Goal: Task Accomplishment & Management: Manage account settings

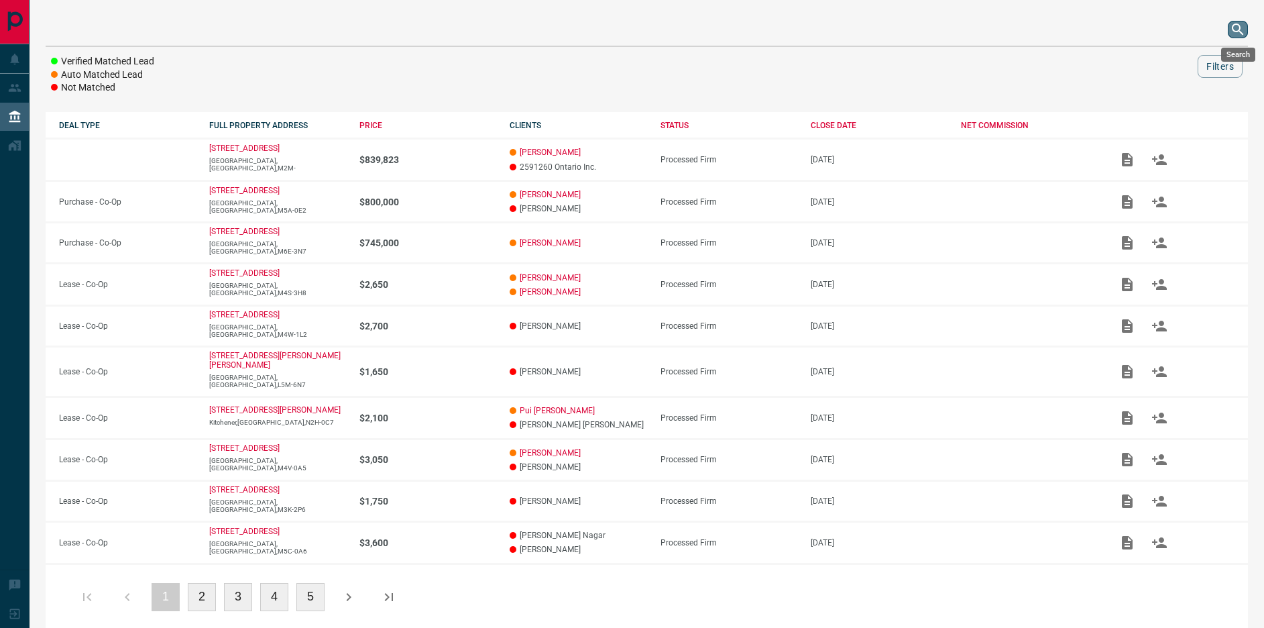
click at [1236, 32] on icon "search button" at bounding box center [1237, 28] width 11 height 11
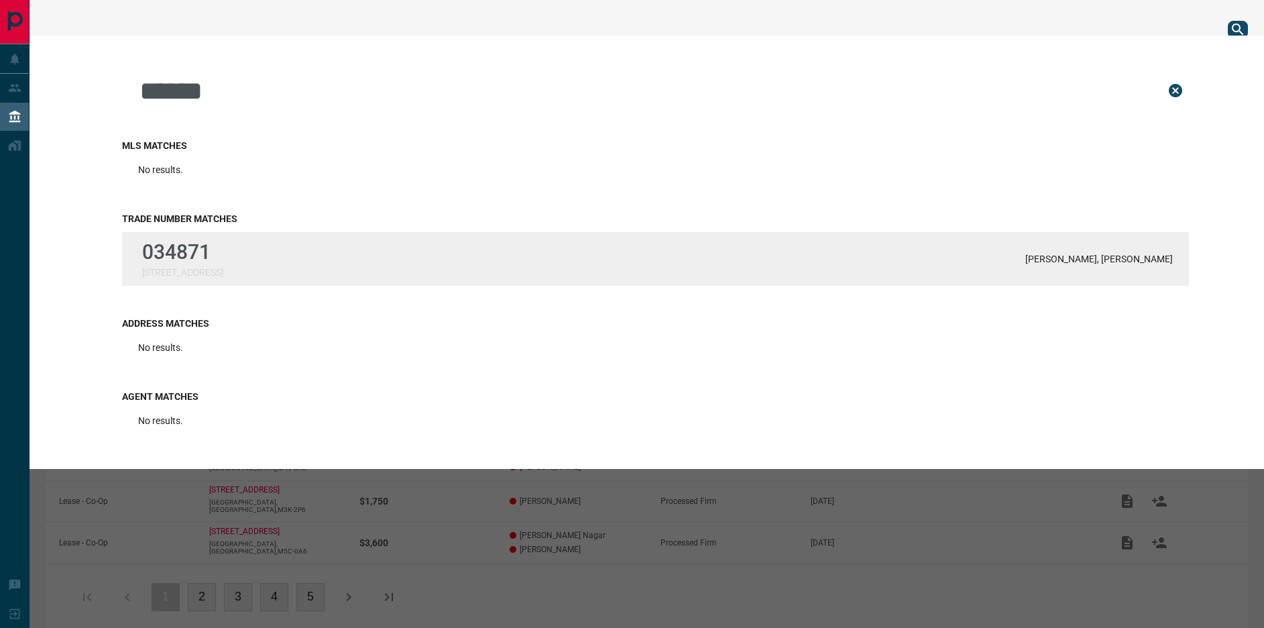
type input "******"
click at [301, 258] on div "034871 [STREET_ADDRESS][PERSON_NAME] Hansen" at bounding box center [655, 259] width 1067 height 54
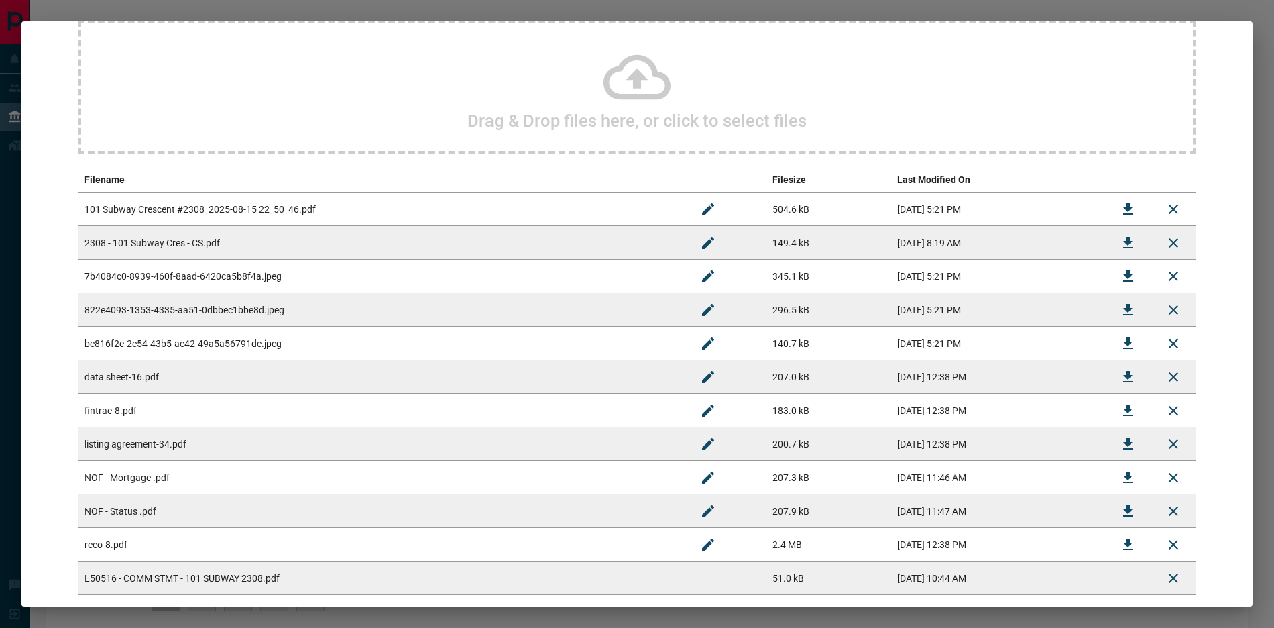
scroll to position [203, 0]
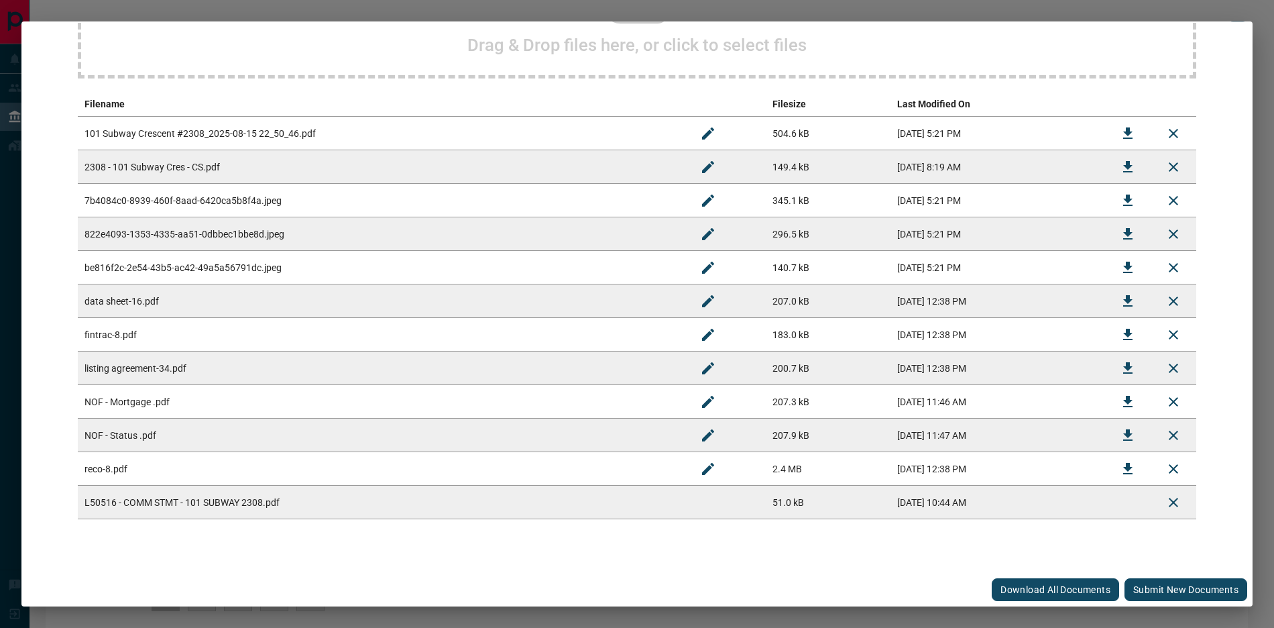
drag, startPoint x: 1126, startPoint y: 587, endPoint x: 1154, endPoint y: 595, distance: 29.8
click at [1129, 589] on button "Submit new documents" at bounding box center [1185, 589] width 123 height 23
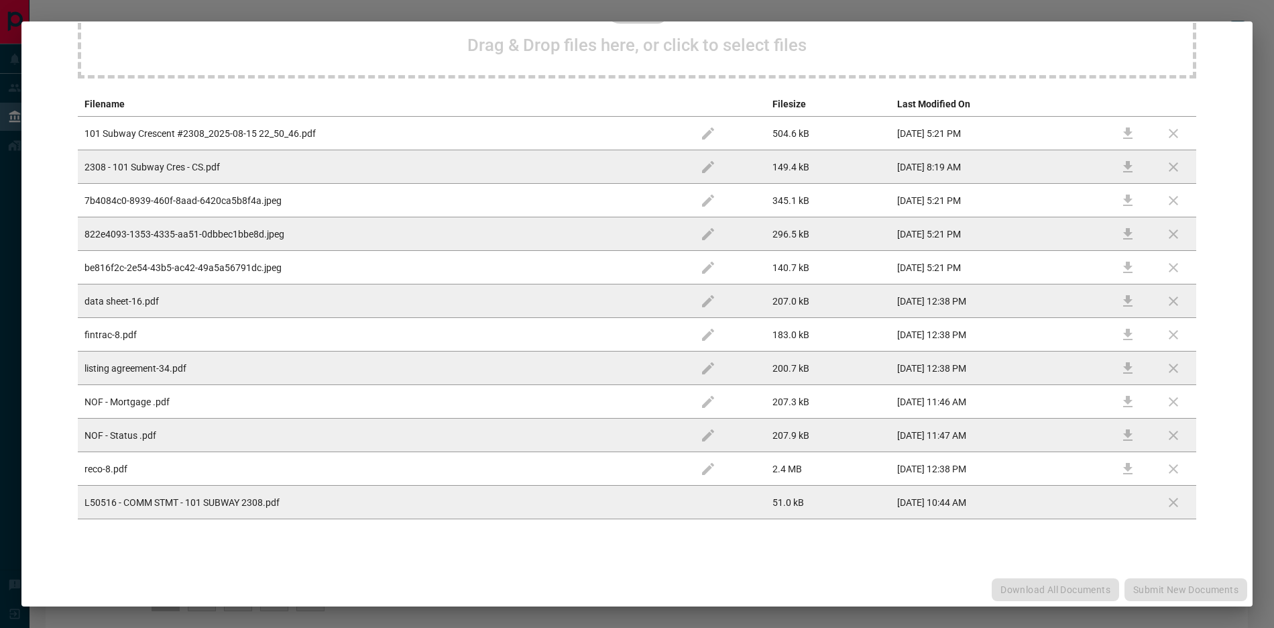
click at [1154, 595] on div "Download All Documents Submit new documents" at bounding box center [636, 590] width 1231 height 34
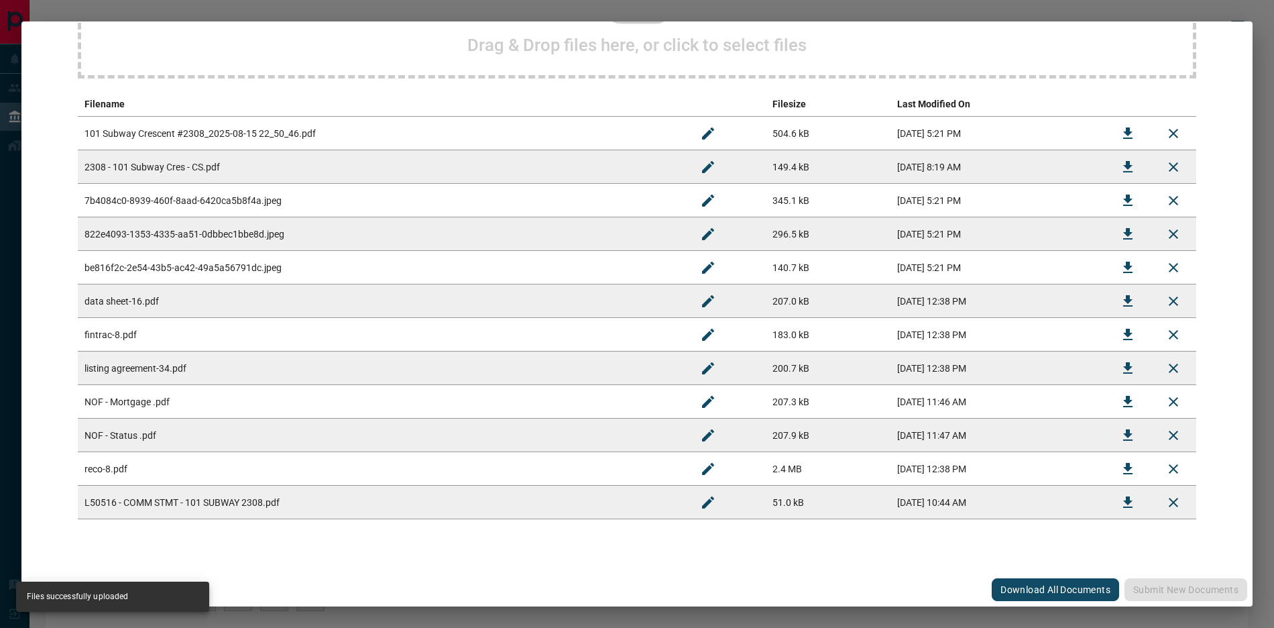
click at [692, 504] on button "Rename" at bounding box center [708, 502] width 32 height 32
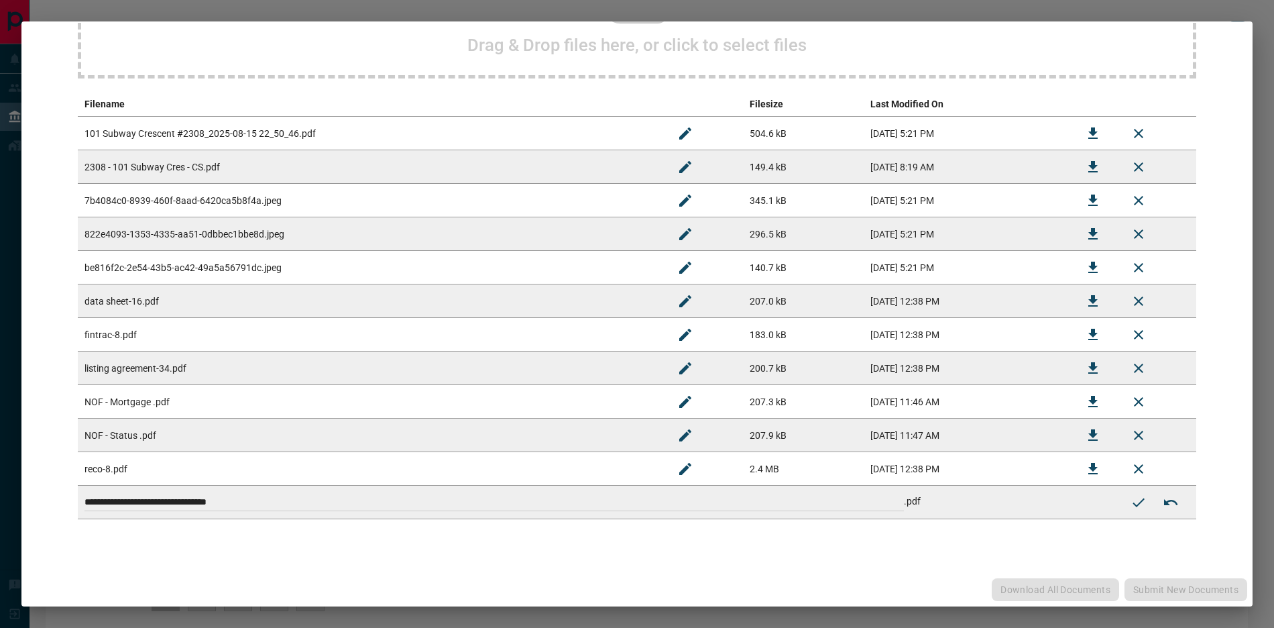
drag, startPoint x: 640, startPoint y: 503, endPoint x: 175, endPoint y: 406, distance: 475.3
click at [173, 411] on tbody "**********" at bounding box center [637, 318] width 1118 height 402
paste input
type input "**********"
click at [1130, 510] on icon "Submit new name" at bounding box center [1138, 502] width 16 height 16
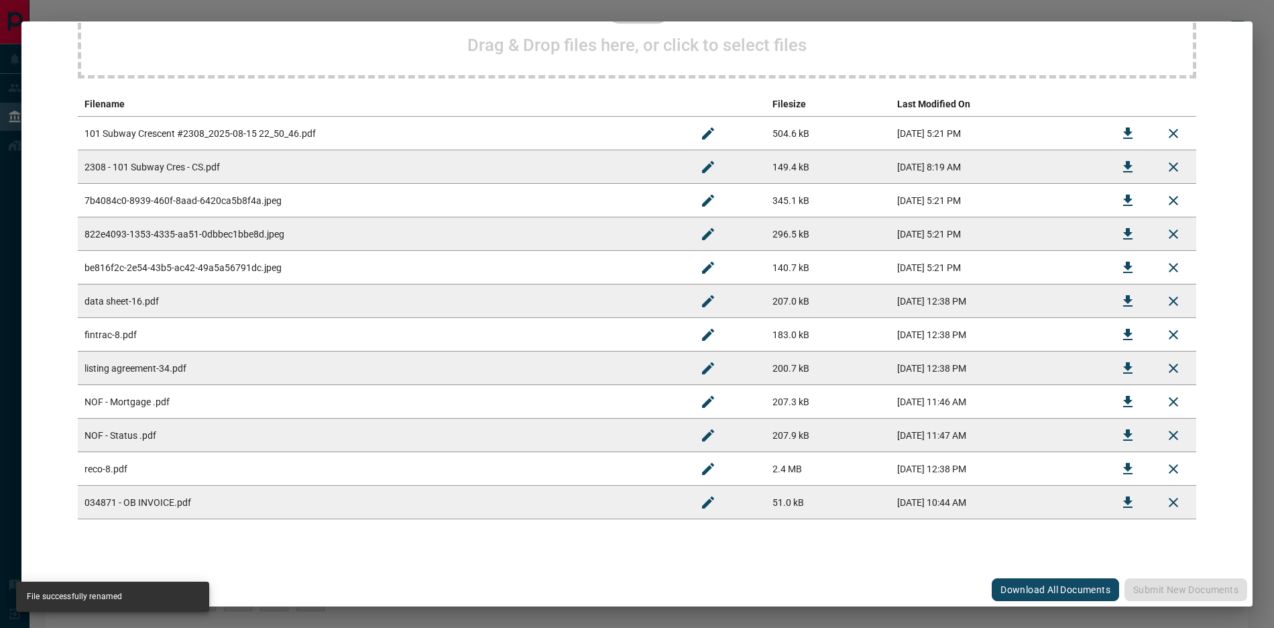
click at [1120, 500] on icon "Download" at bounding box center [1128, 502] width 16 height 16
click at [1138, 15] on div "#034871 - [GEOGRAPHIC_DATA],2308 Upload Documents Deal Checklist Drag & Drop fi…" at bounding box center [637, 314] width 1274 height 628
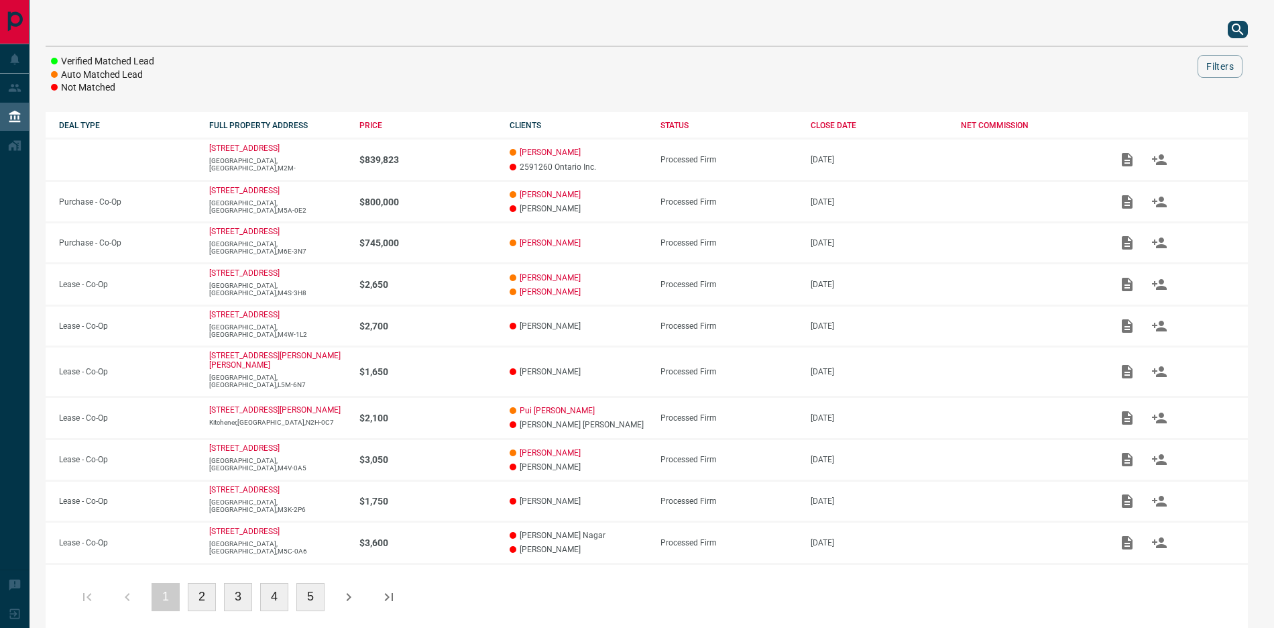
scroll to position [0, 0]
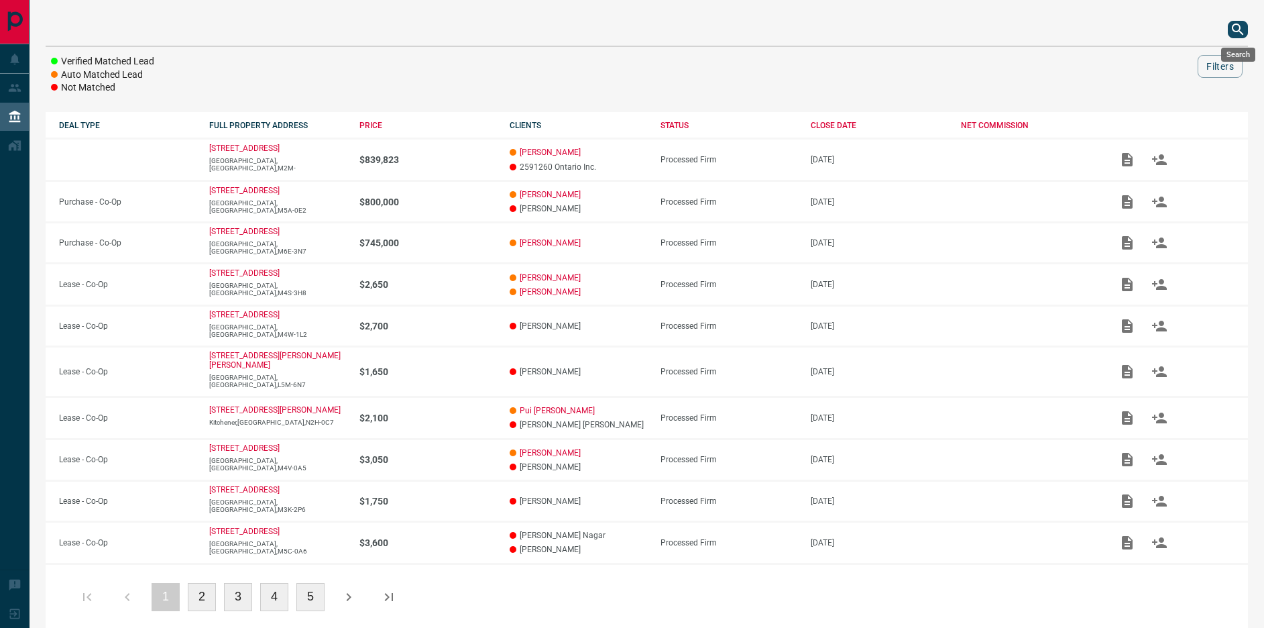
click at [1239, 27] on icon "search button" at bounding box center [1237, 28] width 11 height 11
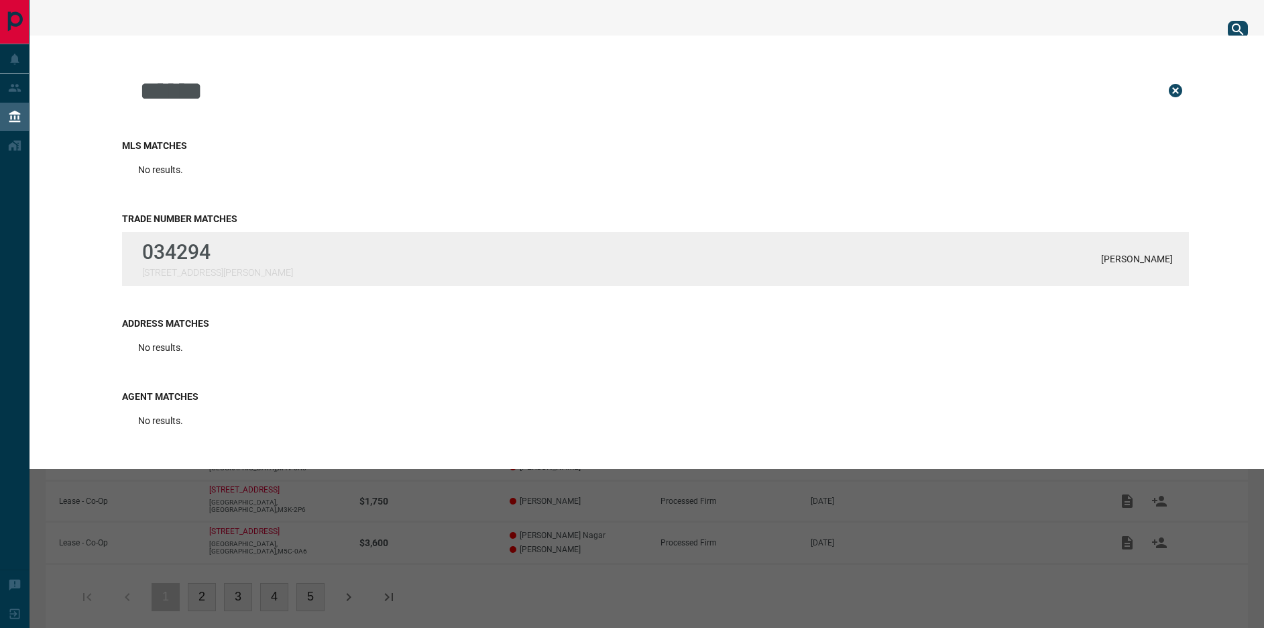
type input "******"
click at [206, 257] on p "034294" at bounding box center [217, 251] width 151 height 23
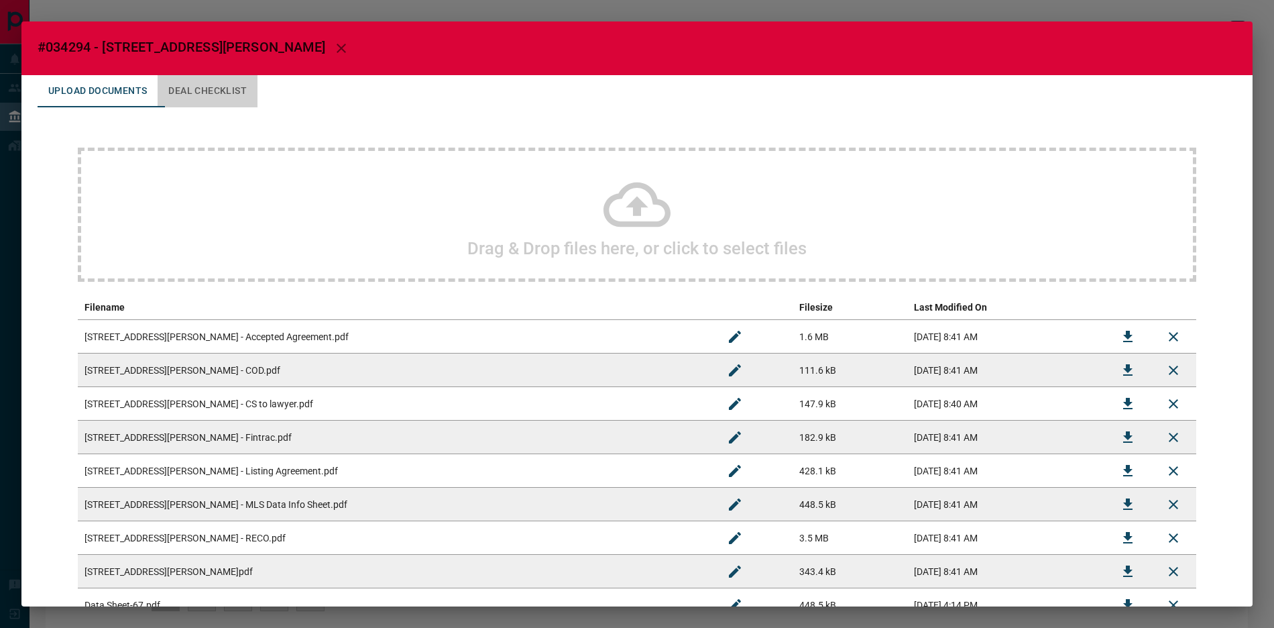
click at [210, 92] on button "Deal Checklist" at bounding box center [208, 91] width 100 height 32
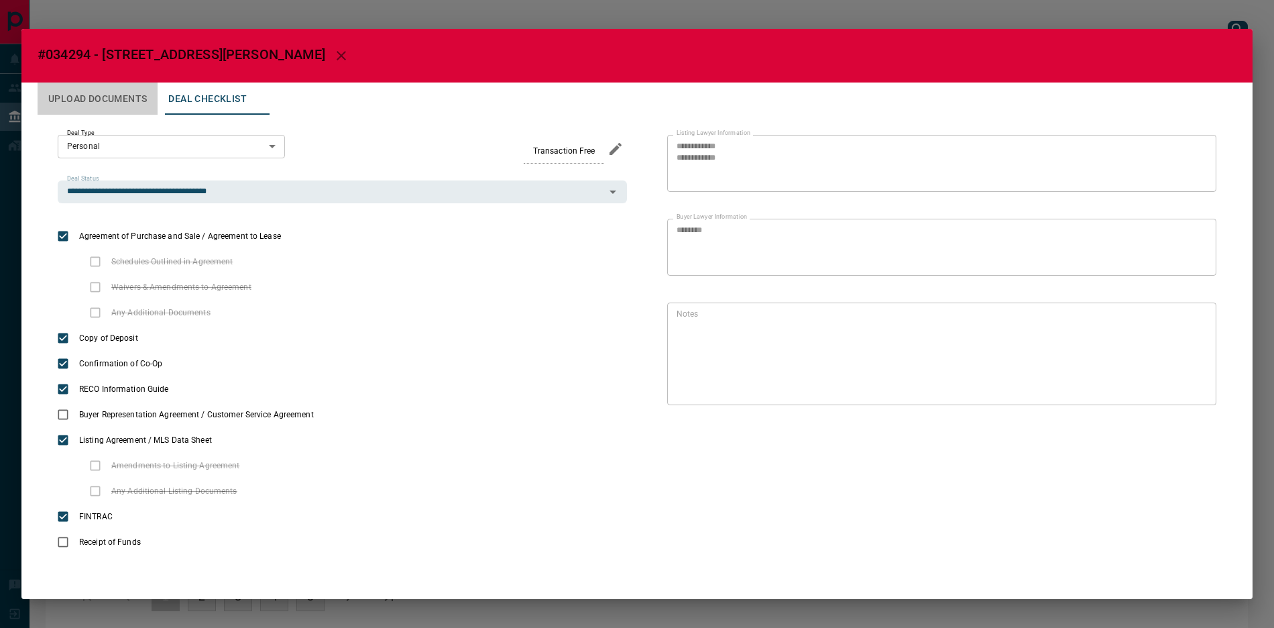
click at [122, 99] on button "Upload Documents" at bounding box center [98, 98] width 120 height 32
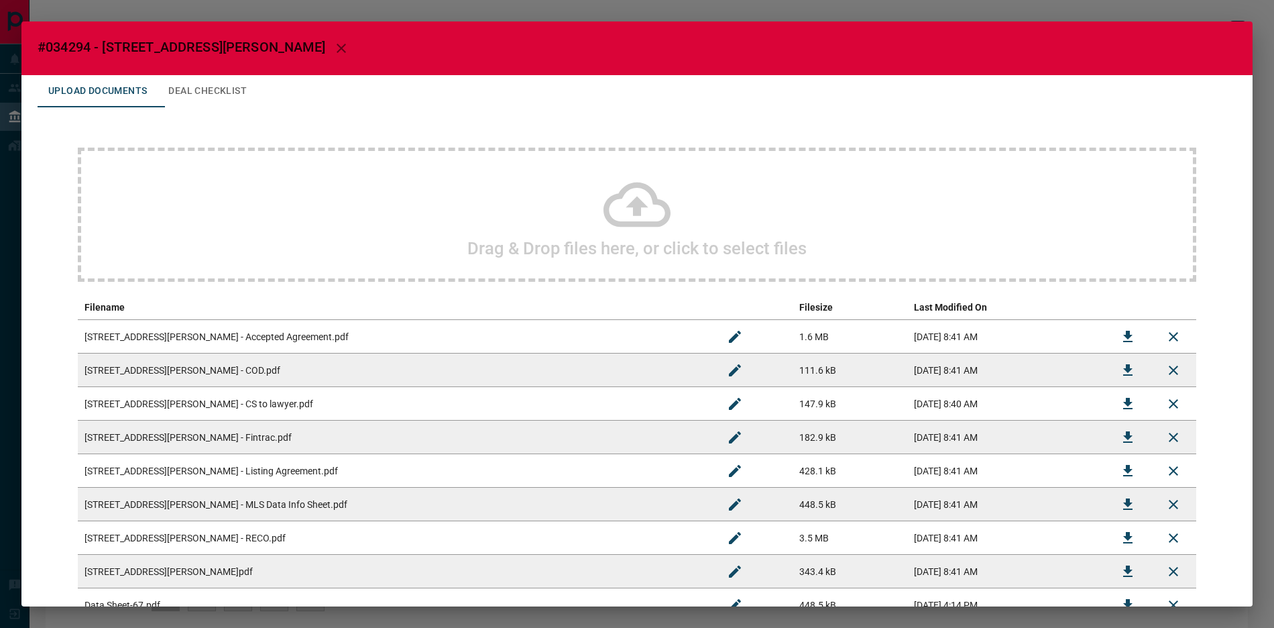
click at [293, 225] on div "Drag & Drop files here, or click to select files" at bounding box center [637, 214] width 1118 height 134
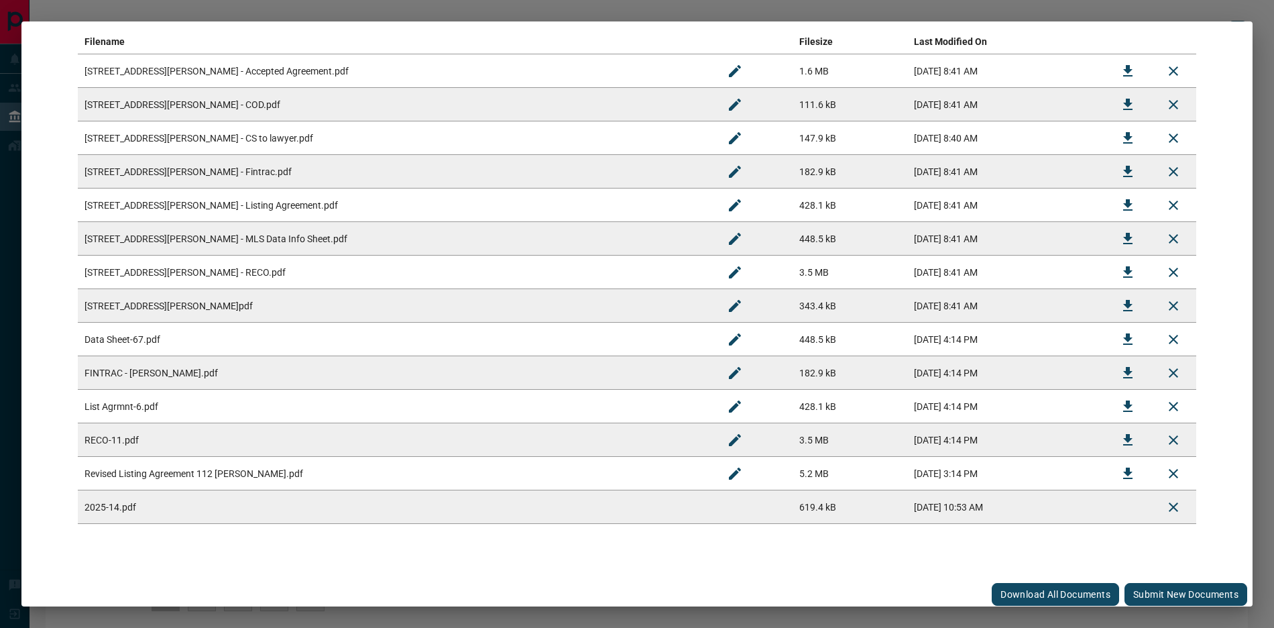
scroll to position [270, 0]
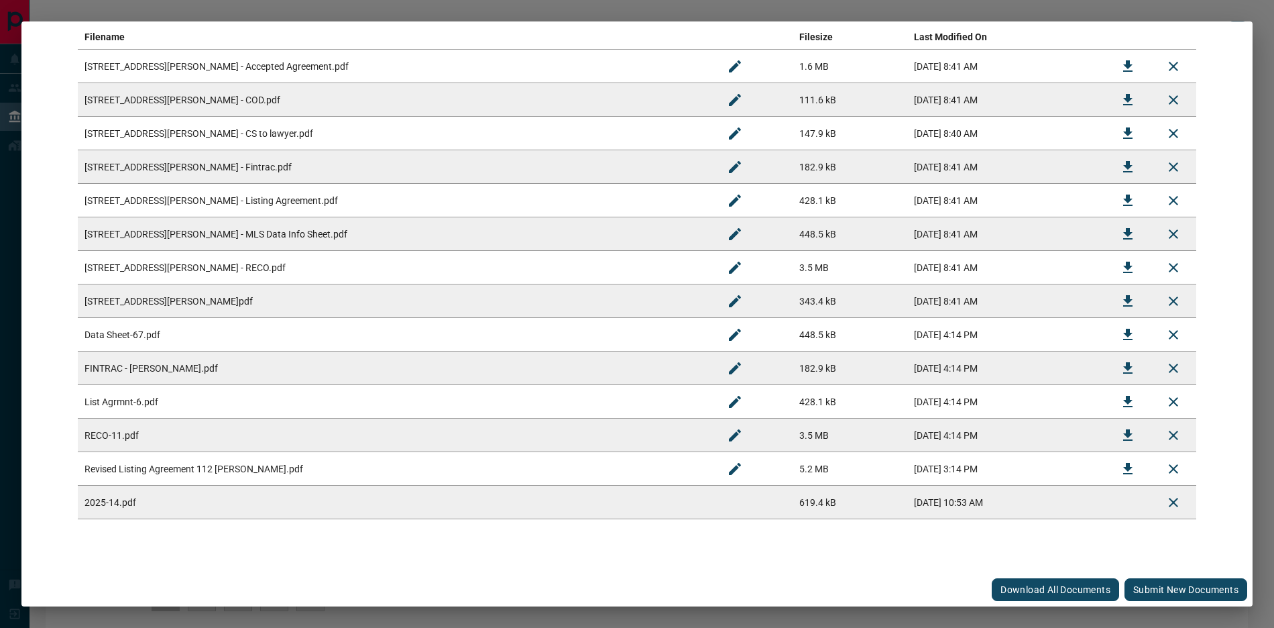
click at [1144, 591] on button "Submit new documents" at bounding box center [1185, 589] width 123 height 23
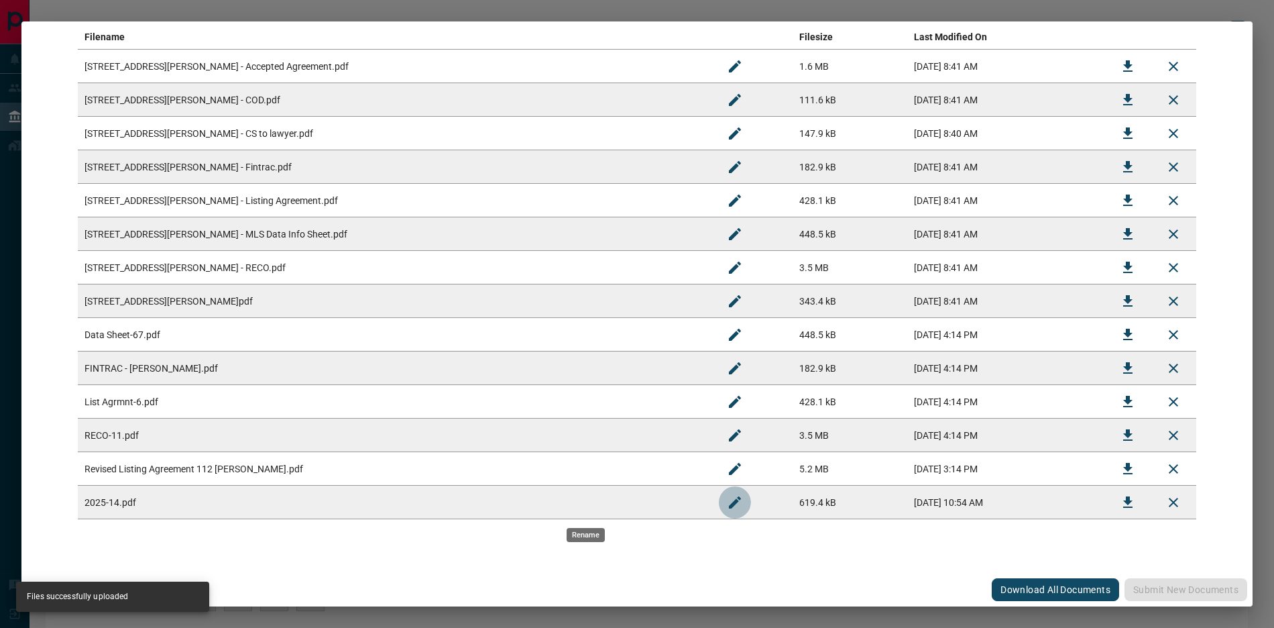
click at [727, 508] on icon "Rename" at bounding box center [735, 502] width 16 height 16
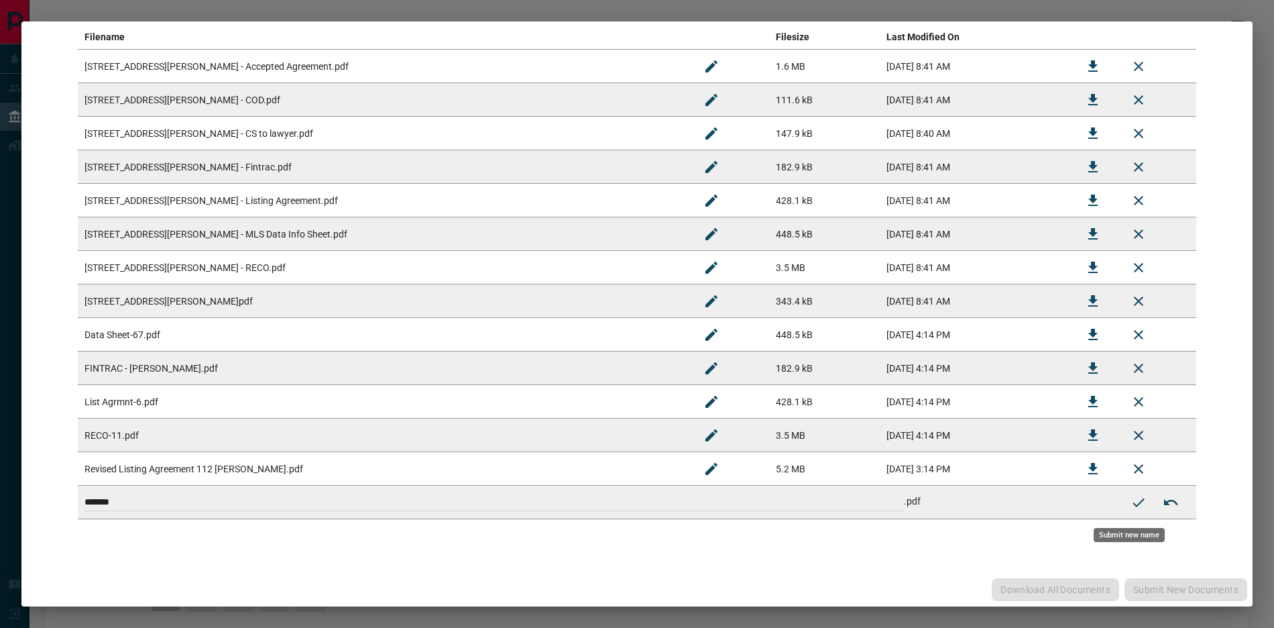
drag, startPoint x: 172, startPoint y: 455, endPoint x: 87, endPoint y: 457, distance: 85.2
click at [54, 450] on div "Drag & Drop files here, or click to select files Filename Filesize Last Modifie…" at bounding box center [637, 198] width 1199 height 722
paste input
type input "**********"
click at [1130, 499] on icon "Submit new name" at bounding box center [1138, 502] width 16 height 16
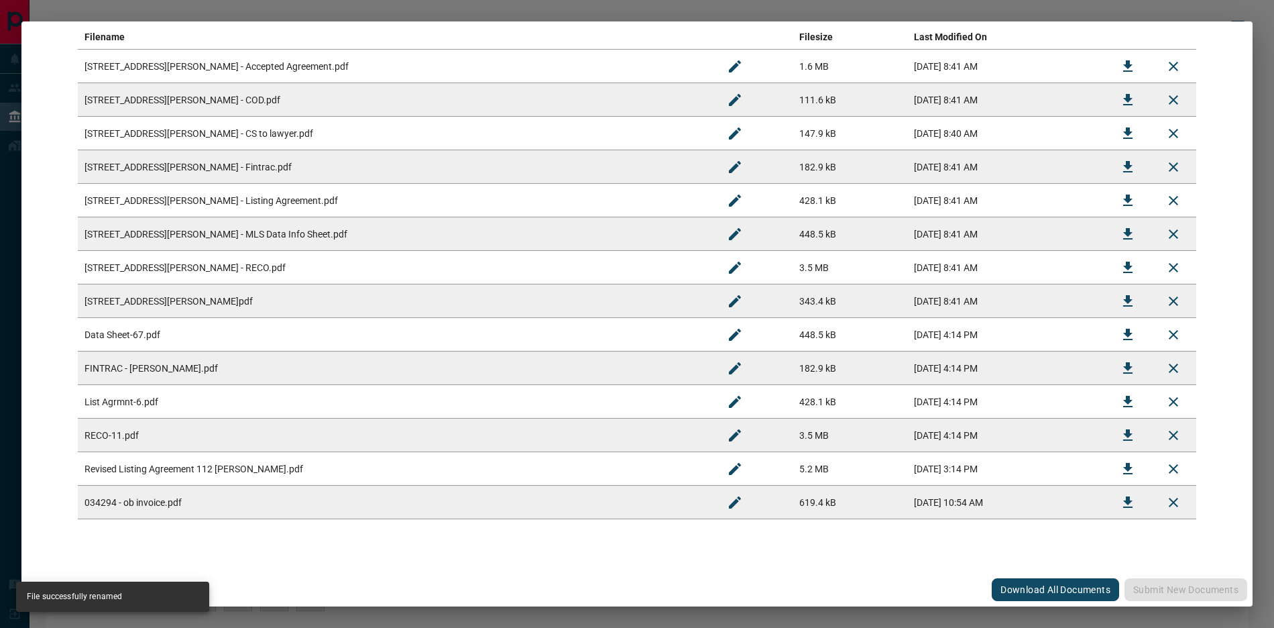
scroll to position [0, 0]
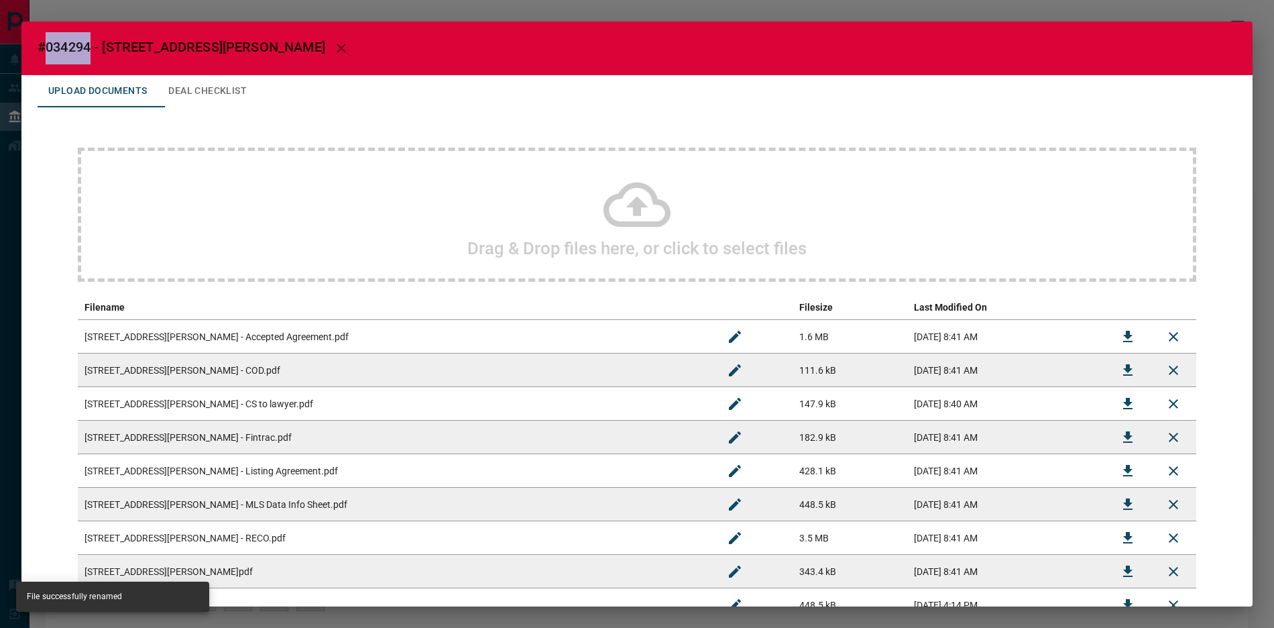
drag, startPoint x: 46, startPoint y: 47, endPoint x: 90, endPoint y: 46, distance: 44.3
click at [90, 46] on span "#034294 - [STREET_ADDRESS][PERSON_NAME]" at bounding box center [182, 47] width 288 height 16
copy span "034294"
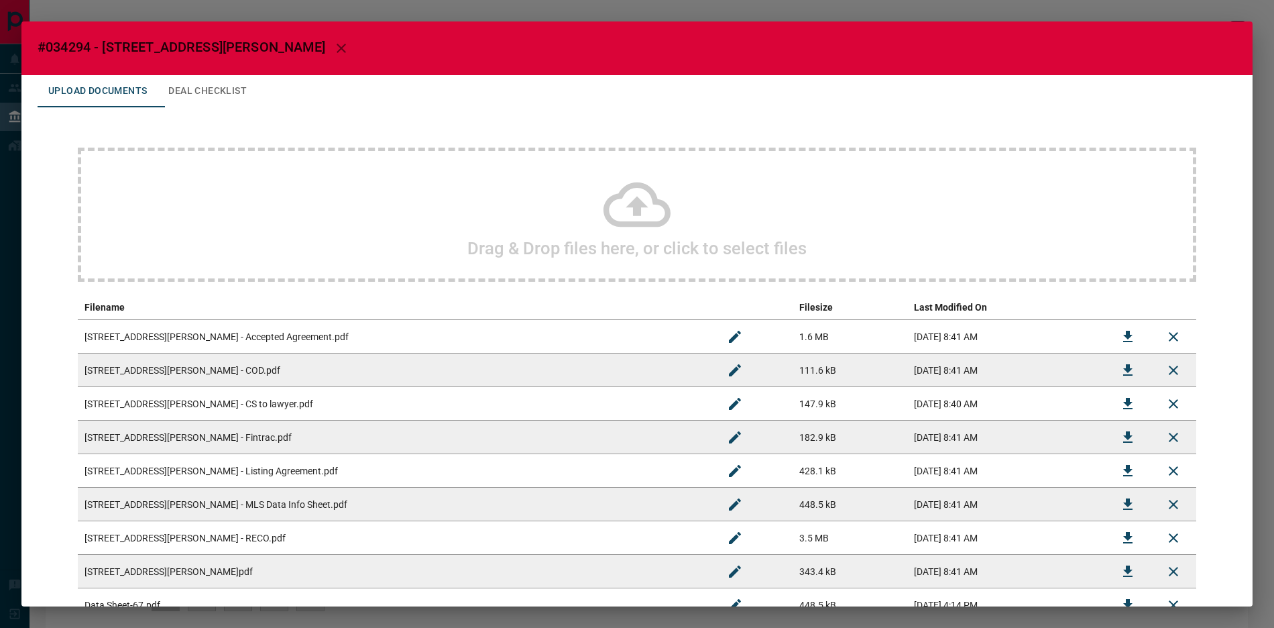
click at [952, 13] on div "#034294 - 112 [PERSON_NAME] Ave Upload Documents Deal Checklist Drag & Drop fil…" at bounding box center [637, 314] width 1274 height 628
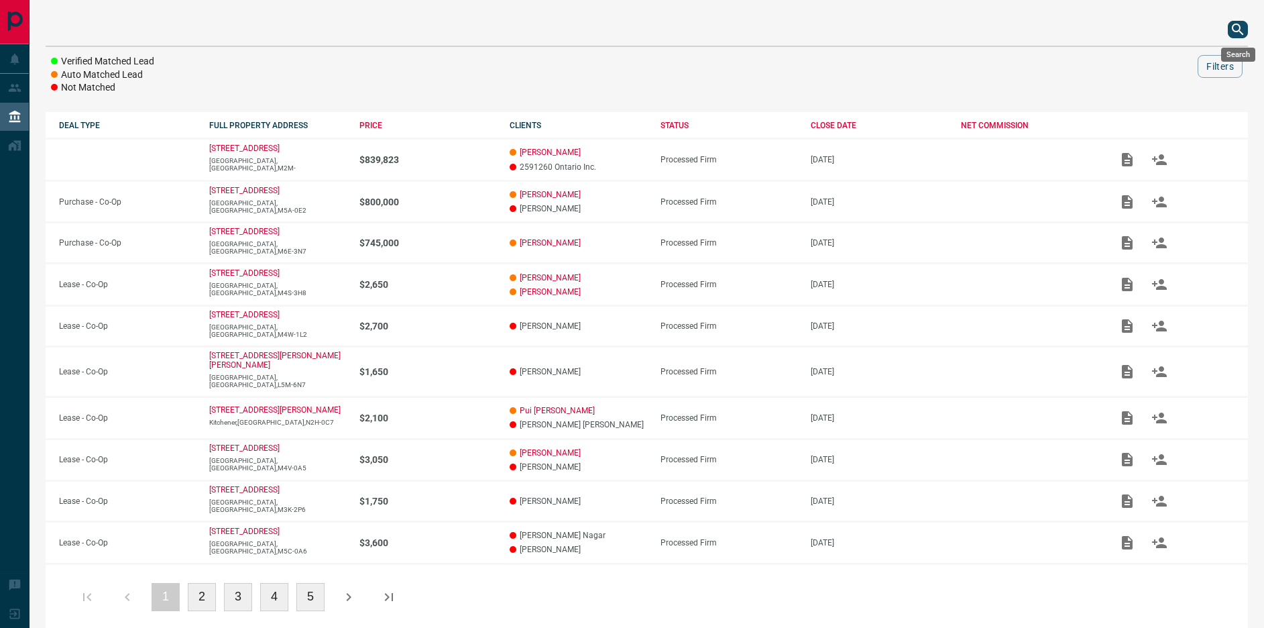
click at [1241, 29] on icon "search button" at bounding box center [1238, 29] width 16 height 16
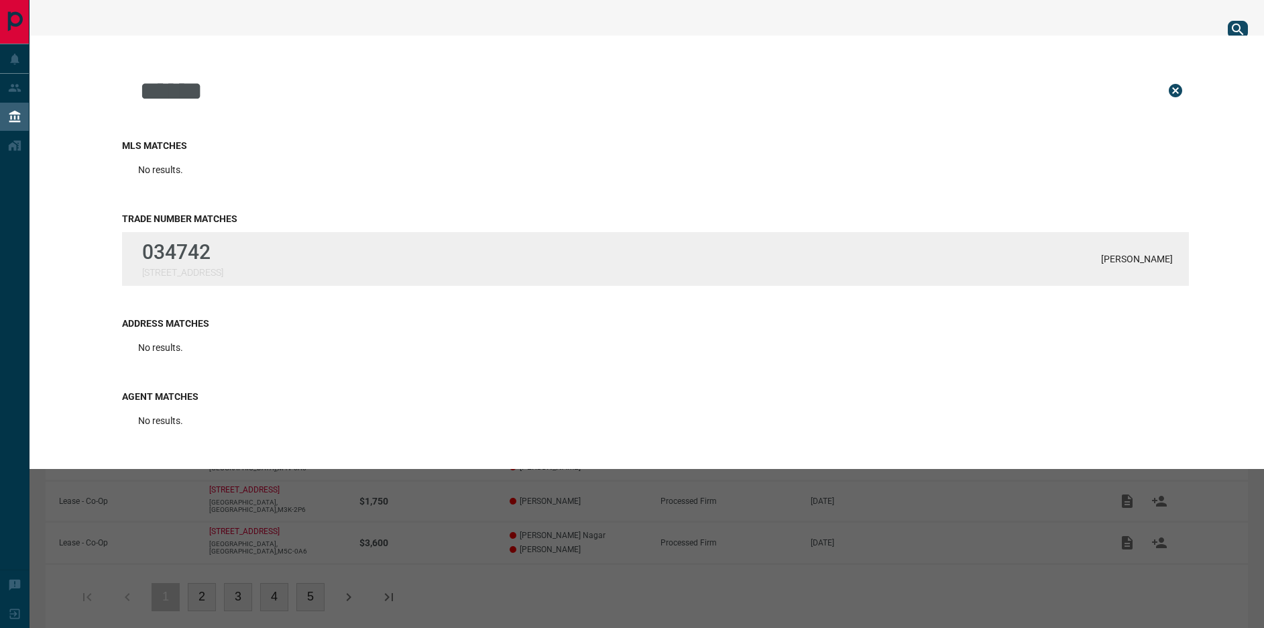
type input "******"
click at [324, 259] on div "034742 [STREET_ADDRESS][GEOGRAPHIC_DATA]" at bounding box center [655, 259] width 1067 height 54
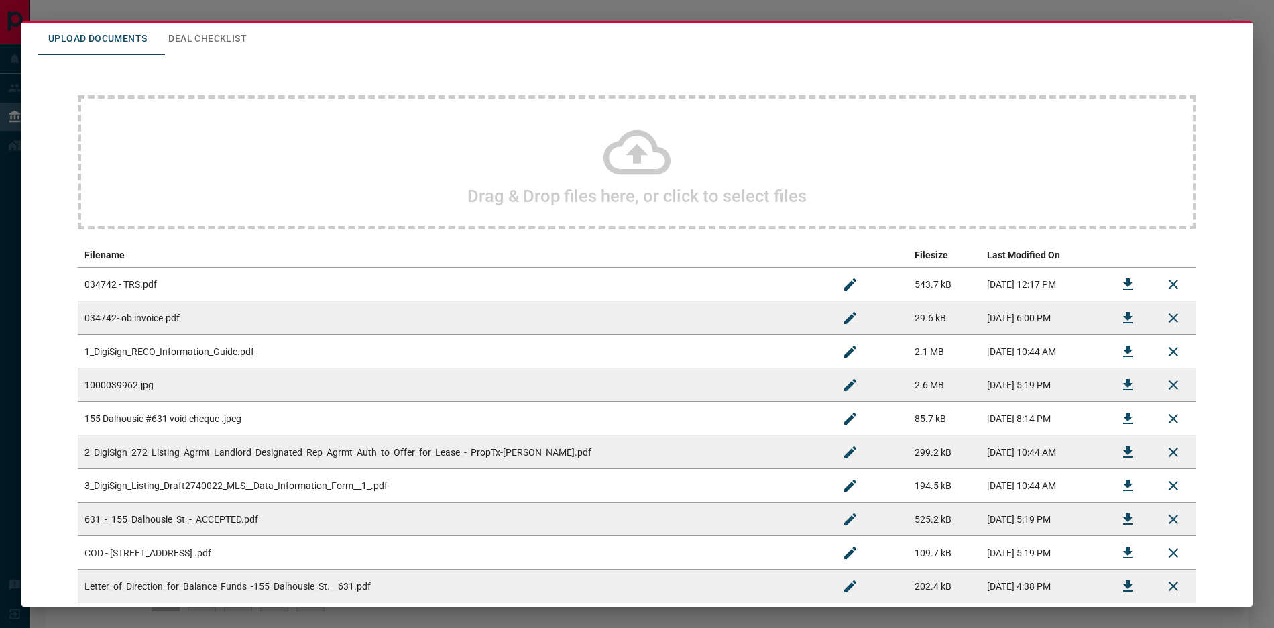
scroll to position [136, 0]
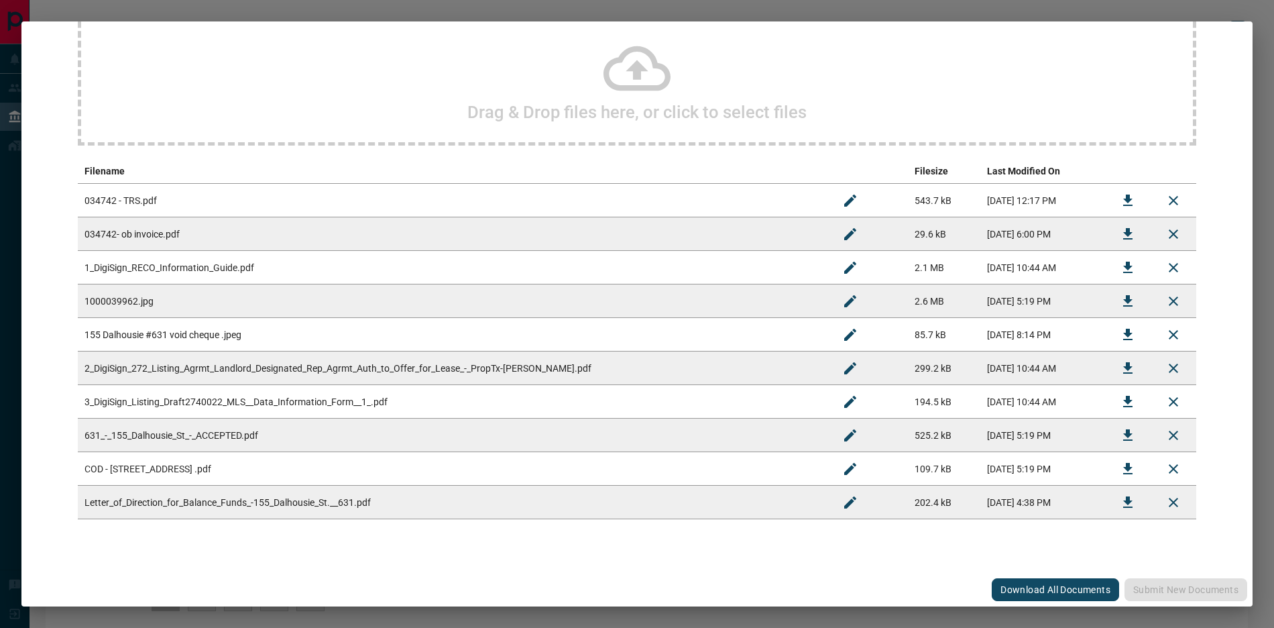
click at [531, 81] on div "Drag & Drop files here, or click to select files" at bounding box center [637, 78] width 1118 height 134
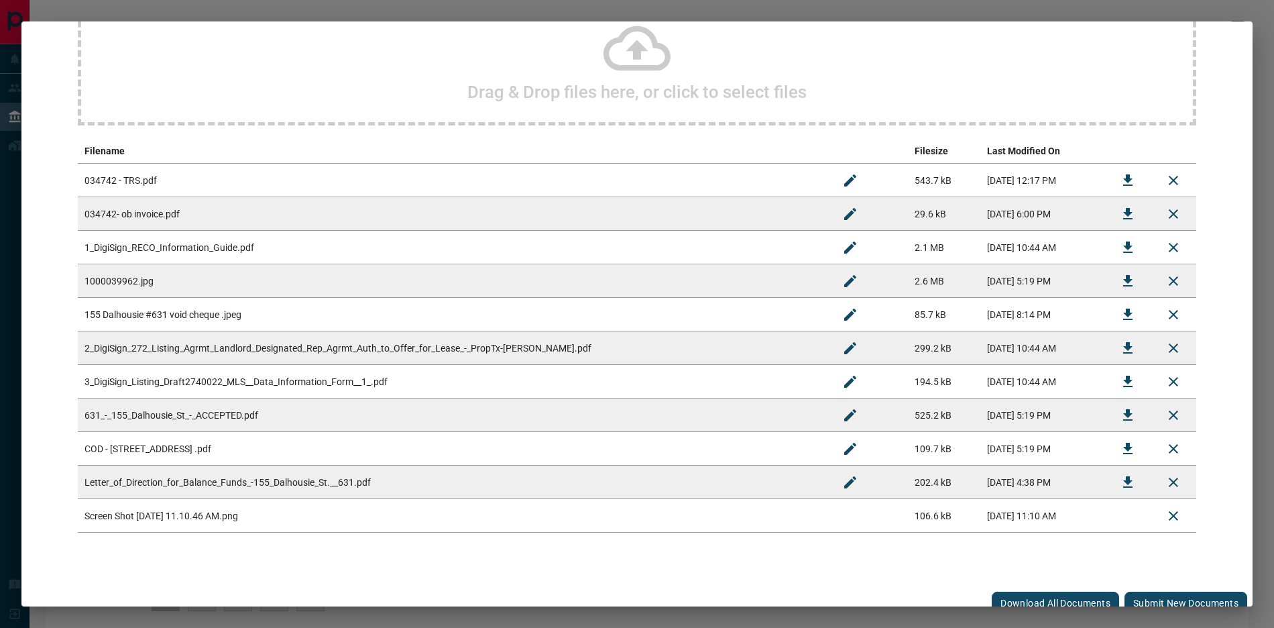
scroll to position [170, 0]
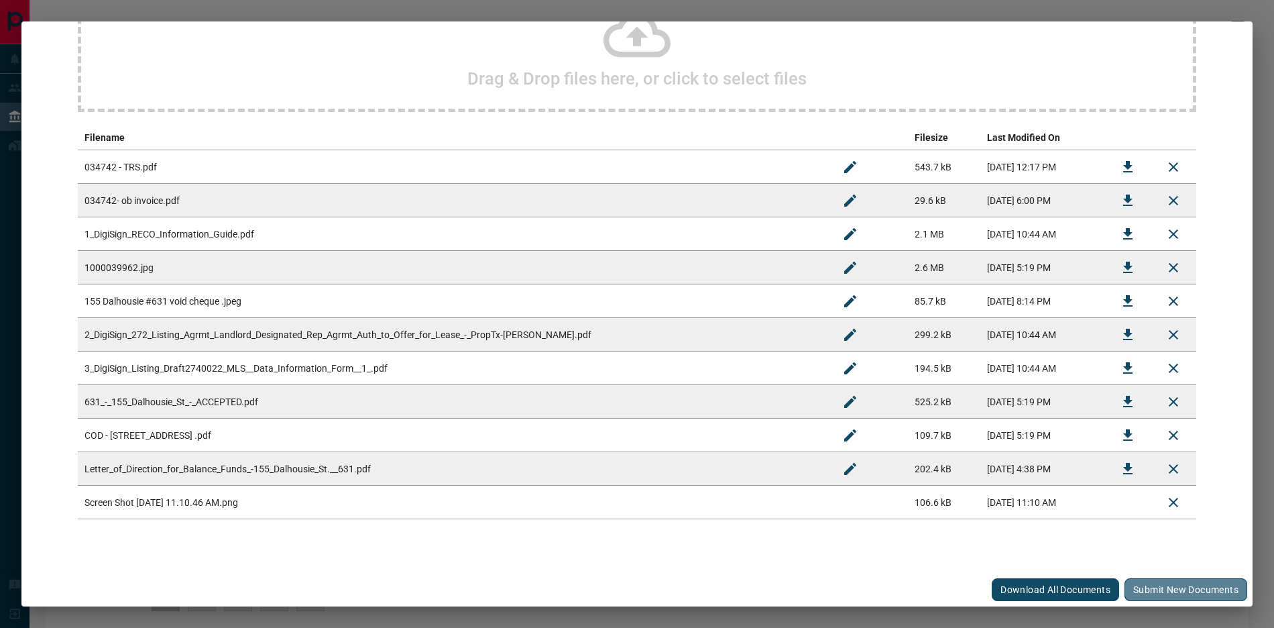
drag, startPoint x: 1155, startPoint y: 589, endPoint x: 1140, endPoint y: 586, distance: 15.0
click at [1155, 589] on button "Submit new documents" at bounding box center [1185, 589] width 123 height 23
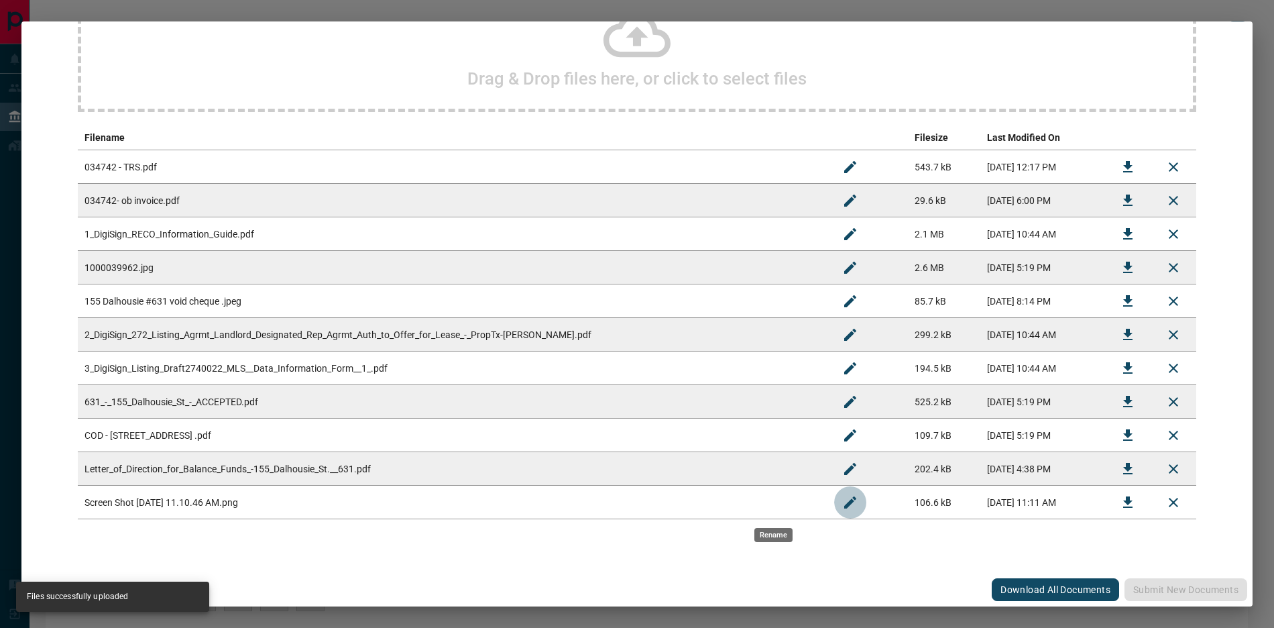
click at [842, 508] on icon "Rename" at bounding box center [850, 502] width 16 height 16
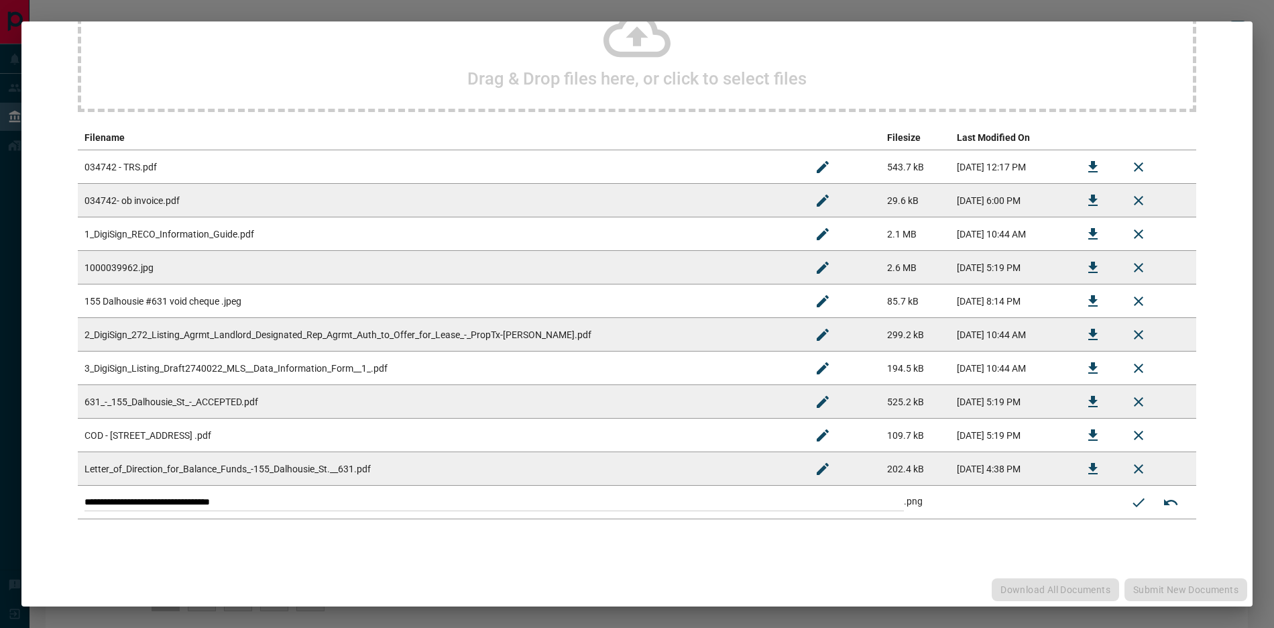
click at [131, 406] on tbody "**********" at bounding box center [637, 334] width 1118 height 369
type input "*"
type input "**********"
click at [1130, 509] on icon "Submit new name" at bounding box center [1138, 502] width 16 height 16
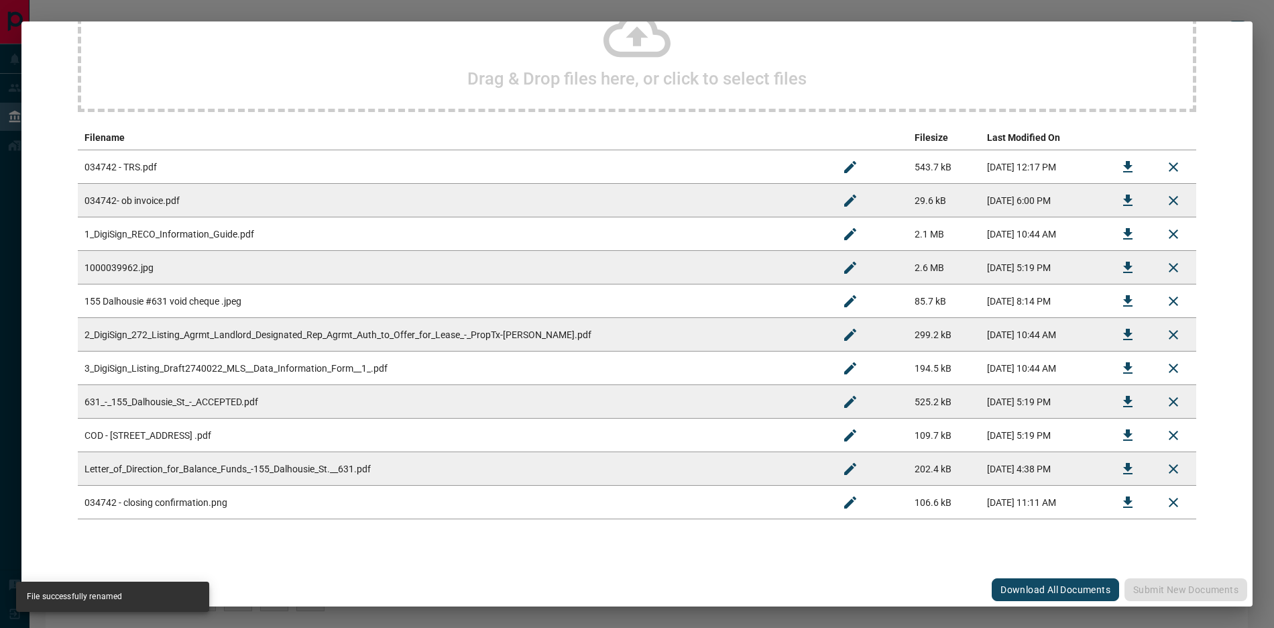
click at [1191, 17] on div "#034742 - [STREET_ADDRESS],631 Upload Documents Deal Checklist Drag & Drop file…" at bounding box center [637, 314] width 1274 height 628
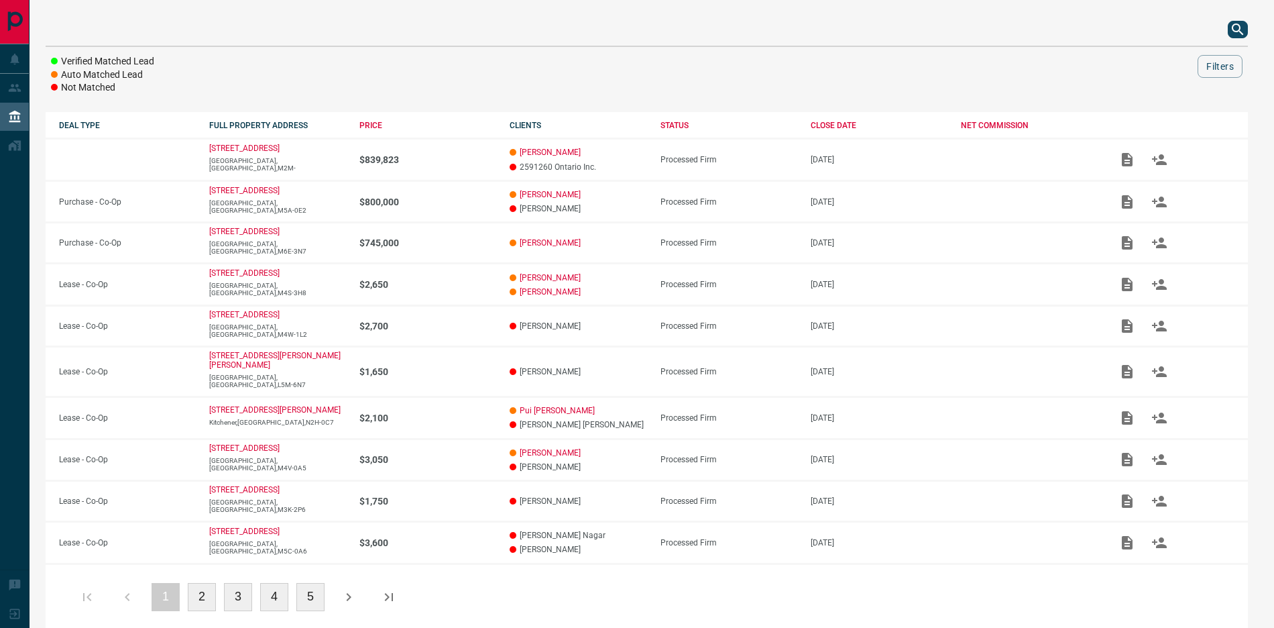
scroll to position [0, 0]
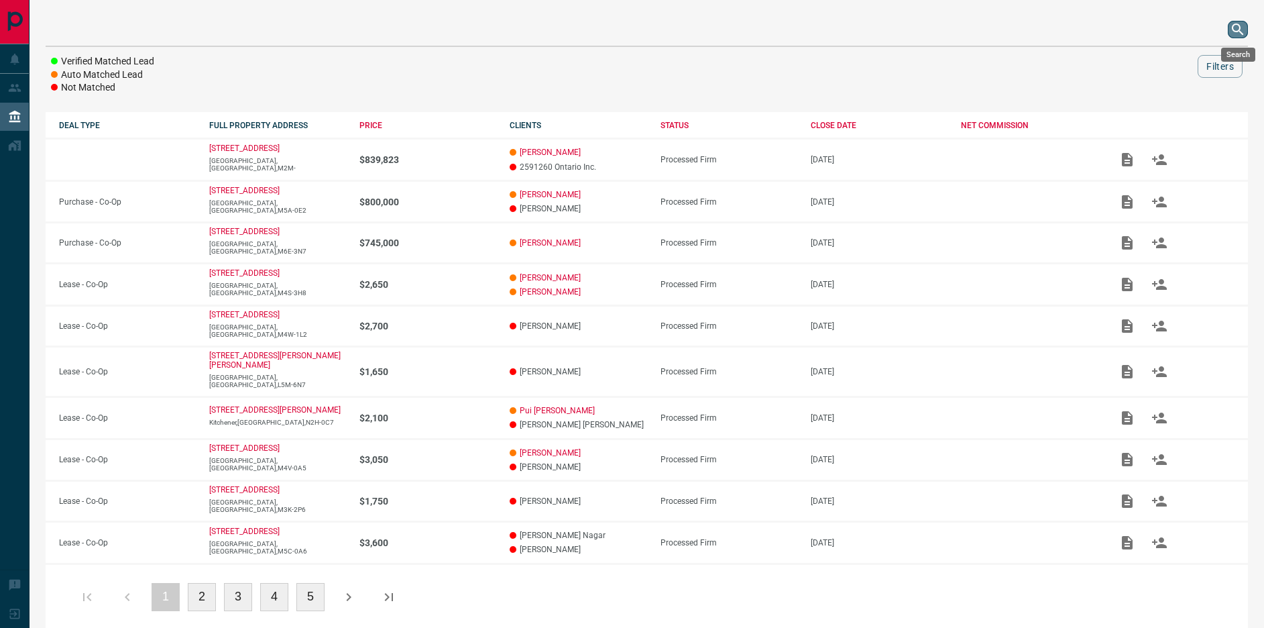
click at [1240, 32] on icon "search button" at bounding box center [1237, 28] width 11 height 11
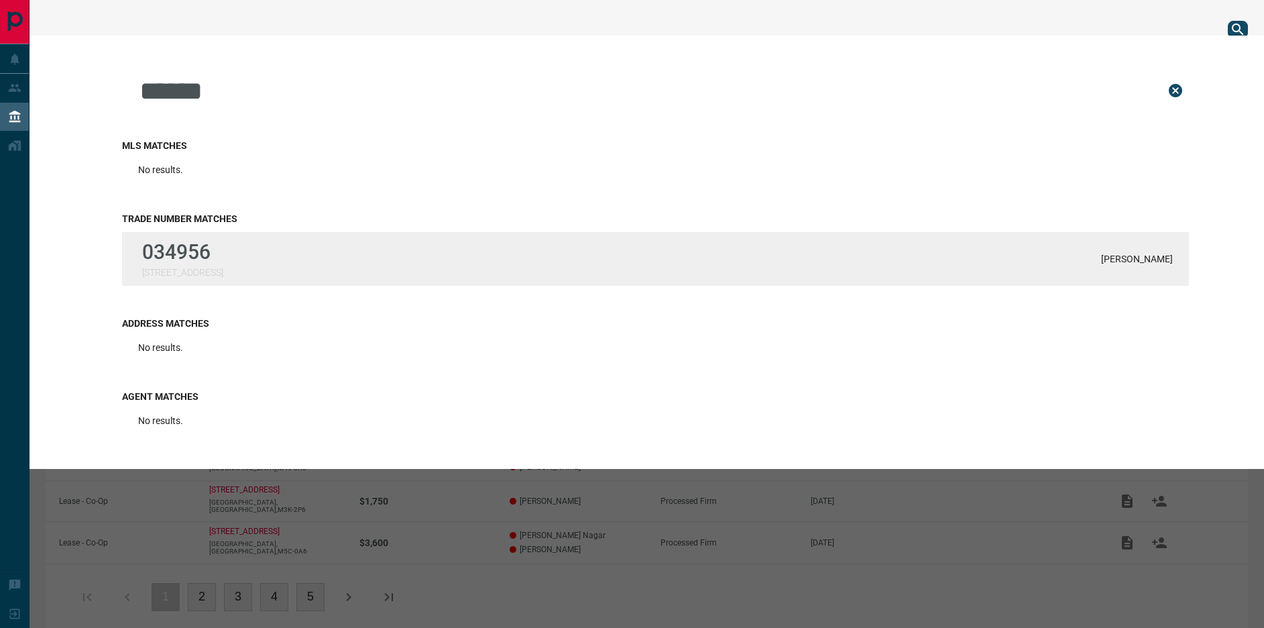
type input "******"
click at [212, 262] on p "034956" at bounding box center [182, 251] width 81 height 23
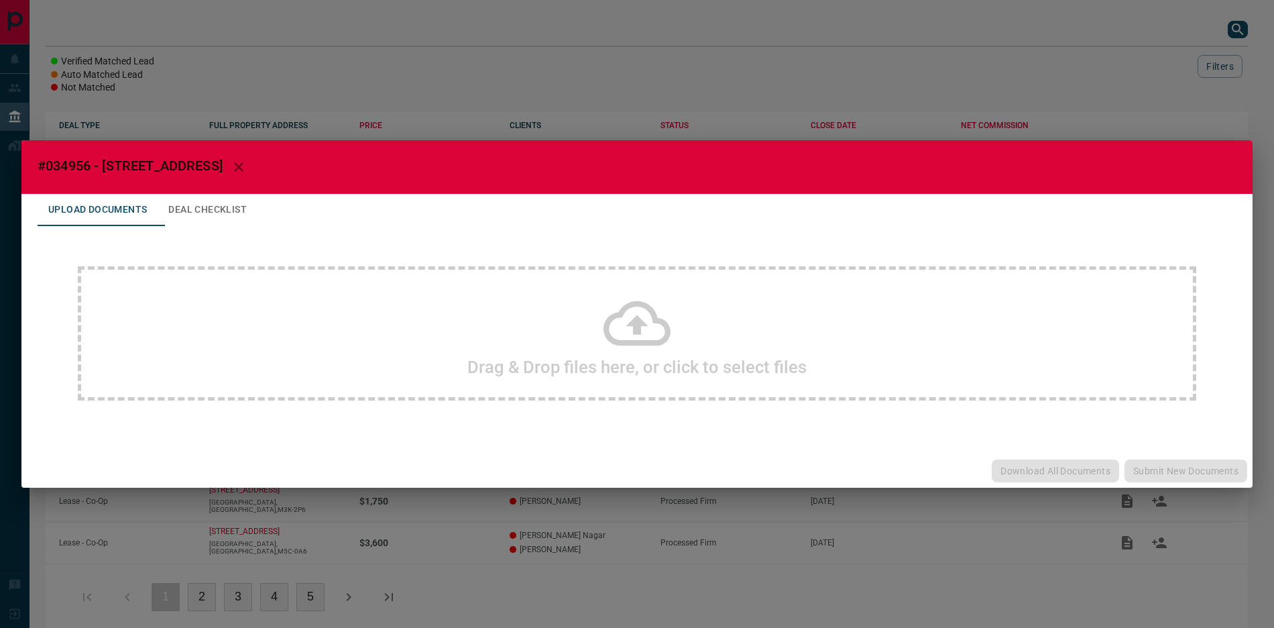
click at [1197, 49] on div "#034956 - [STREET_ADDRESS] Upload Documents Deal Checklist Drag & Drop files he…" at bounding box center [637, 314] width 1274 height 628
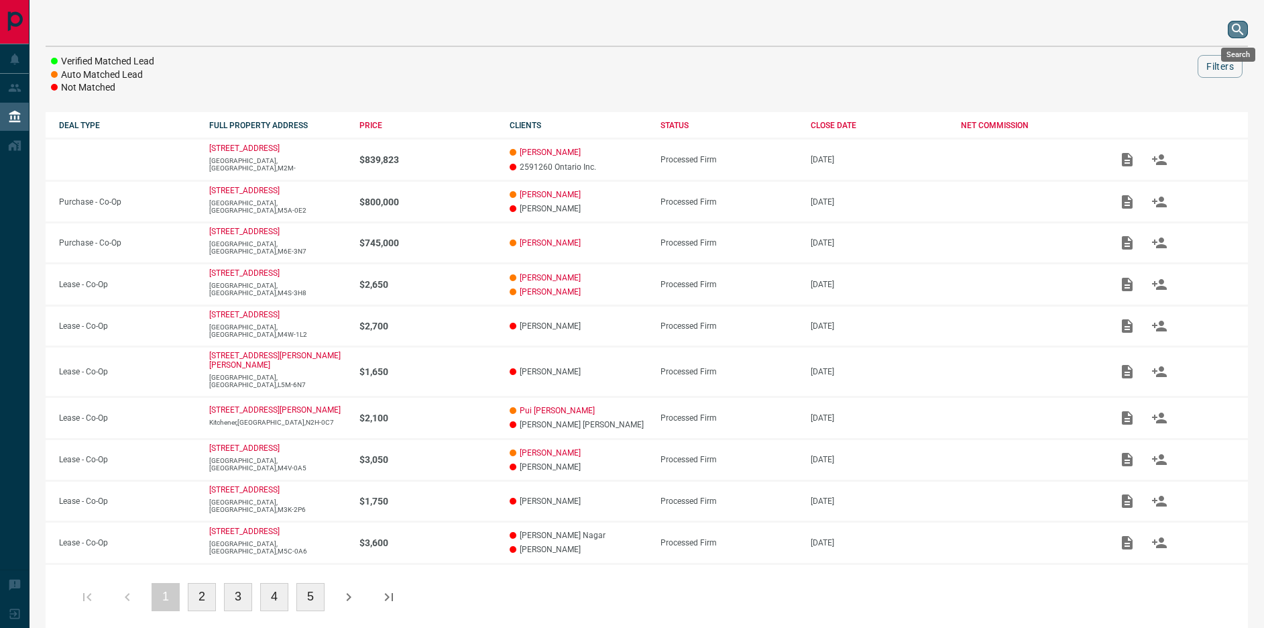
click at [1240, 34] on icon "search button" at bounding box center [1238, 29] width 16 height 16
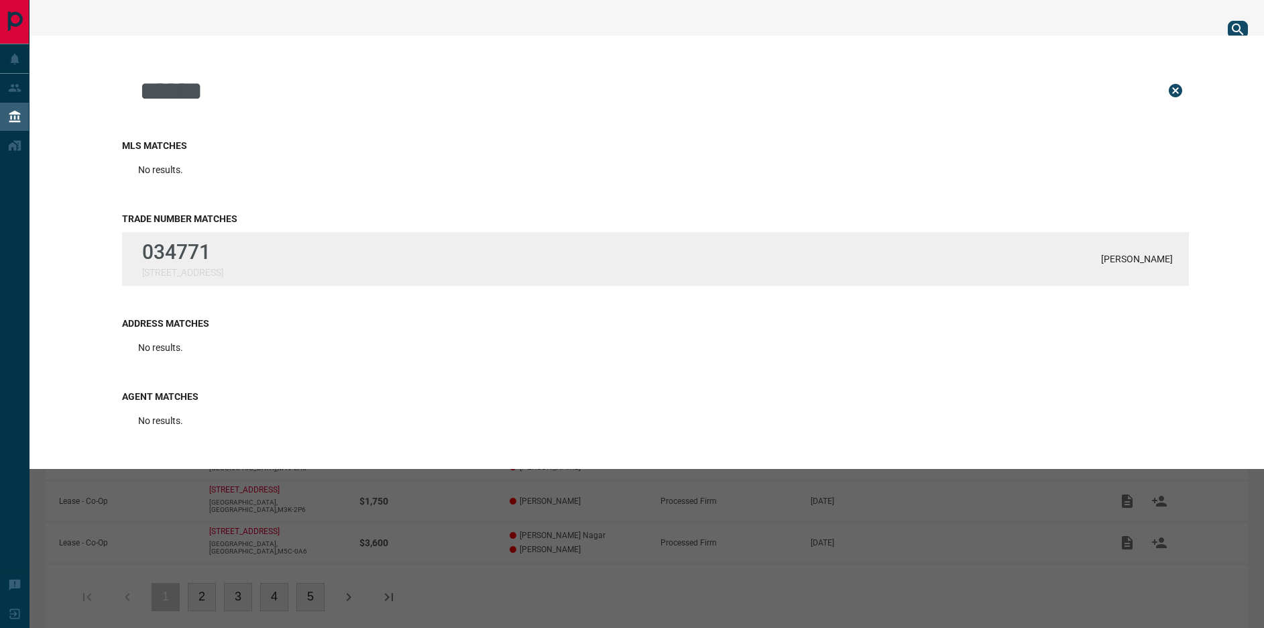
type input "******"
click at [212, 252] on p "034771" at bounding box center [182, 251] width 81 height 23
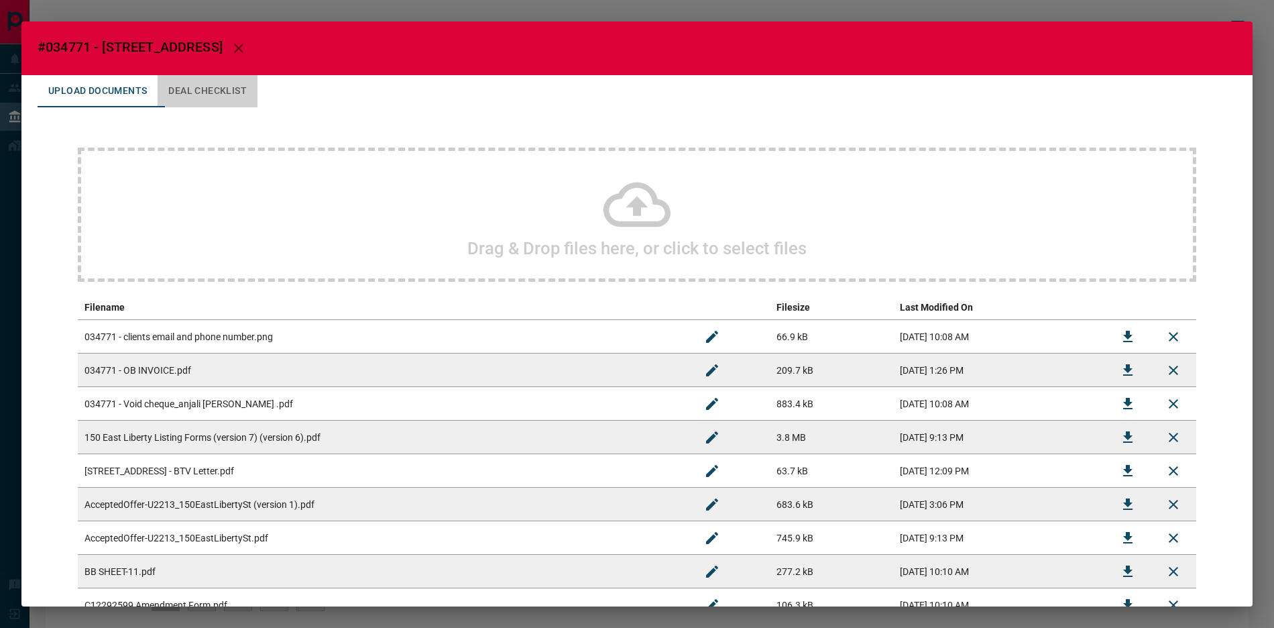
click at [213, 84] on button "Deal Checklist" at bounding box center [208, 91] width 100 height 32
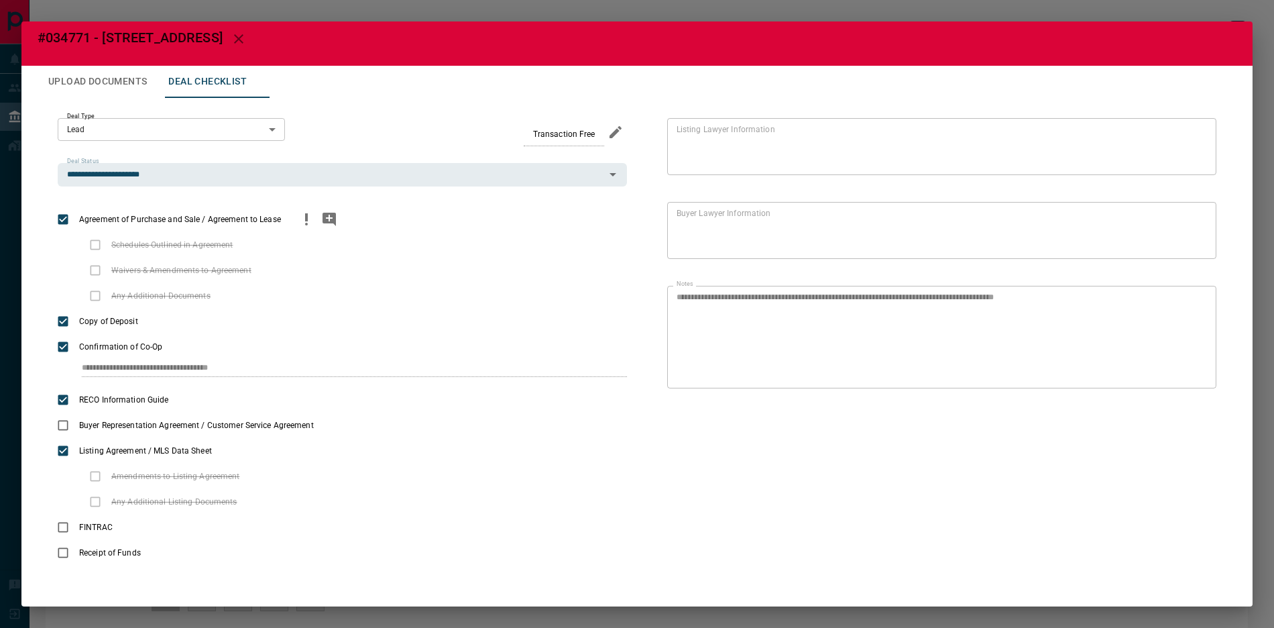
scroll to position [13, 0]
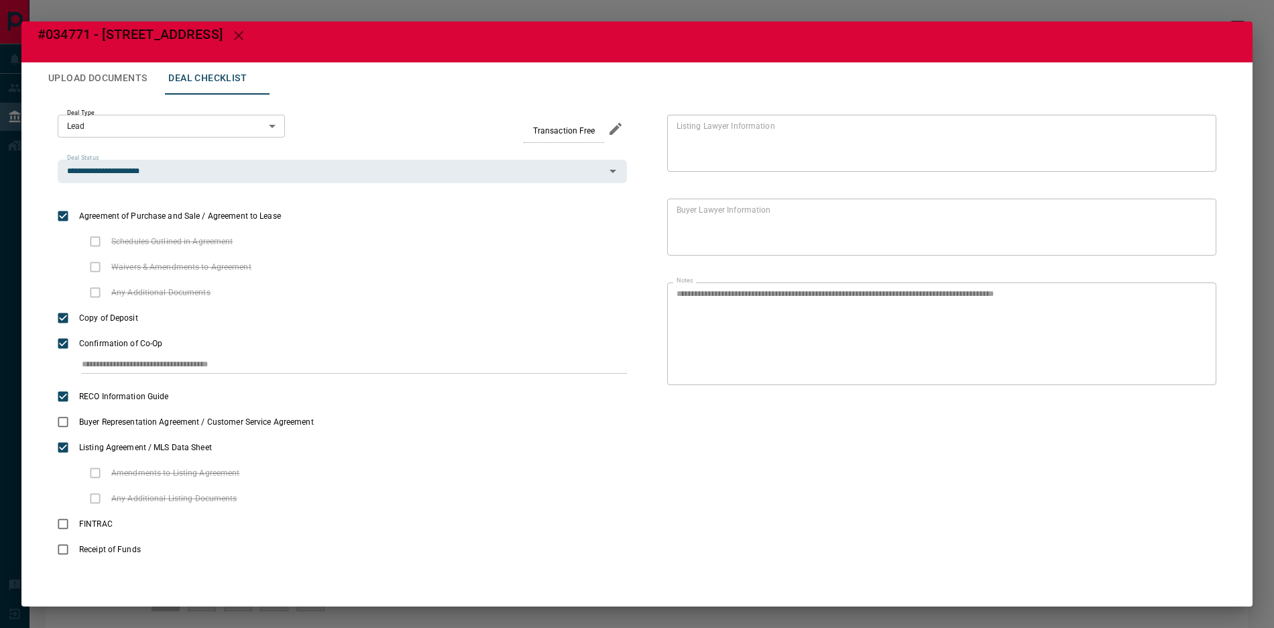
click at [83, 72] on button "Upload Documents" at bounding box center [98, 78] width 120 height 32
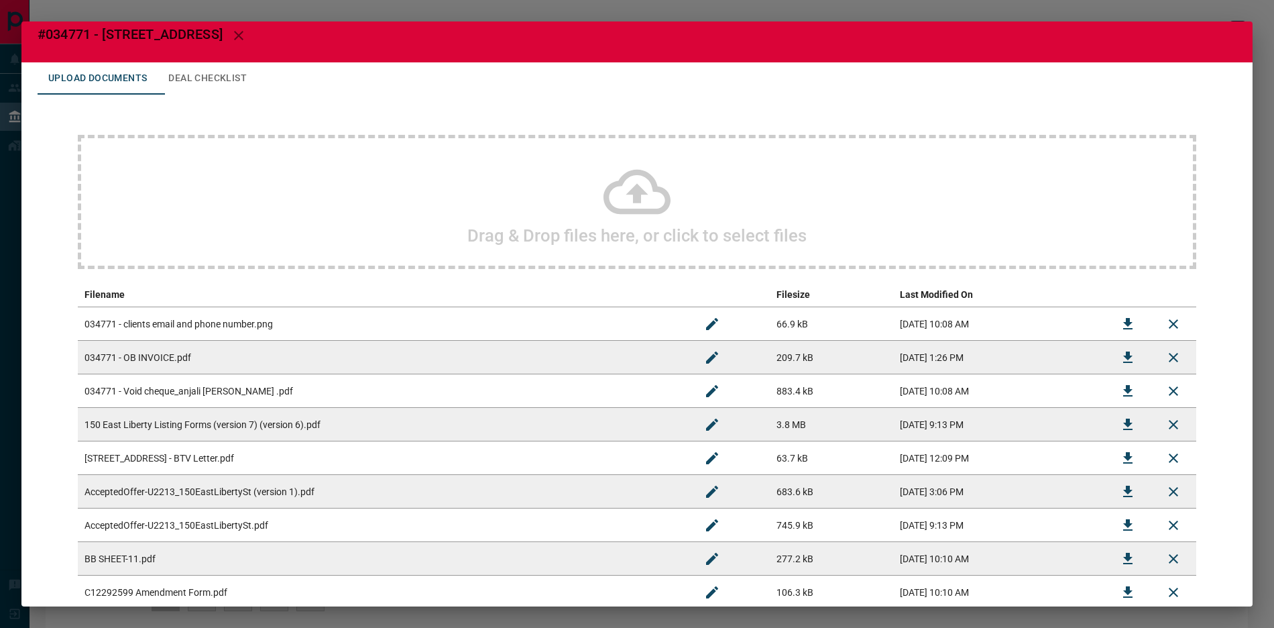
click at [347, 242] on div "Drag & Drop files here, or click to select files" at bounding box center [637, 202] width 1118 height 134
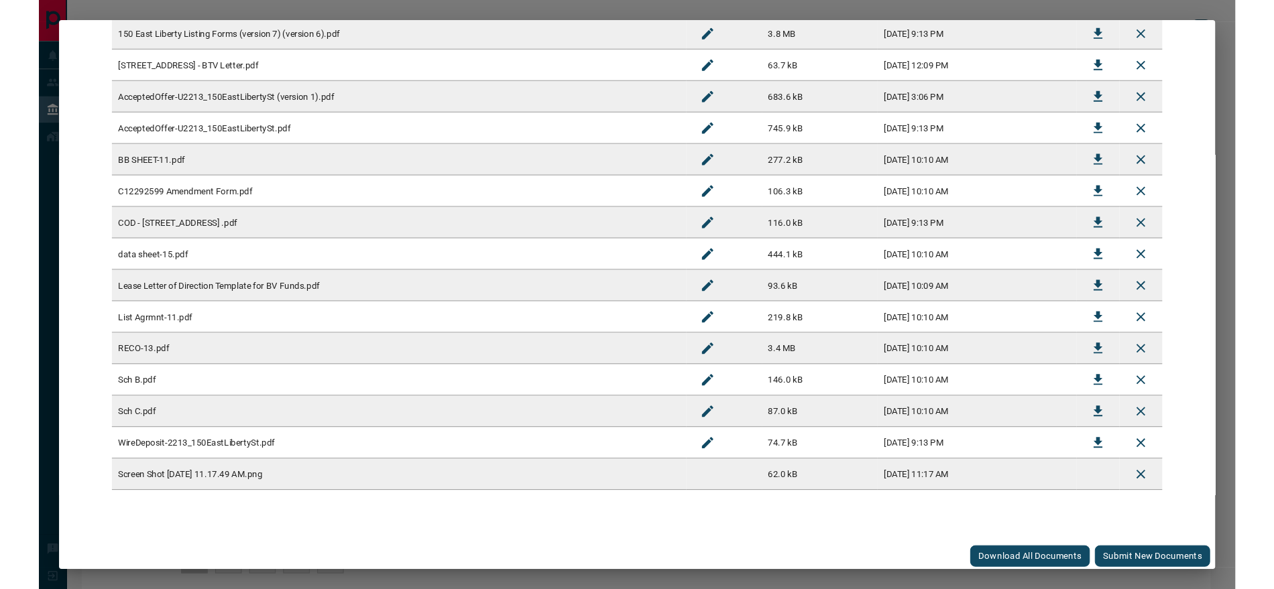
scroll to position [404, 0]
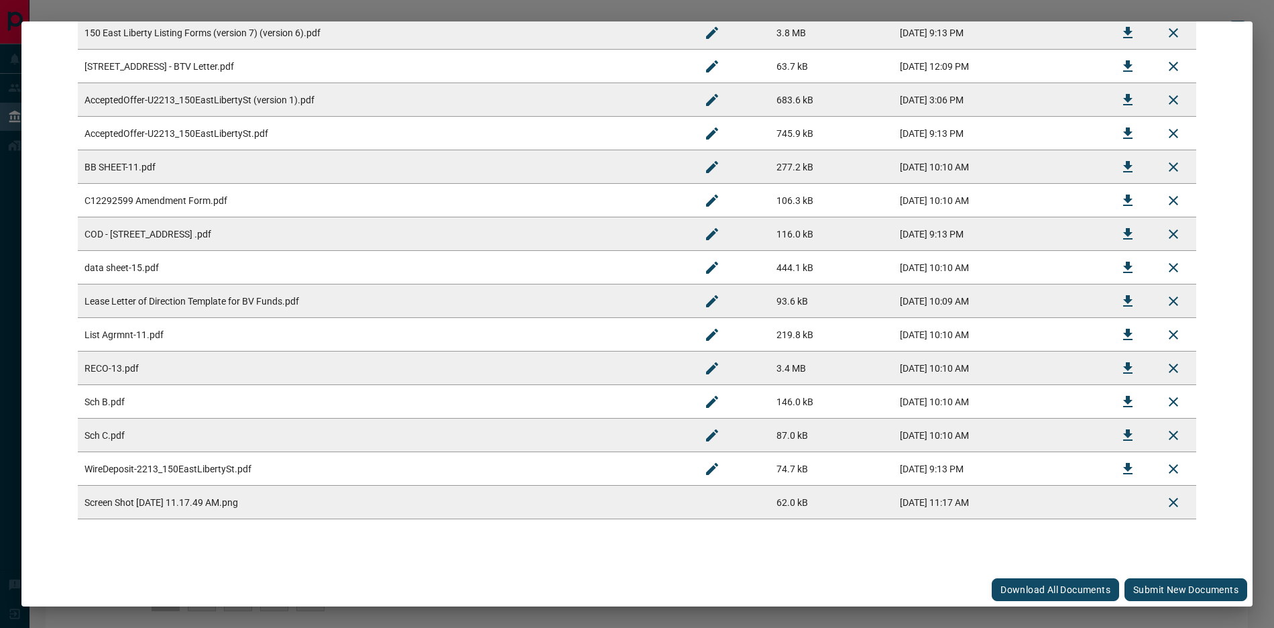
click at [1152, 592] on button "Submit new documents" at bounding box center [1185, 589] width 123 height 23
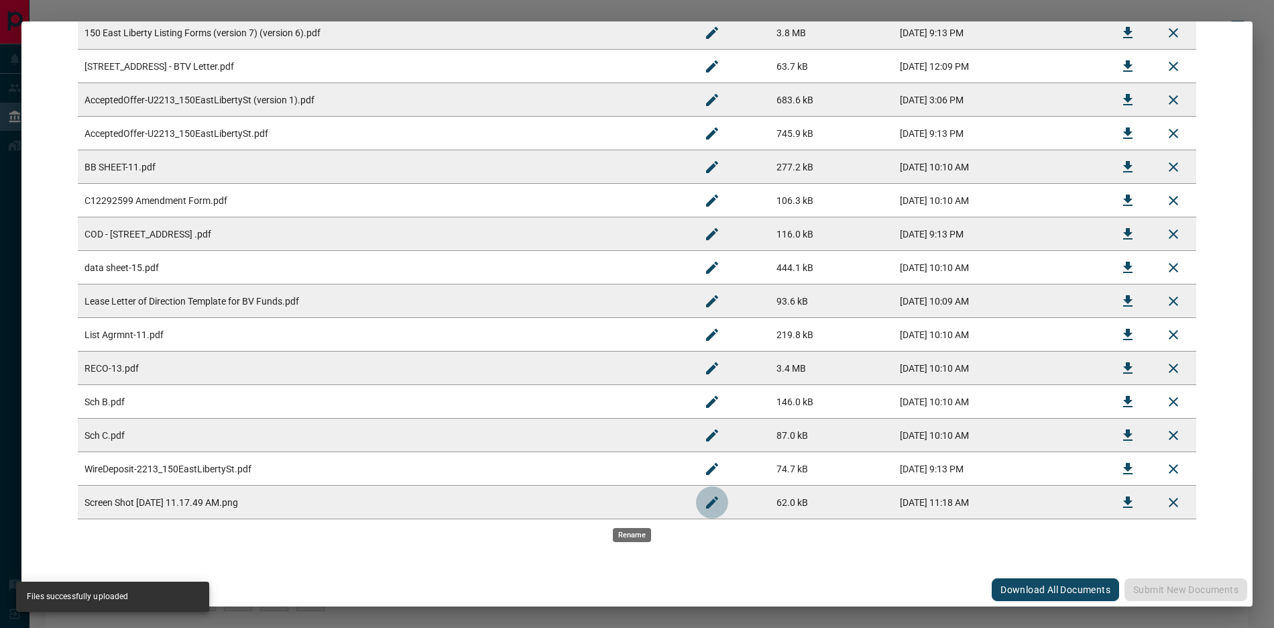
click at [706, 504] on icon "Rename" at bounding box center [712, 501] width 12 height 12
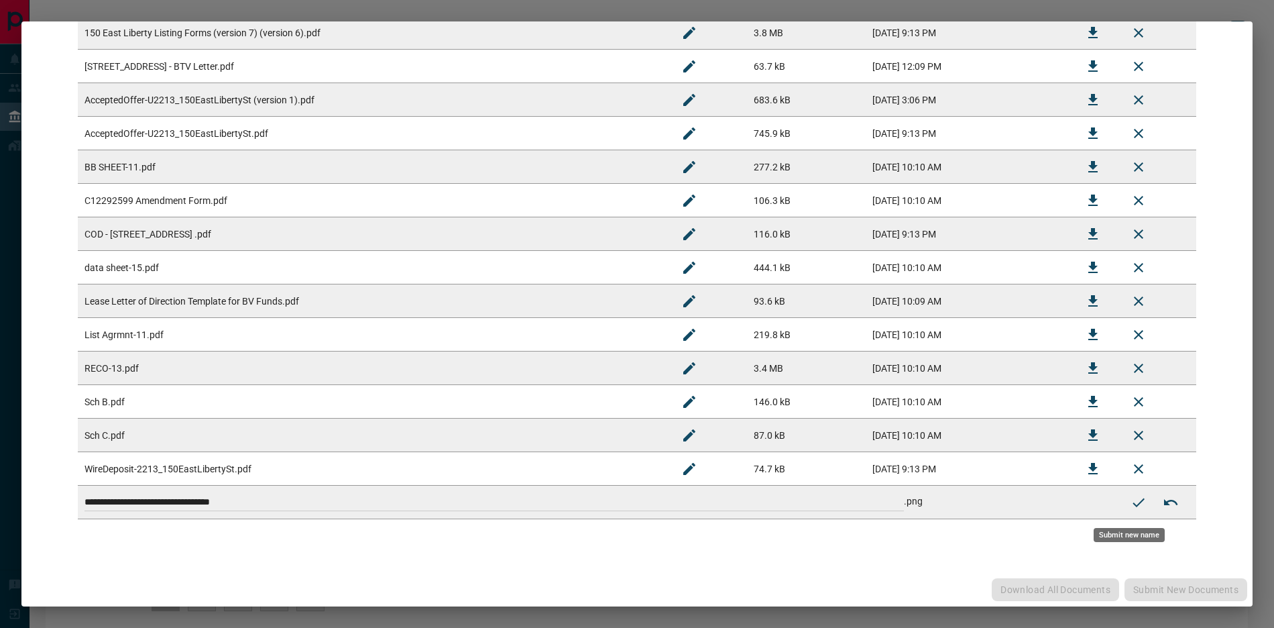
drag, startPoint x: 312, startPoint y: 487, endPoint x: 27, endPoint y: 487, distance: 284.9
click at [27, 487] on div "Upload Documents Deal Checklist Drag & Drop files here, or click to select file…" at bounding box center [636, 122] width 1231 height 902
paste input
click at [150, 508] on input "******" at bounding box center [493, 501] width 819 height 17
type input "**********"
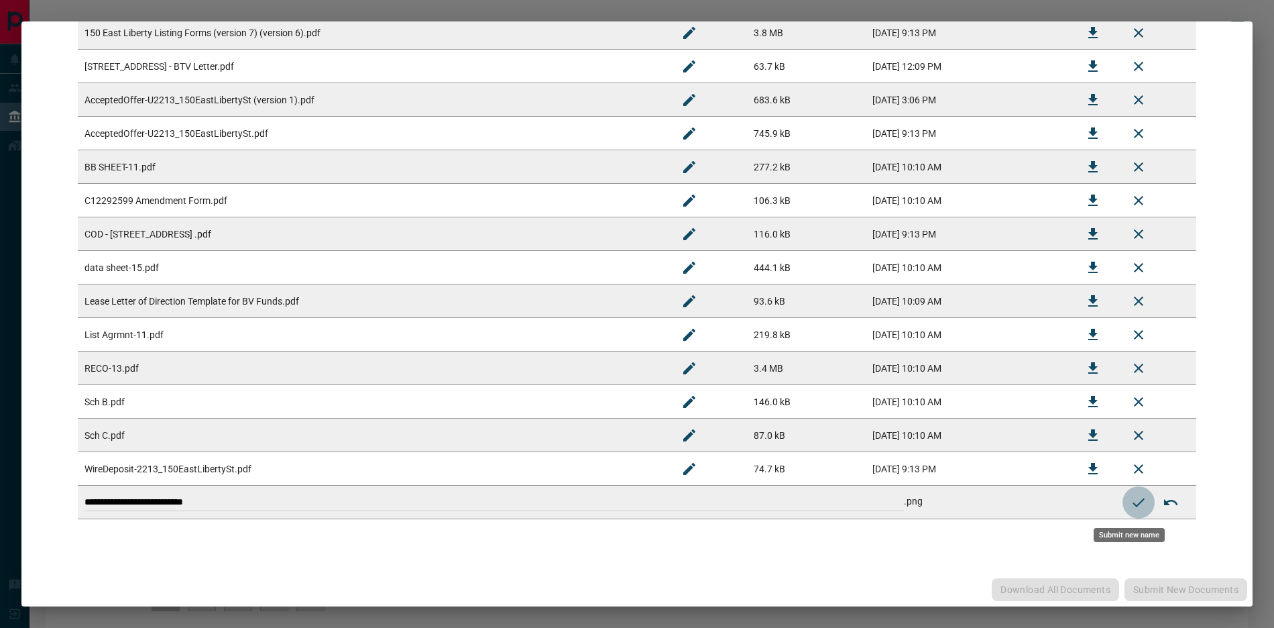
drag, startPoint x: 1120, startPoint y: 501, endPoint x: 1085, endPoint y: 470, distance: 46.0
click at [1130, 500] on icon "Submit new name" at bounding box center [1138, 502] width 16 height 16
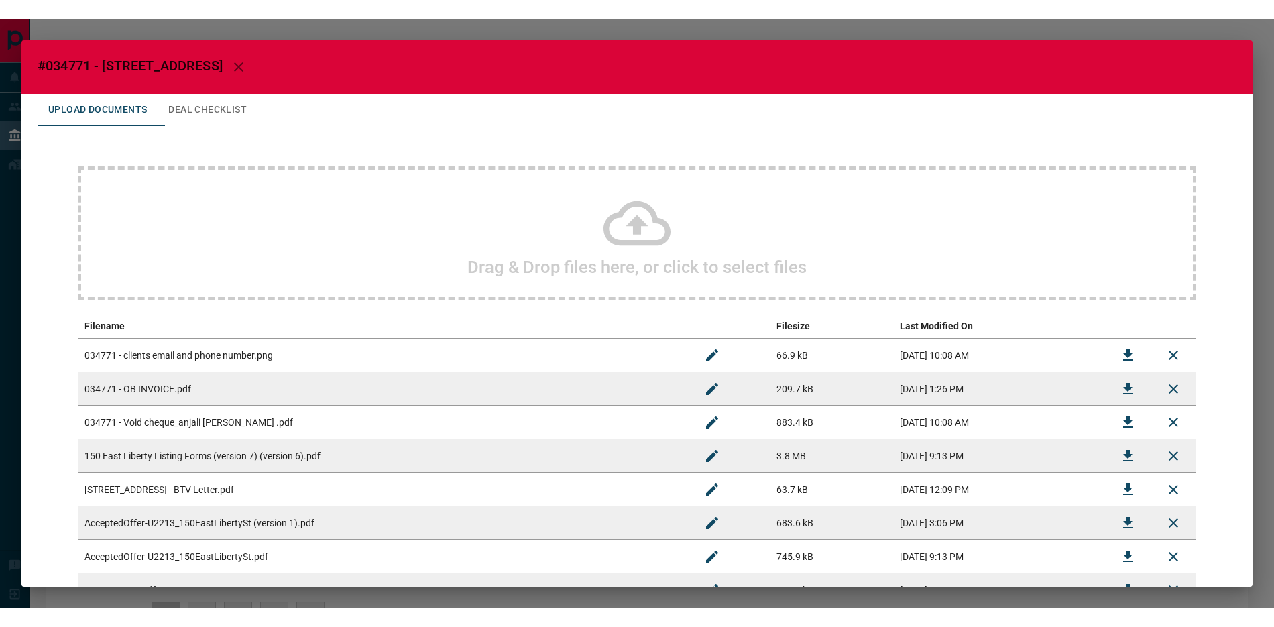
scroll to position [476, 0]
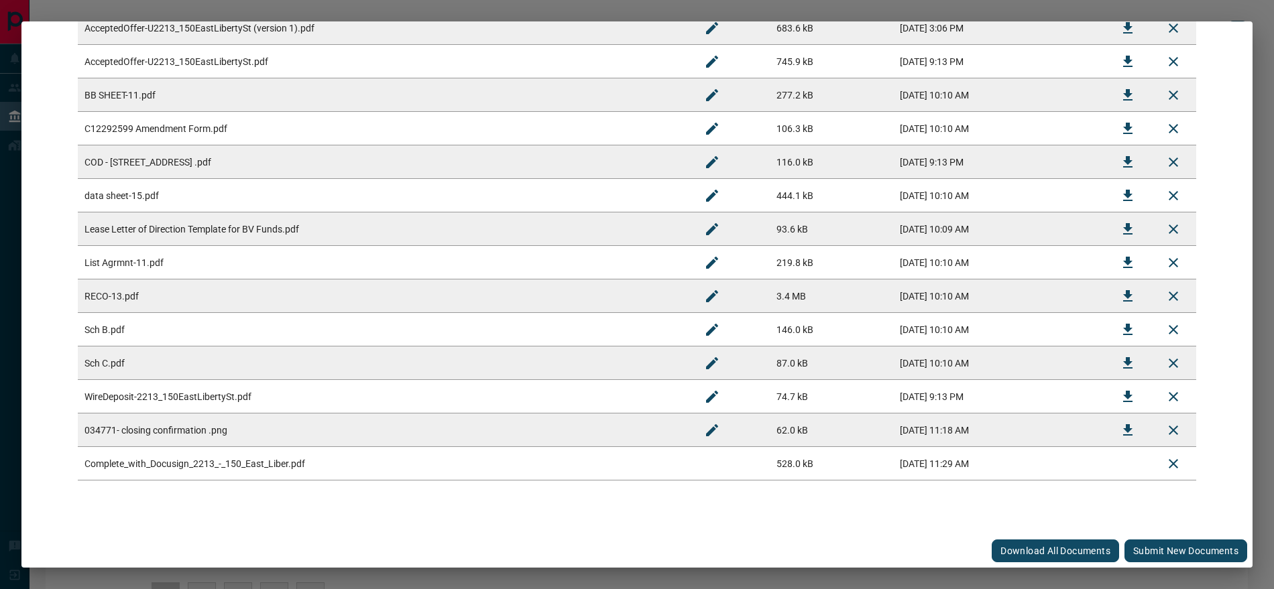
click at [1150, 549] on button "Submit new documents" at bounding box center [1185, 551] width 123 height 23
click at [704, 467] on icon "Rename" at bounding box center [712, 464] width 16 height 16
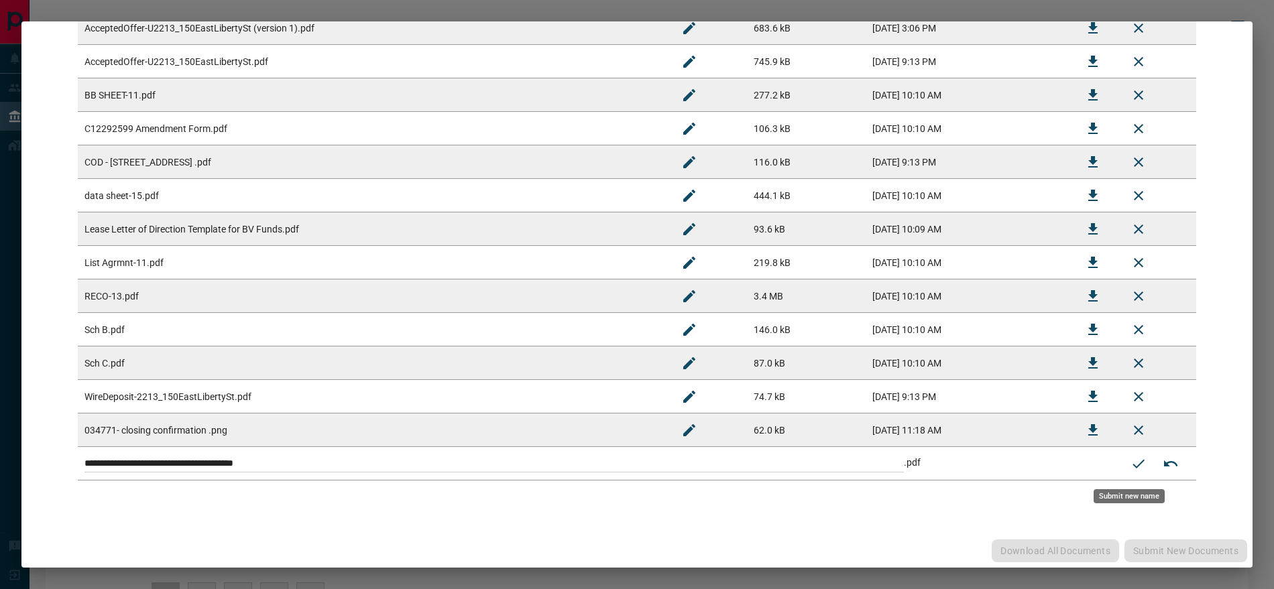
drag, startPoint x: 632, startPoint y: 467, endPoint x: 227, endPoint y: 355, distance: 420.8
click at [227, 355] on tbody "034771 - clients email and phone number.png 66.9 kB [DATE] 10:08 AM 034771 - OB…" at bounding box center [637, 162] width 1118 height 637
type input "**********"
click at [1130, 461] on icon "Submit new name" at bounding box center [1138, 464] width 16 height 16
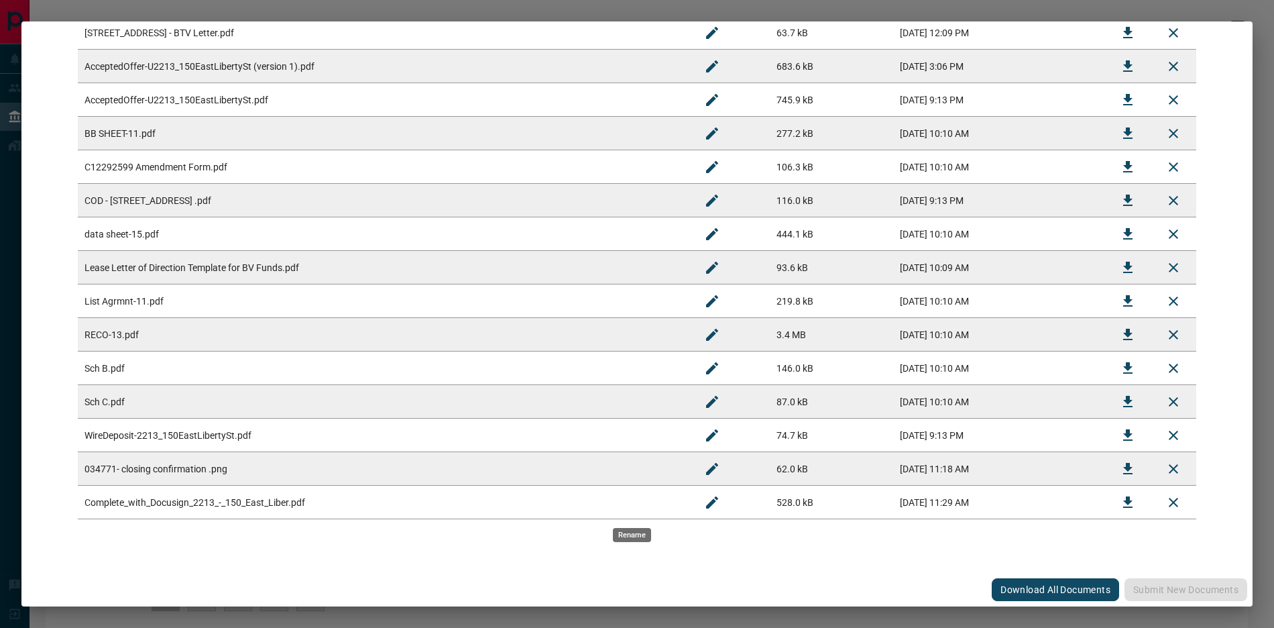
scroll to position [0, 0]
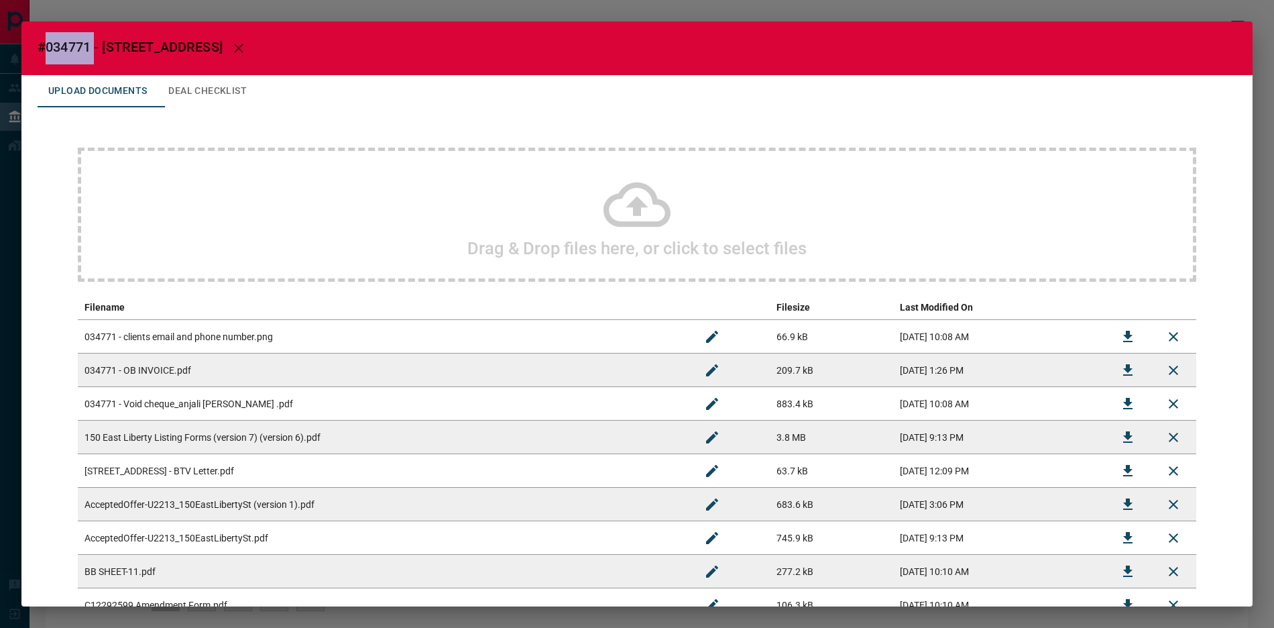
drag, startPoint x: 47, startPoint y: 49, endPoint x: 95, endPoint y: 44, distance: 48.5
click at [95, 44] on span "#034771 - [STREET_ADDRESS]" at bounding box center [130, 47] width 185 height 16
copy span "034771"
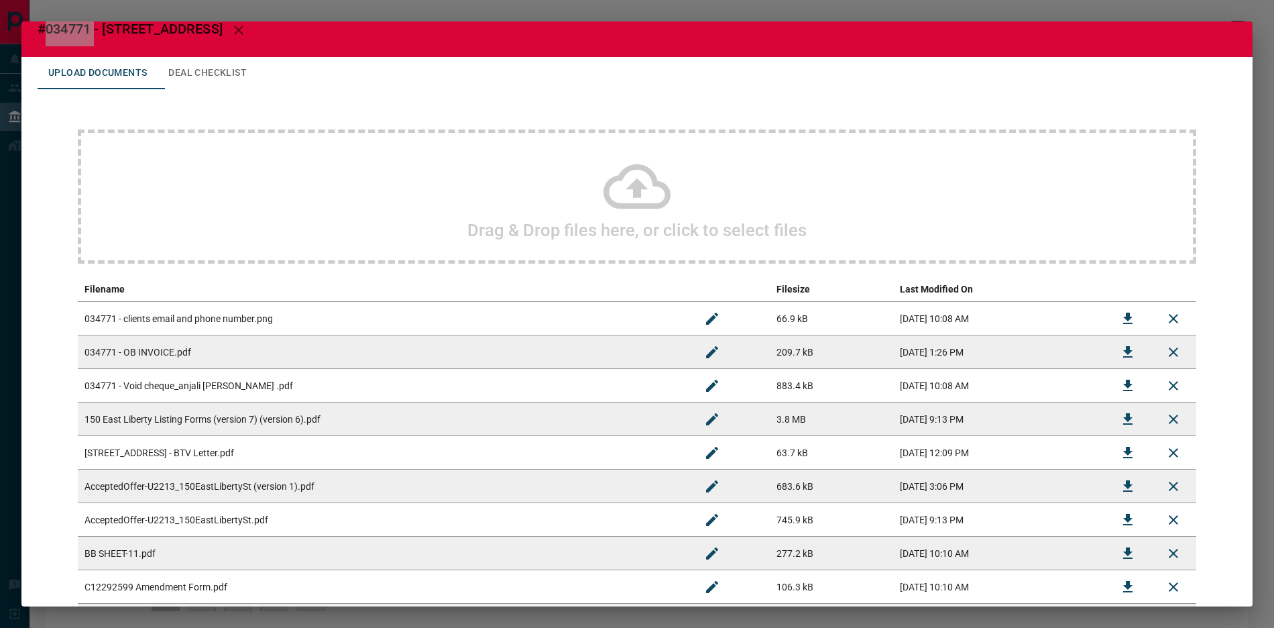
scroll to position [19, 0]
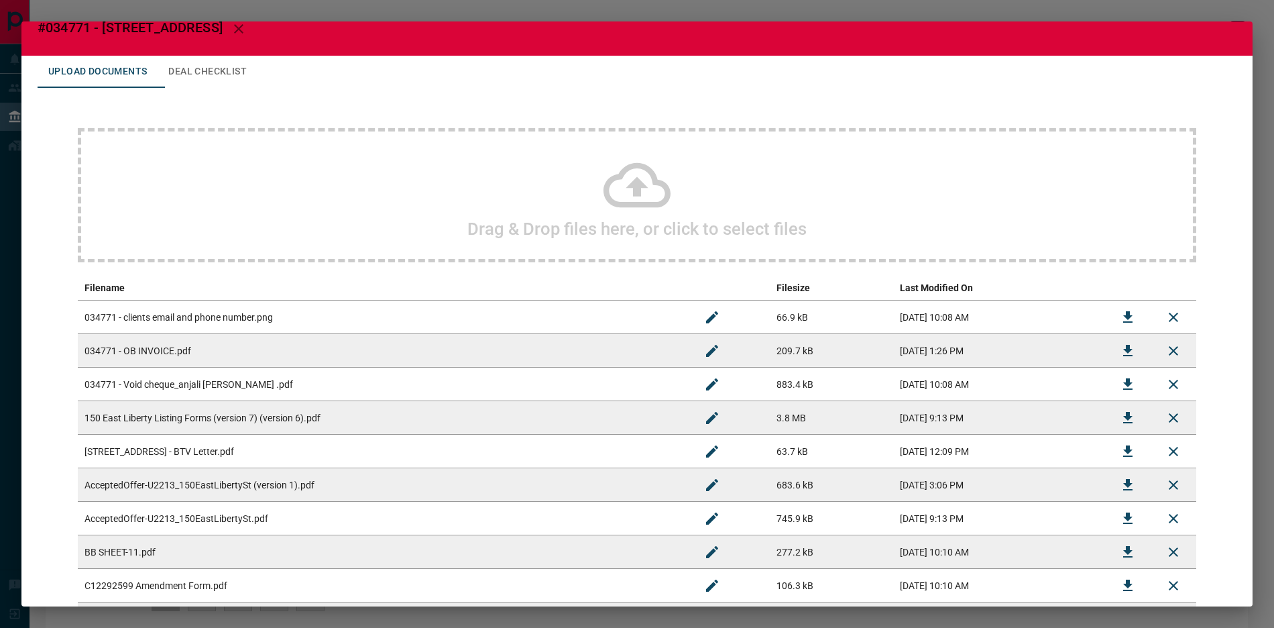
click at [296, 447] on td "[STREET_ADDRESS] - BTV Letter.pdf" at bounding box center [383, 451] width 611 height 34
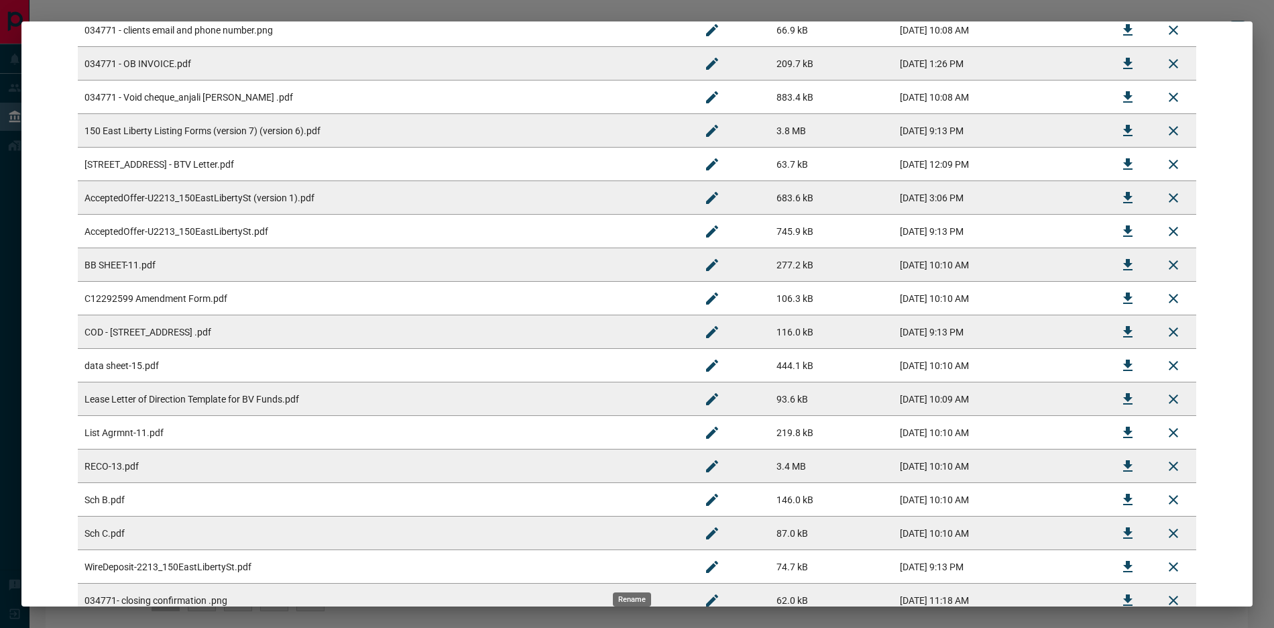
scroll to position [308, 0]
click at [1112, 398] on button "Download" at bounding box center [1128, 397] width 32 height 32
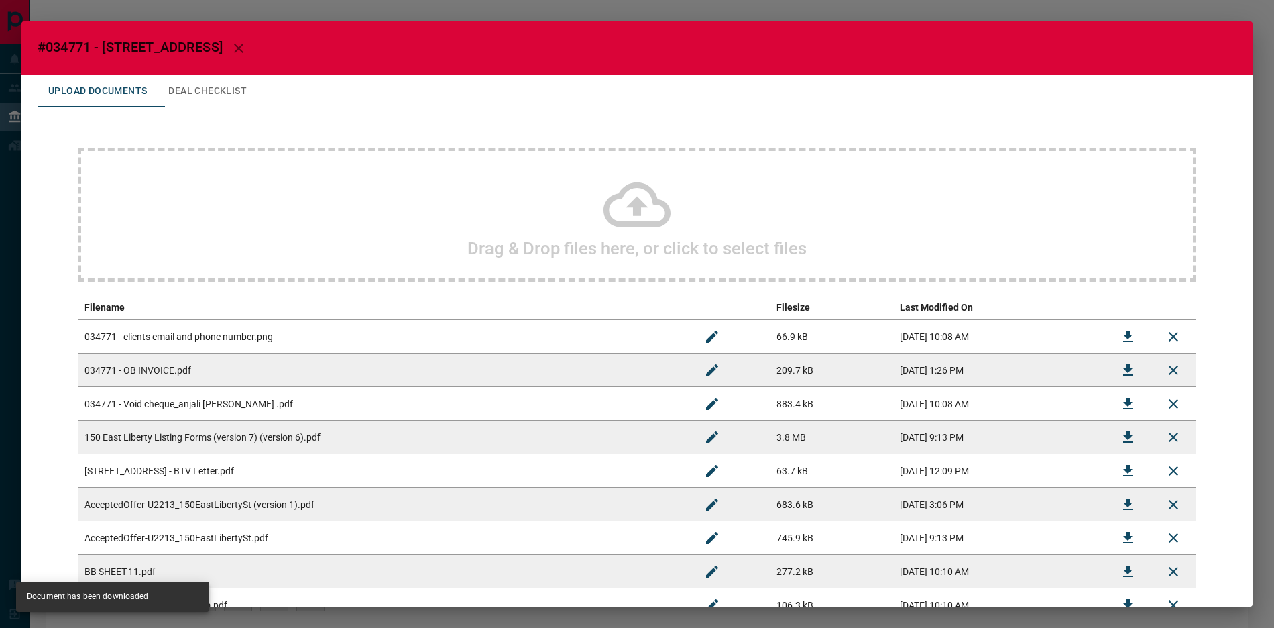
scroll to position [438, 0]
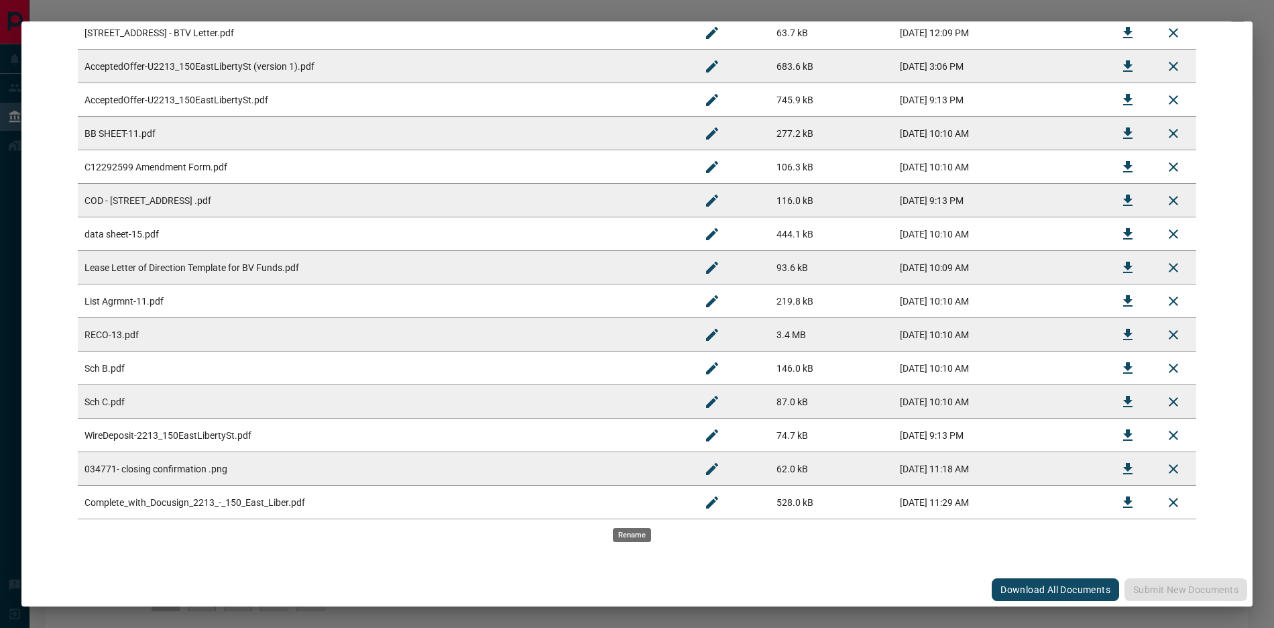
click at [1071, 15] on div "#034771 - [STREET_ADDRESS] Upload Documents Deal Checklist Drag & Drop files he…" at bounding box center [637, 314] width 1274 height 628
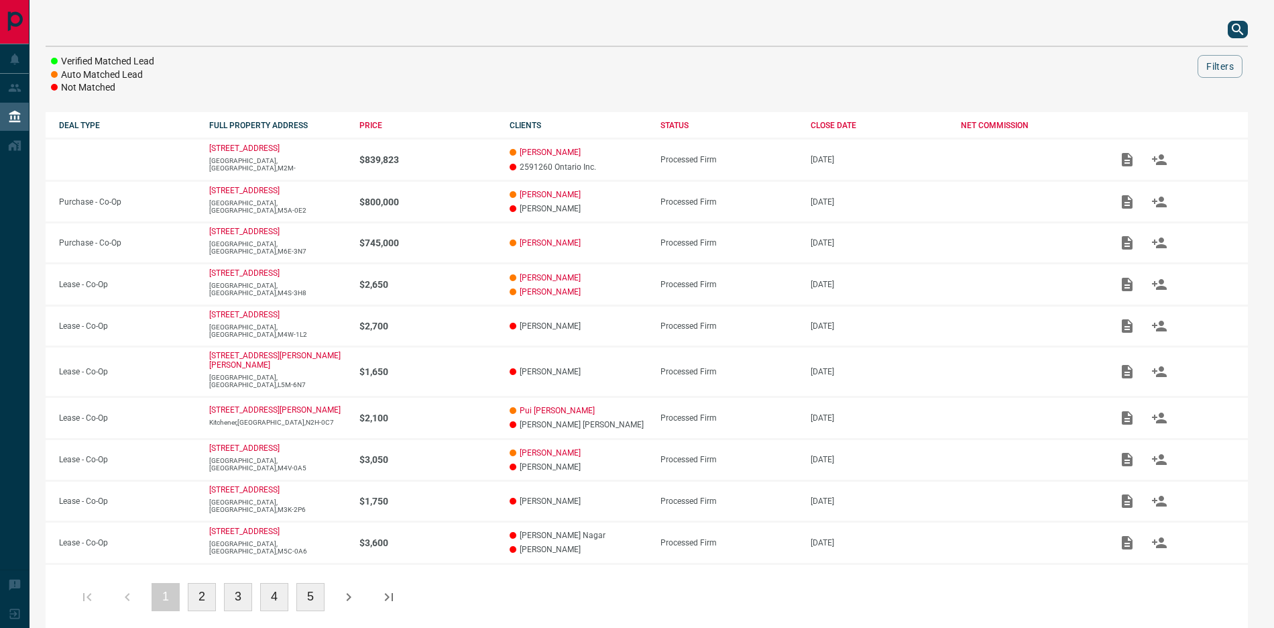
scroll to position [0, 0]
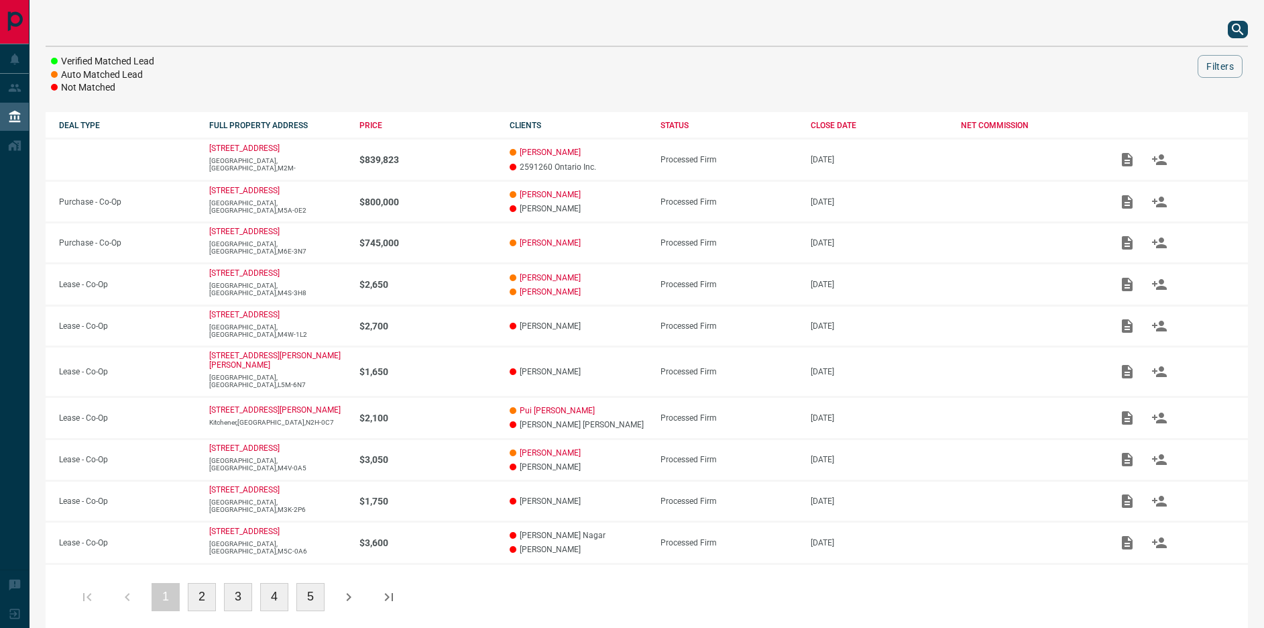
click at [1236, 30] on icon "search button" at bounding box center [1238, 29] width 16 height 16
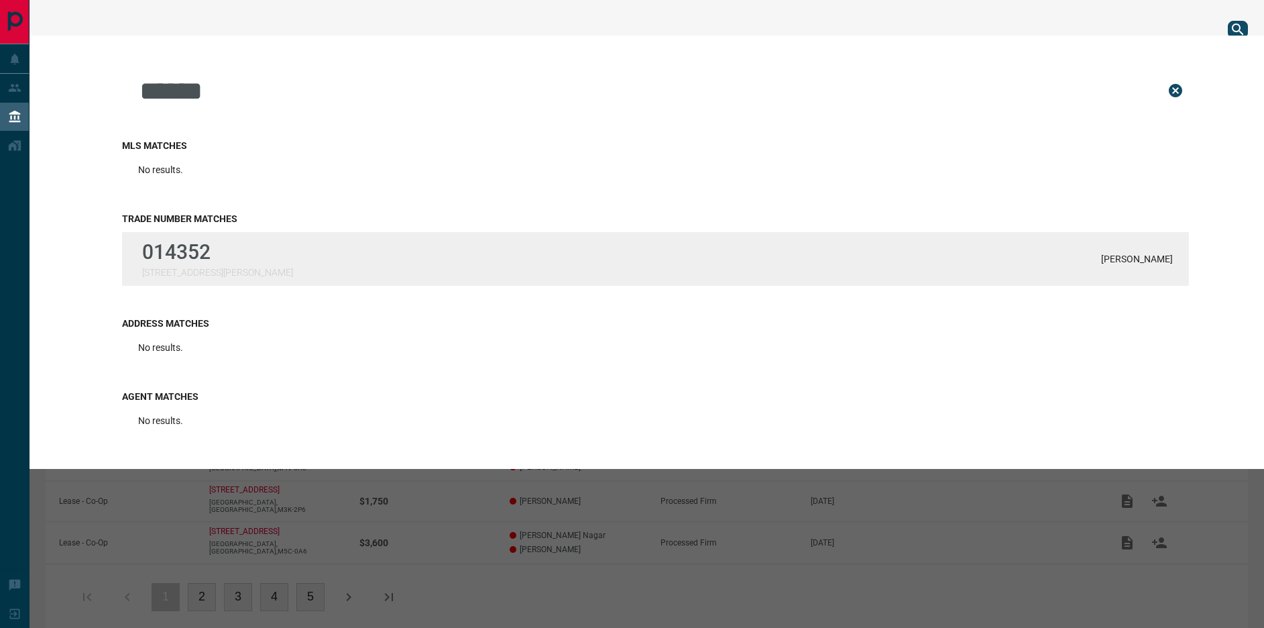
type input "******"
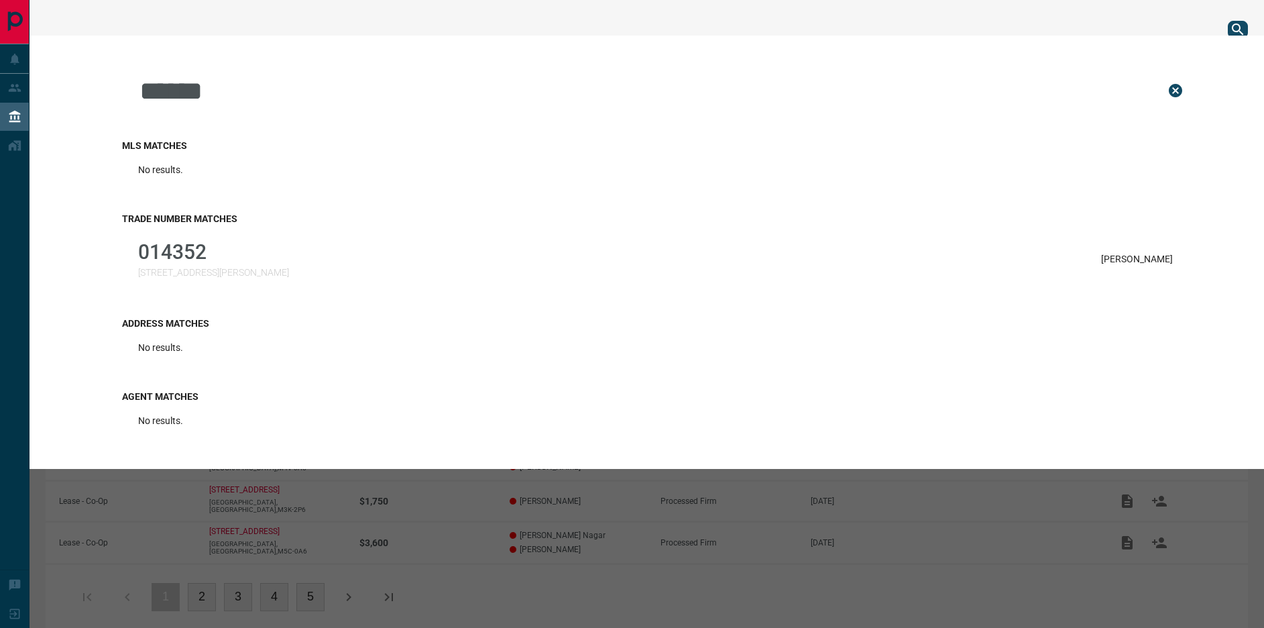
click at [1084, 270] on div "014352 [STREET_ADDRESS][PERSON_NAME][PERSON_NAME]" at bounding box center [655, 259] width 1067 height 54
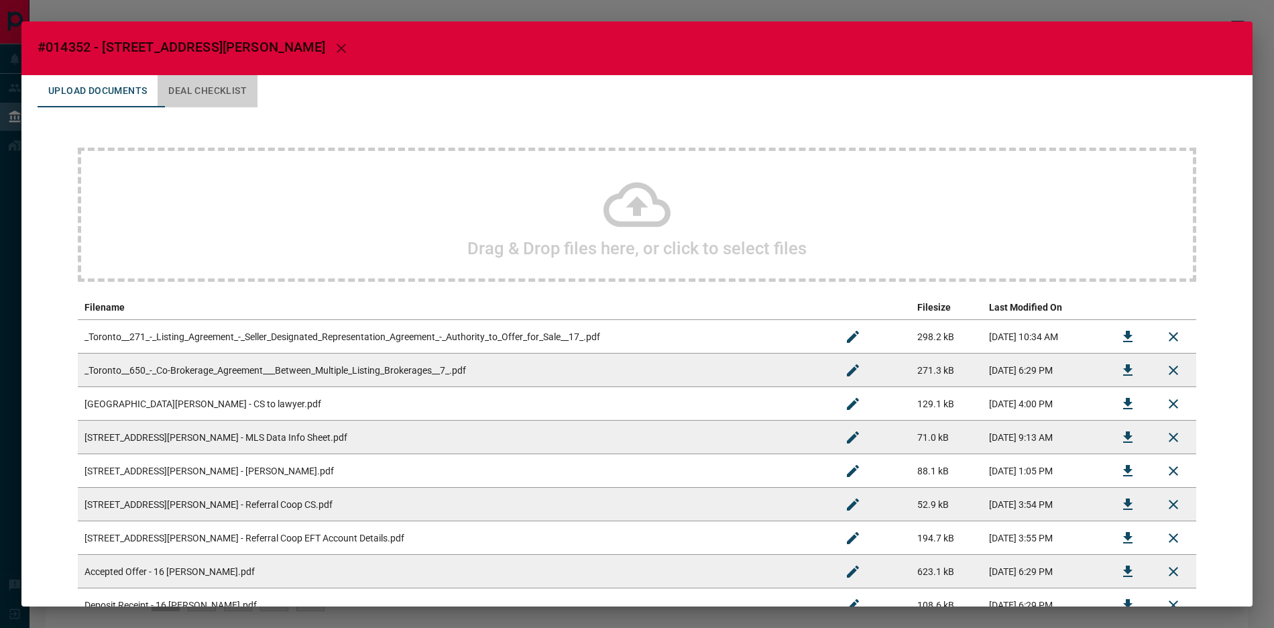
click at [202, 89] on button "Deal Checklist" at bounding box center [208, 91] width 100 height 32
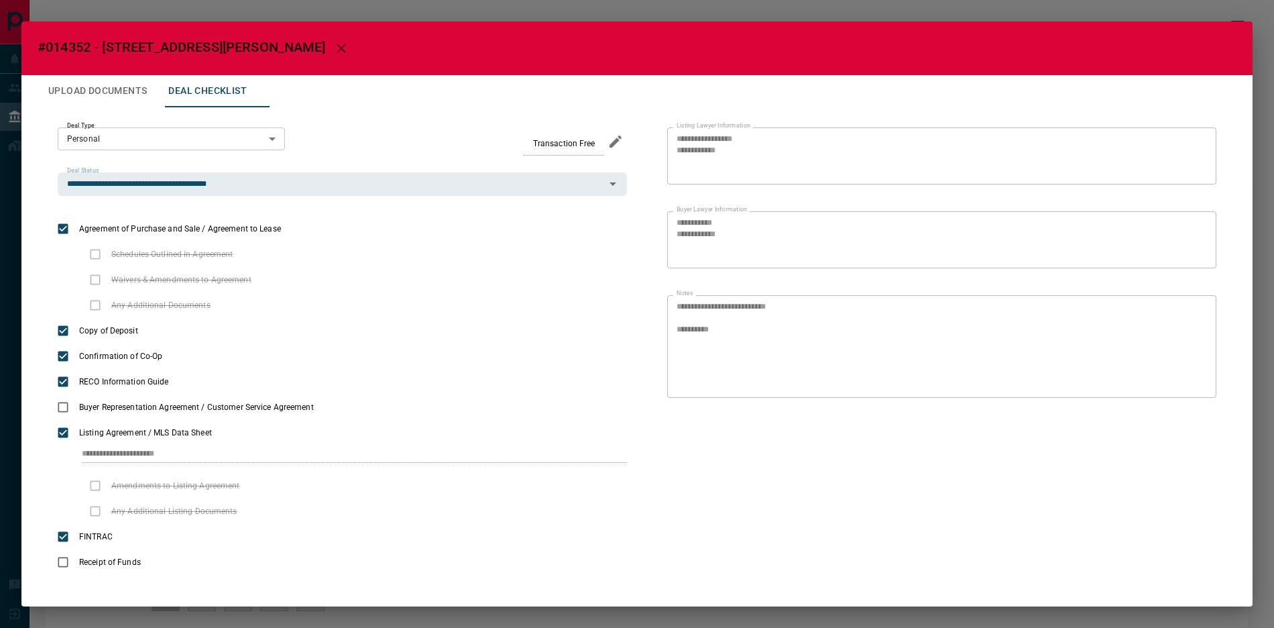
scroll to position [3, 0]
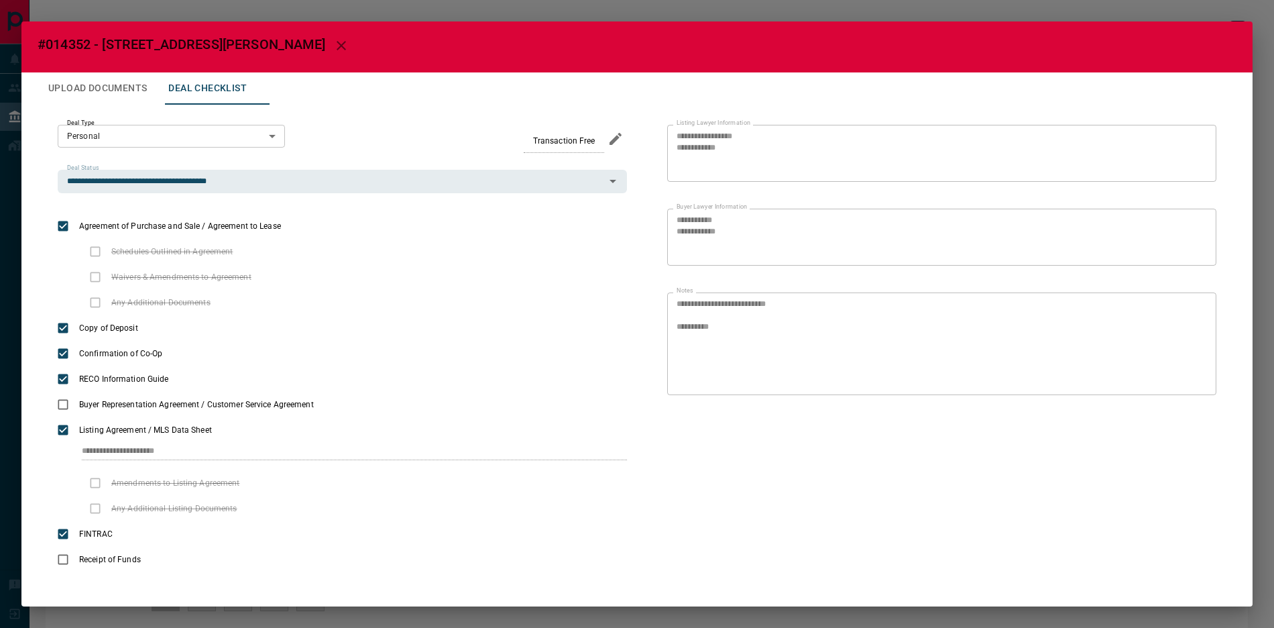
click at [136, 89] on button "Upload Documents" at bounding box center [98, 88] width 120 height 32
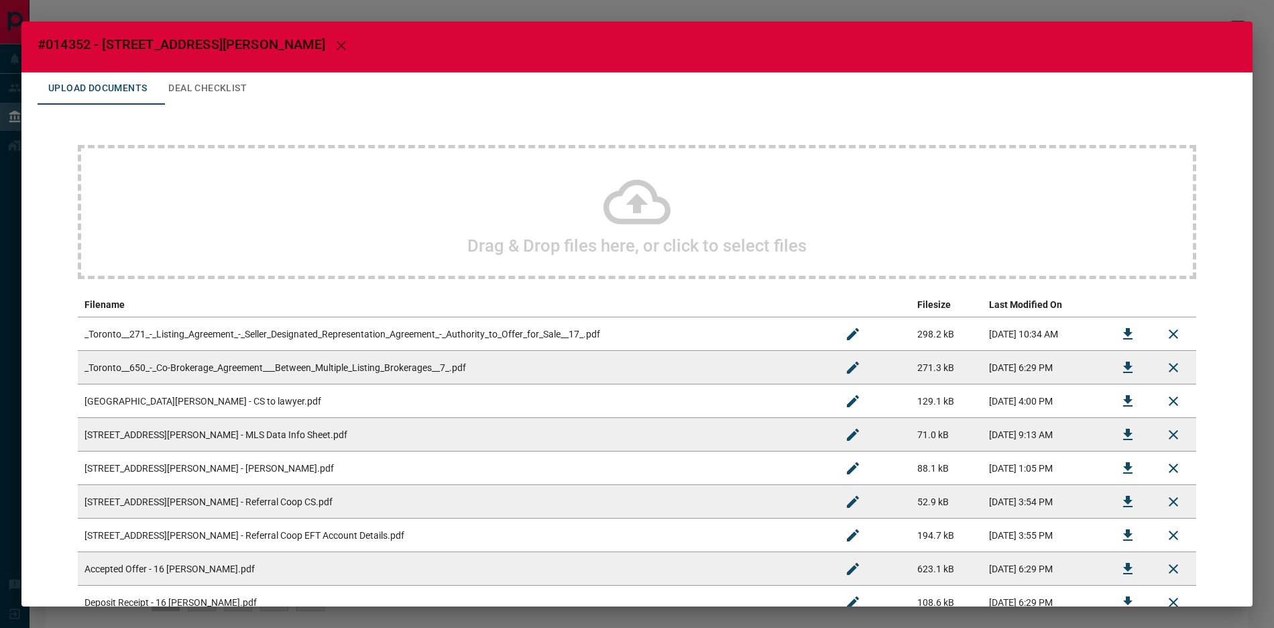
drag, startPoint x: 142, startPoint y: 471, endPoint x: 568, endPoint y: 452, distance: 426.1
click at [145, 471] on td "[STREET_ADDRESS][PERSON_NAME] - [PERSON_NAME].pdf" at bounding box center [454, 468] width 752 height 34
click at [1127, 466] on button "Download" at bounding box center [1128, 468] width 32 height 32
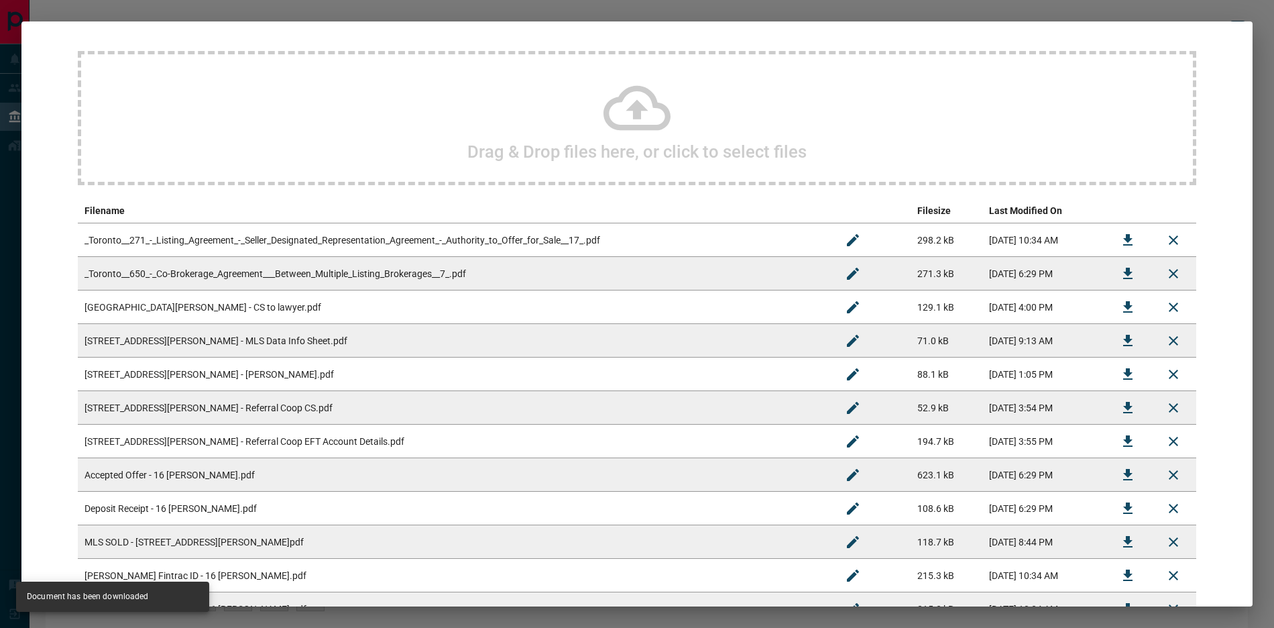
scroll to position [119, 0]
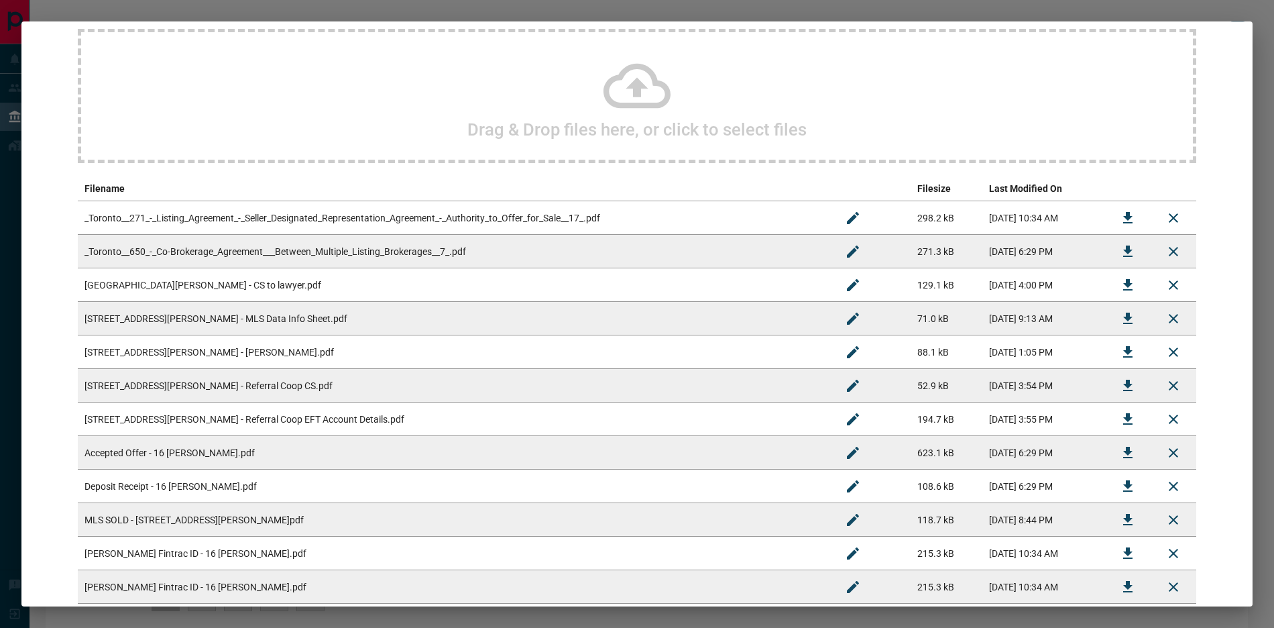
click at [251, 393] on td "[STREET_ADDRESS][PERSON_NAME] - Referral Coop CS.pdf" at bounding box center [454, 386] width 752 height 34
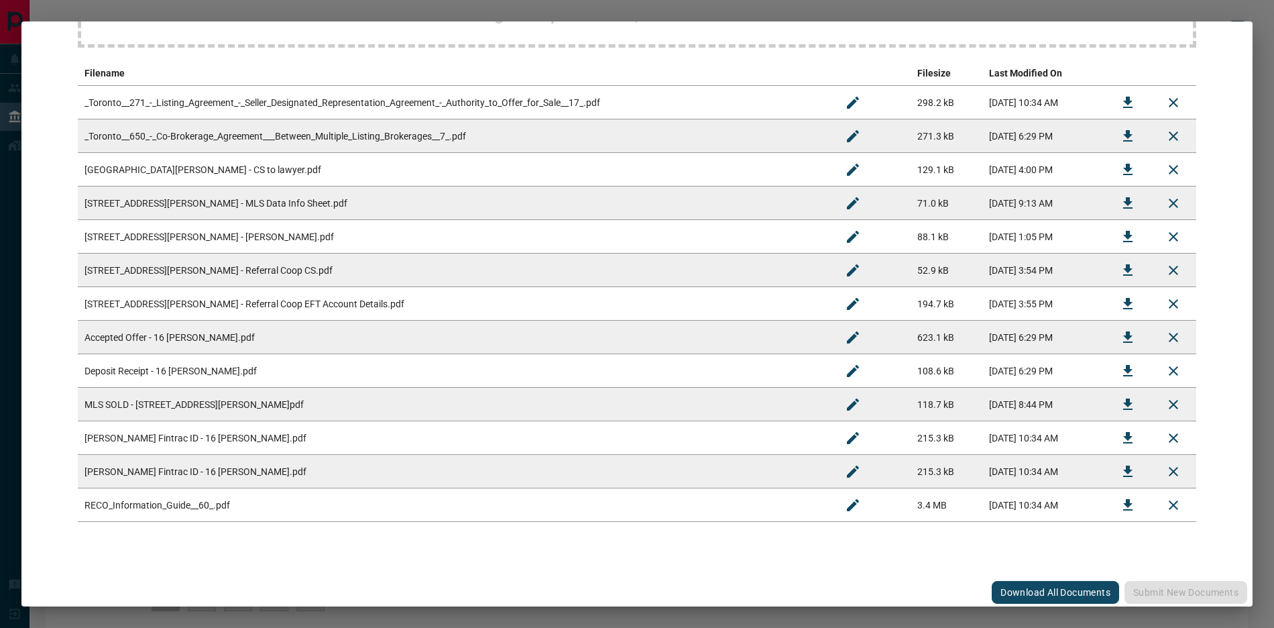
scroll to position [237, 0]
drag, startPoint x: 245, startPoint y: 300, endPoint x: 300, endPoint y: 300, distance: 54.3
click at [300, 300] on td "[STREET_ADDRESS][PERSON_NAME] - Referral Coop EFT Account Details.pdf" at bounding box center [454, 301] width 752 height 34
drag, startPoint x: 377, startPoint y: 287, endPoint x: 347, endPoint y: 280, distance: 31.1
click at [377, 287] on td "[STREET_ADDRESS][PERSON_NAME] - Referral Coop EFT Account Details.pdf" at bounding box center [454, 301] width 752 height 34
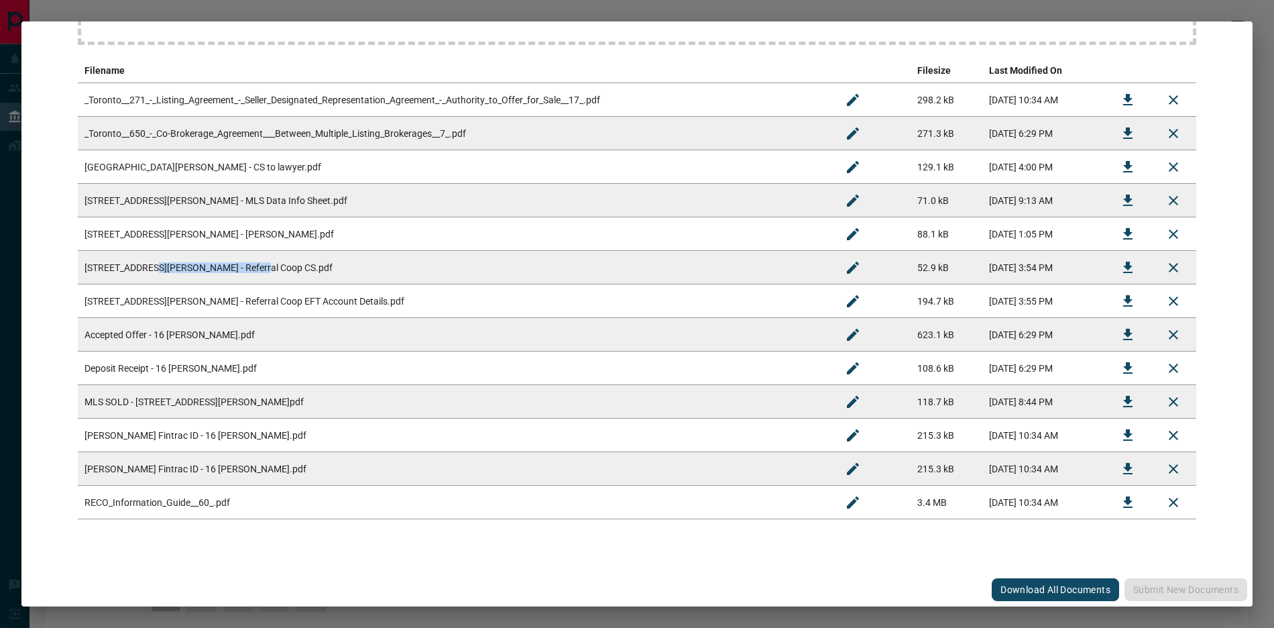
drag, startPoint x: 162, startPoint y: 265, endPoint x: 272, endPoint y: 268, distance: 110.0
click at [272, 268] on td "[STREET_ADDRESS][PERSON_NAME] - Referral Coop CS.pdf" at bounding box center [454, 268] width 752 height 34
drag, startPoint x: 174, startPoint y: 223, endPoint x: 211, endPoint y: 215, distance: 37.2
click at [221, 224] on td "[STREET_ADDRESS][PERSON_NAME] - [PERSON_NAME].pdf" at bounding box center [454, 234] width 752 height 34
click at [184, 190] on td "[STREET_ADDRESS][PERSON_NAME] - MLS Data Info Sheet.pdf" at bounding box center [454, 201] width 752 height 34
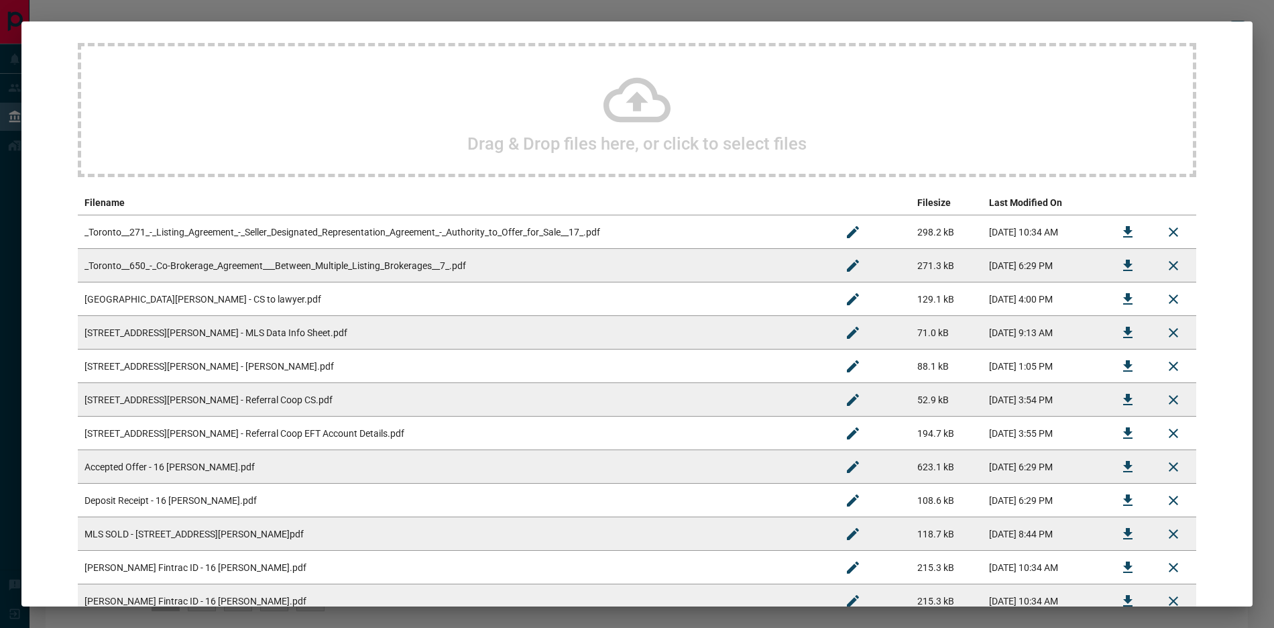
scroll to position [0, 0]
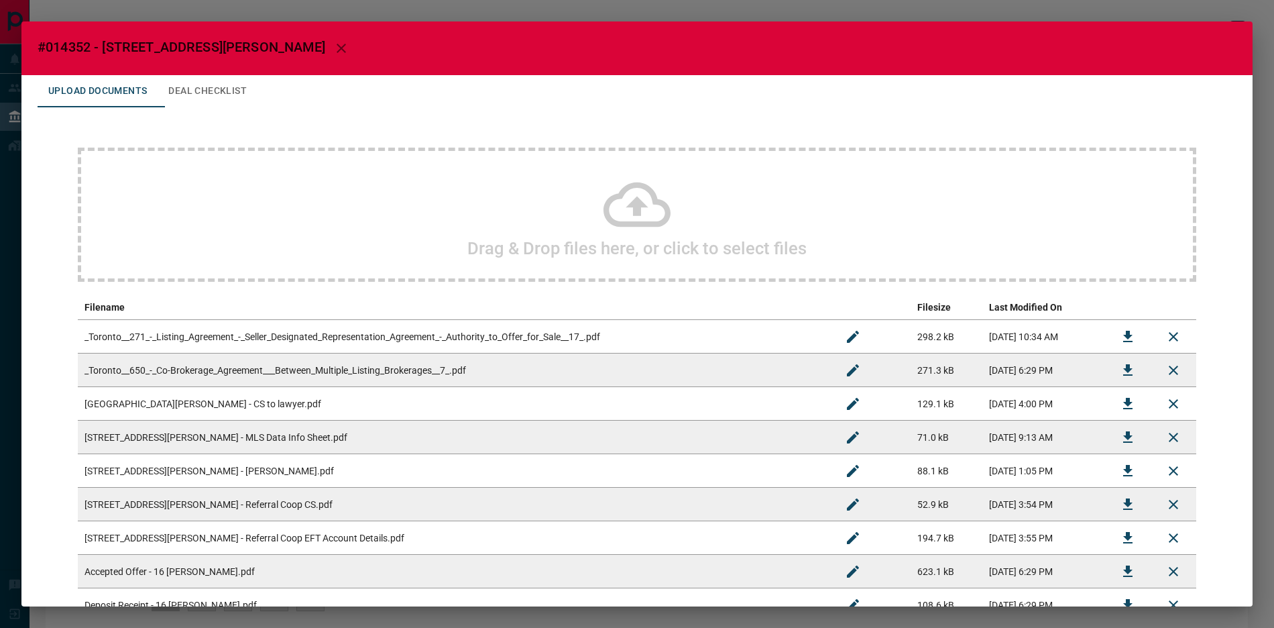
click at [726, 3] on div "#014352 - 16 [PERSON_NAME] Road Upload Documents Deal Checklist Drag & Drop fil…" at bounding box center [637, 314] width 1274 height 628
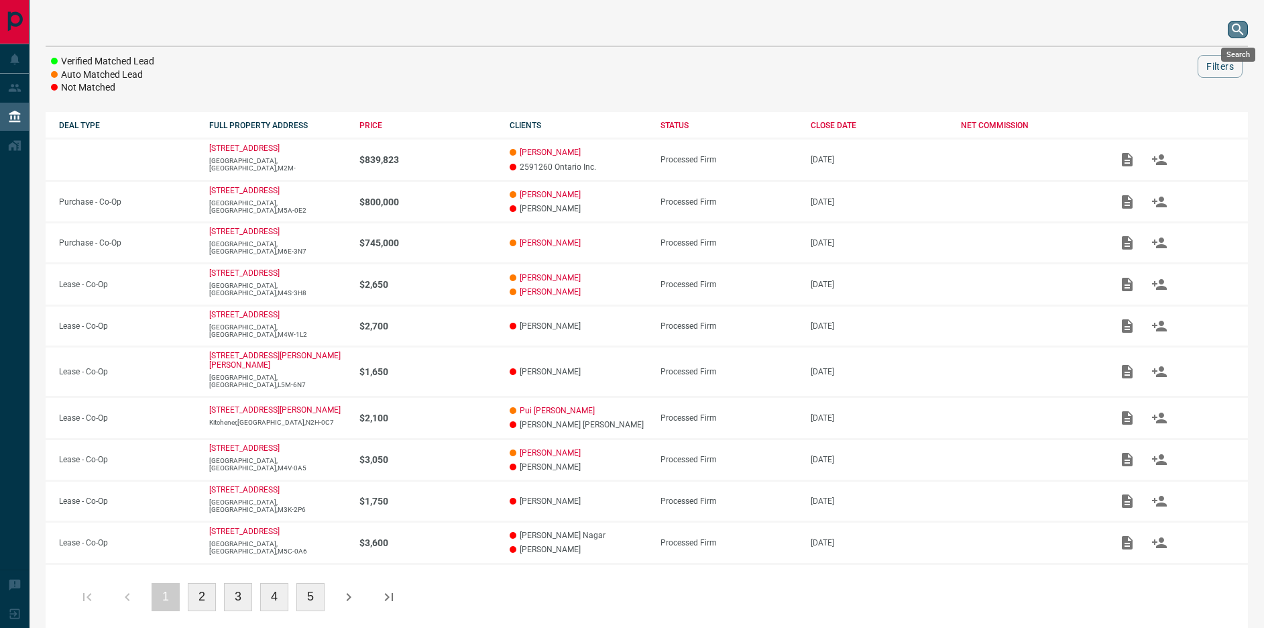
click at [1235, 27] on icon "search button" at bounding box center [1238, 29] width 16 height 16
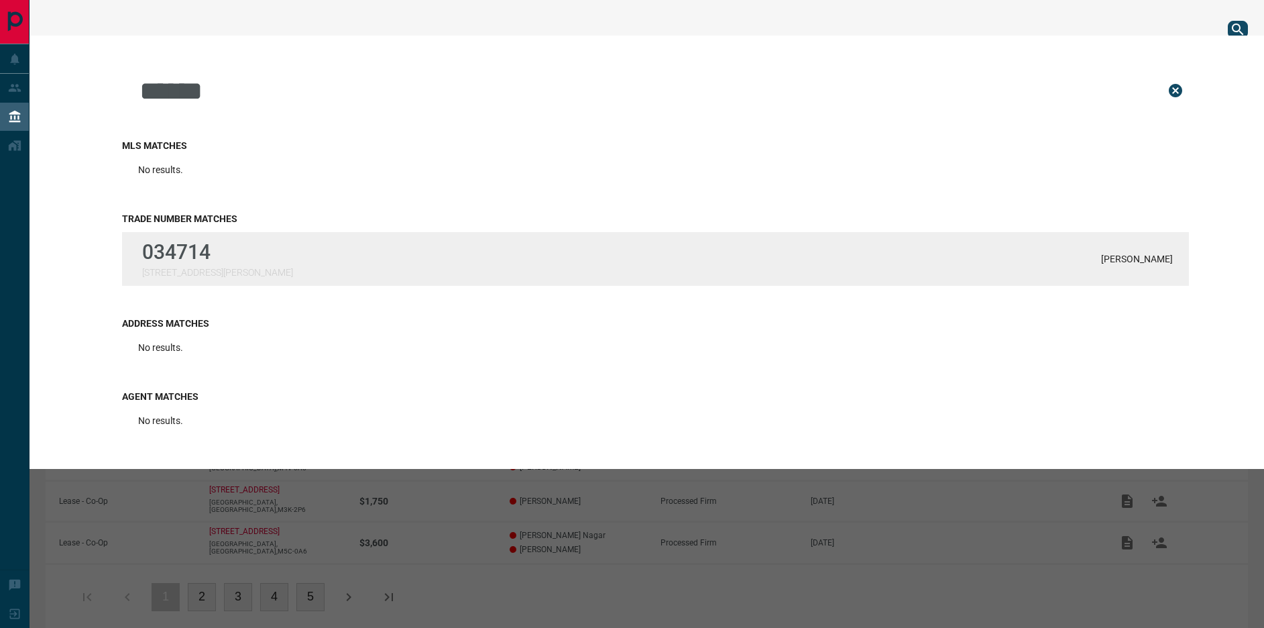
type input "******"
click at [197, 272] on p "[STREET_ADDRESS][PERSON_NAME]" at bounding box center [217, 272] width 151 height 11
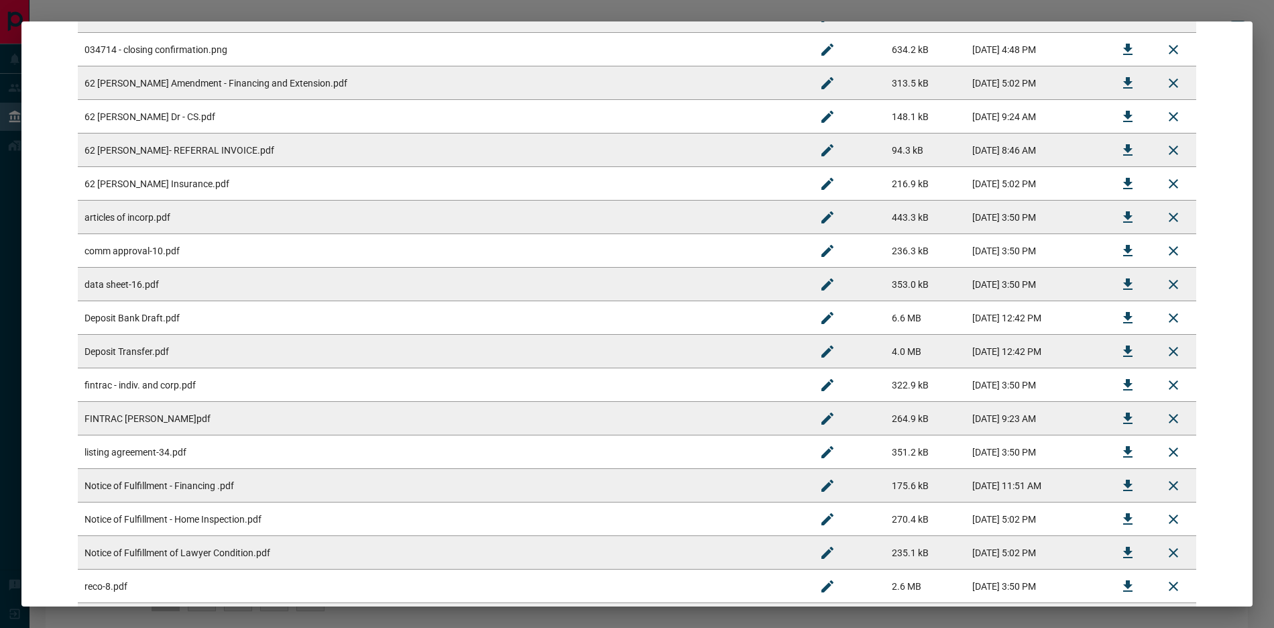
scroll to position [538, 0]
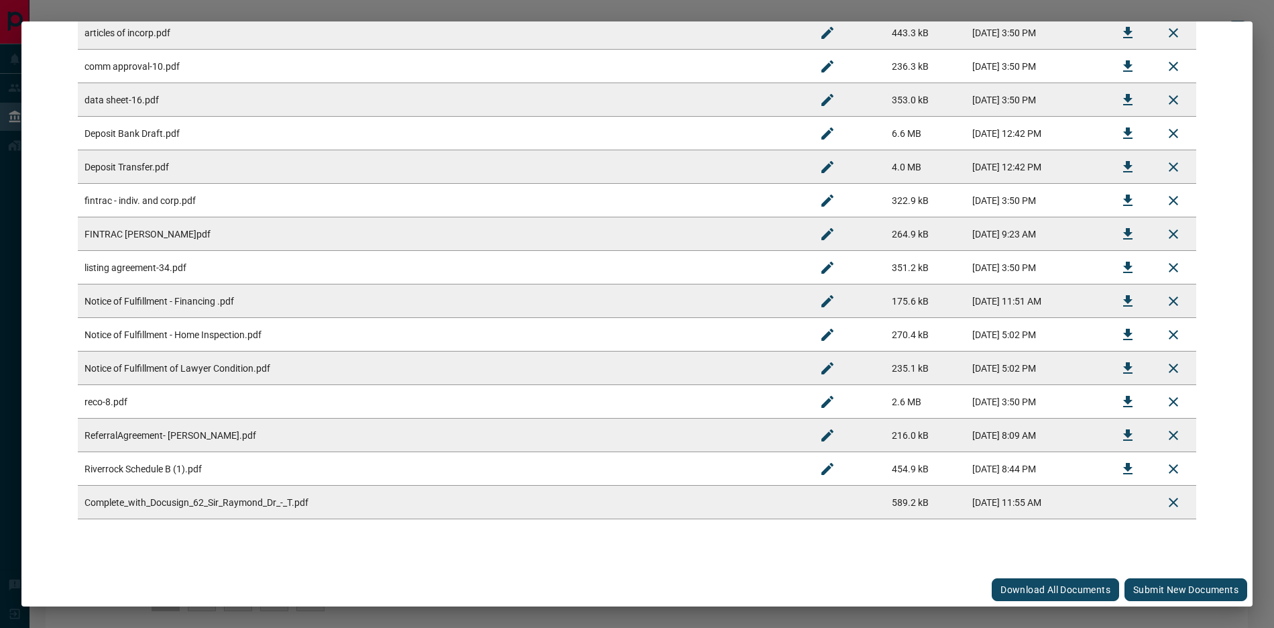
click at [1152, 593] on button "Submit new documents" at bounding box center [1185, 589] width 123 height 23
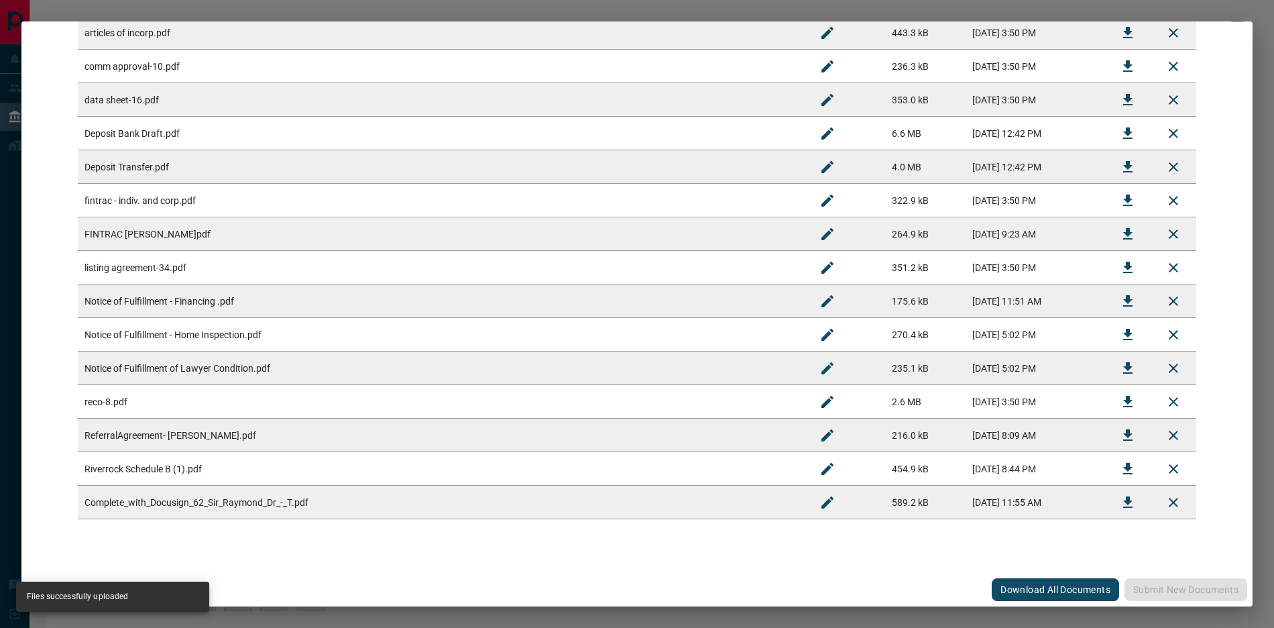
click at [811, 500] on button "Rename" at bounding box center [827, 502] width 32 height 32
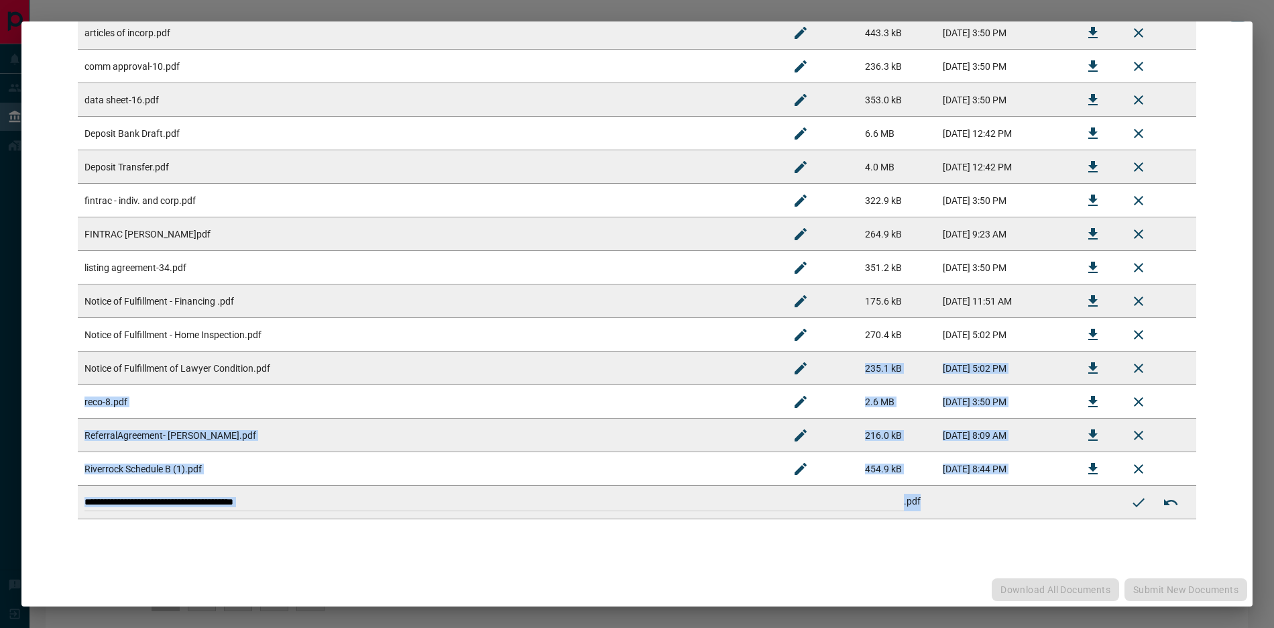
drag, startPoint x: 523, startPoint y: 437, endPoint x: 164, endPoint y: 365, distance: 366.6
click at [157, 361] on tbody "([GEOGRAPHIC_DATA]) 100 - Agreement of Purchase and Sale 62 [PERSON_NAME] Dr Co…" at bounding box center [637, 149] width 1118 height 737
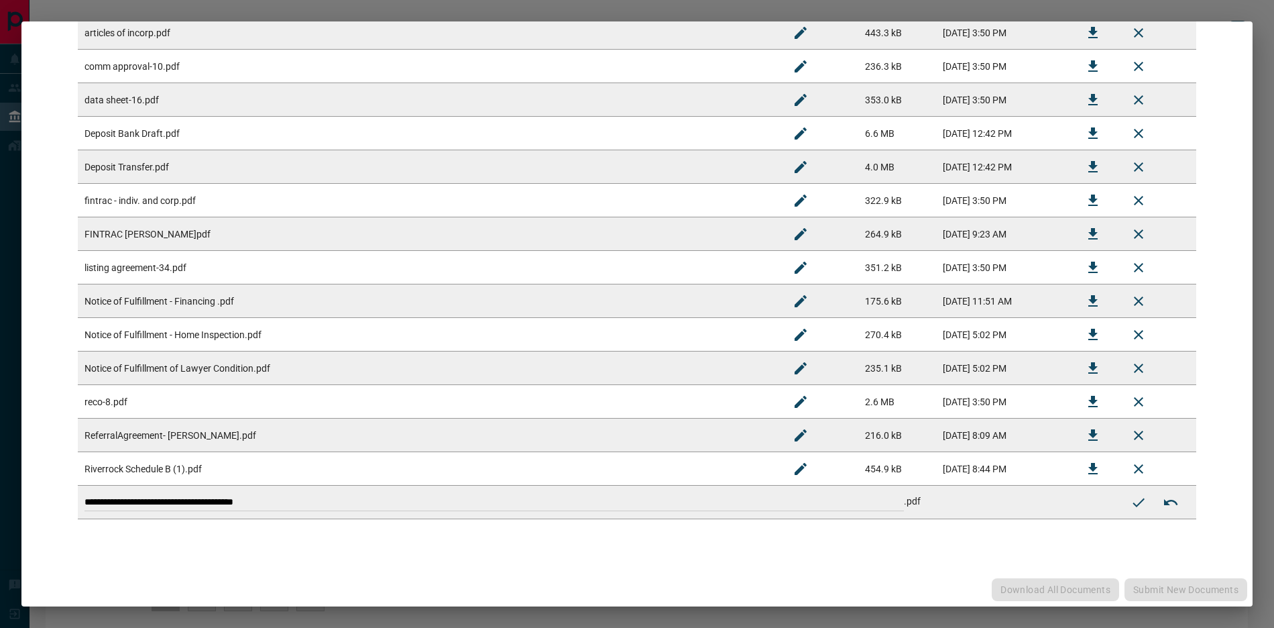
drag, startPoint x: 352, startPoint y: 512, endPoint x: 362, endPoint y: 506, distance: 11.7
click at [352, 511] on td "**********" at bounding box center [597, 502] width 1038 height 34
drag, startPoint x: 362, startPoint y: 497, endPoint x: 15, endPoint y: 373, distance: 368.1
click at [0, 373] on html "Lead Transfers Leads Deals Listings Disclosure Logout Verified Matched Lead Aut…" at bounding box center [637, 314] width 1274 height 628
paste input
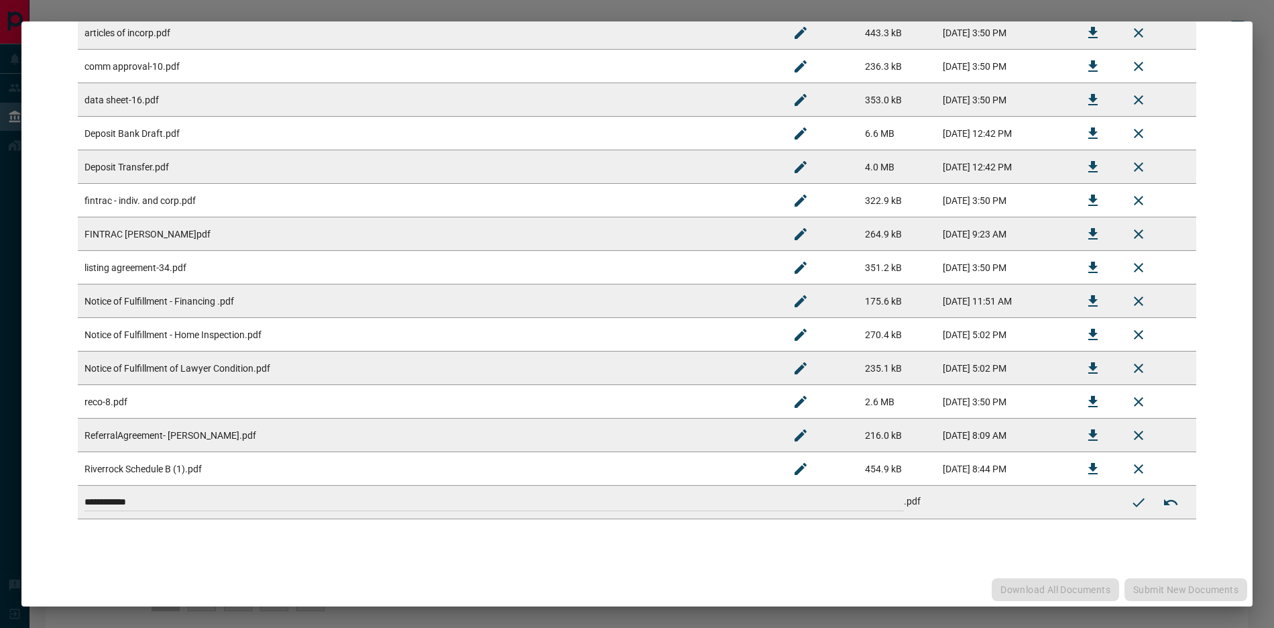
type input "**********"
click at [1136, 508] on icon "Submit new name" at bounding box center [1138, 502] width 16 height 16
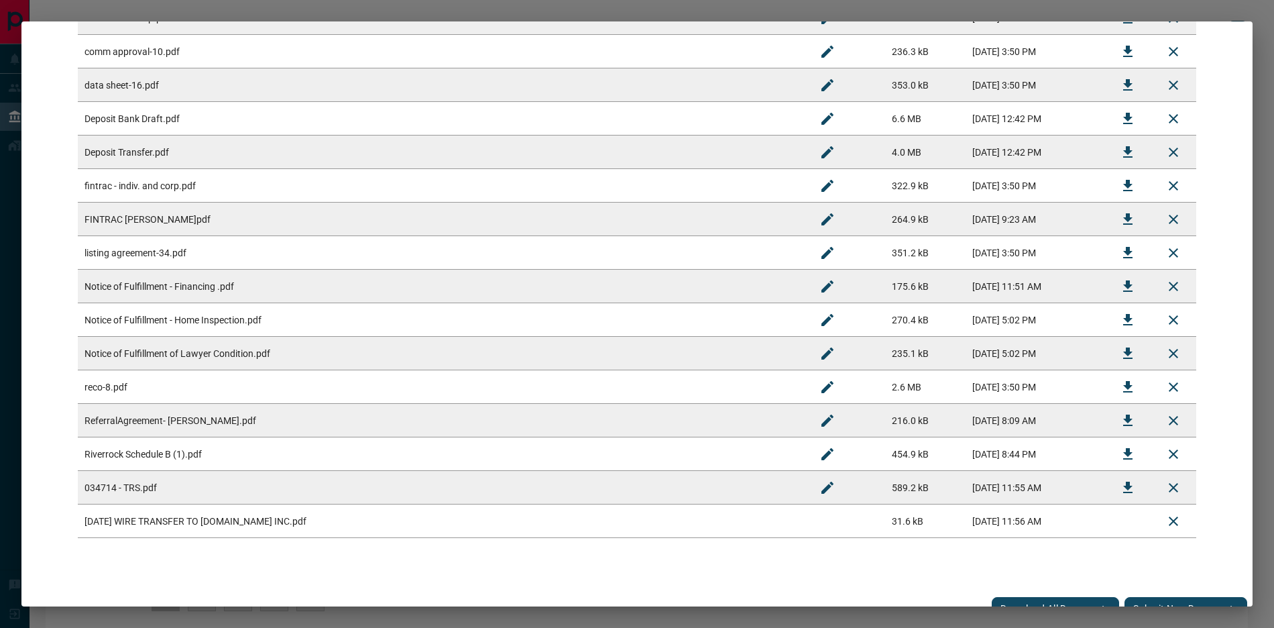
scroll to position [572, 0]
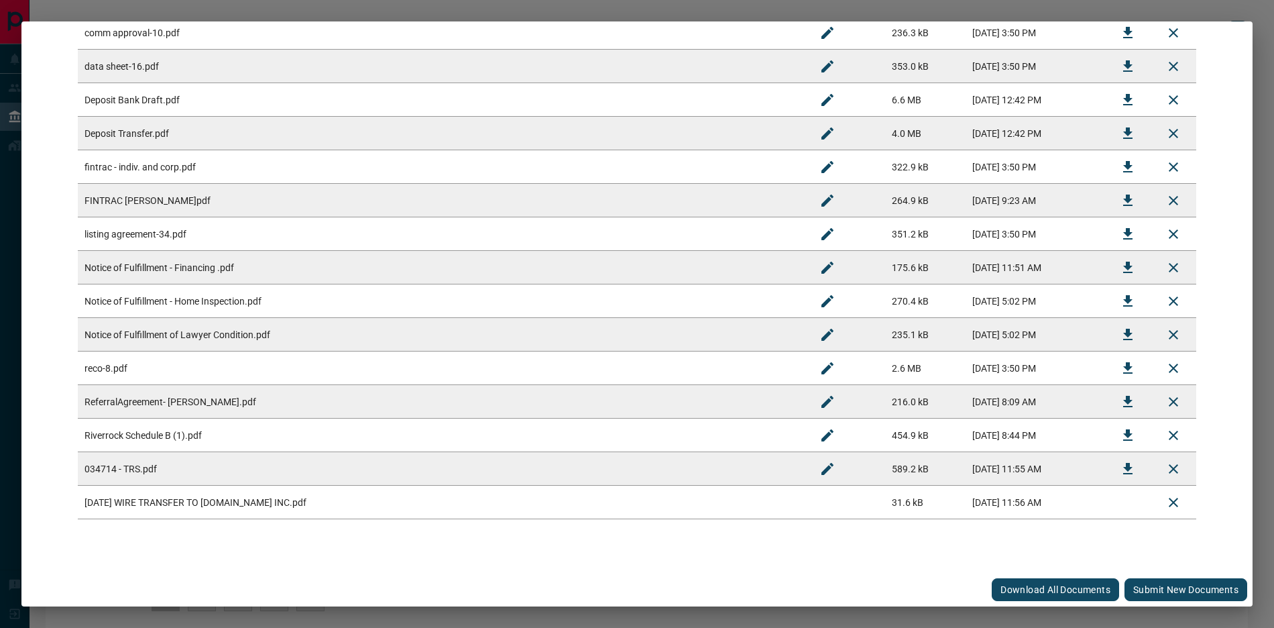
click at [1189, 594] on button "Submit new documents" at bounding box center [1185, 589] width 123 height 23
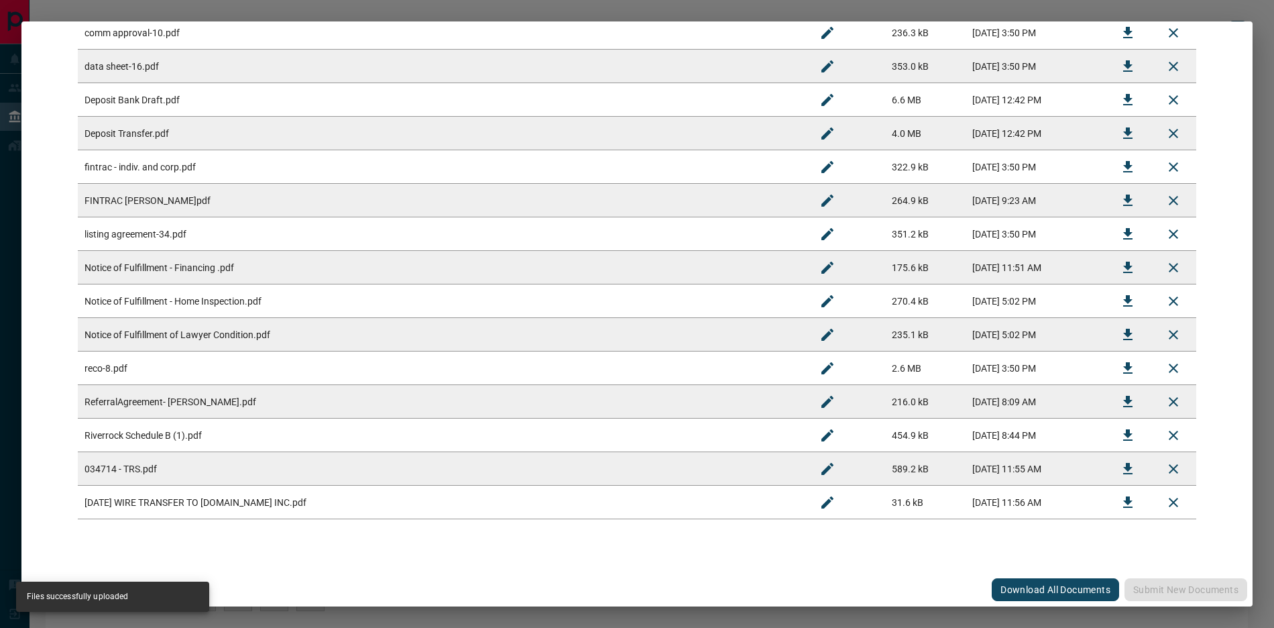
scroll to position [0, 0]
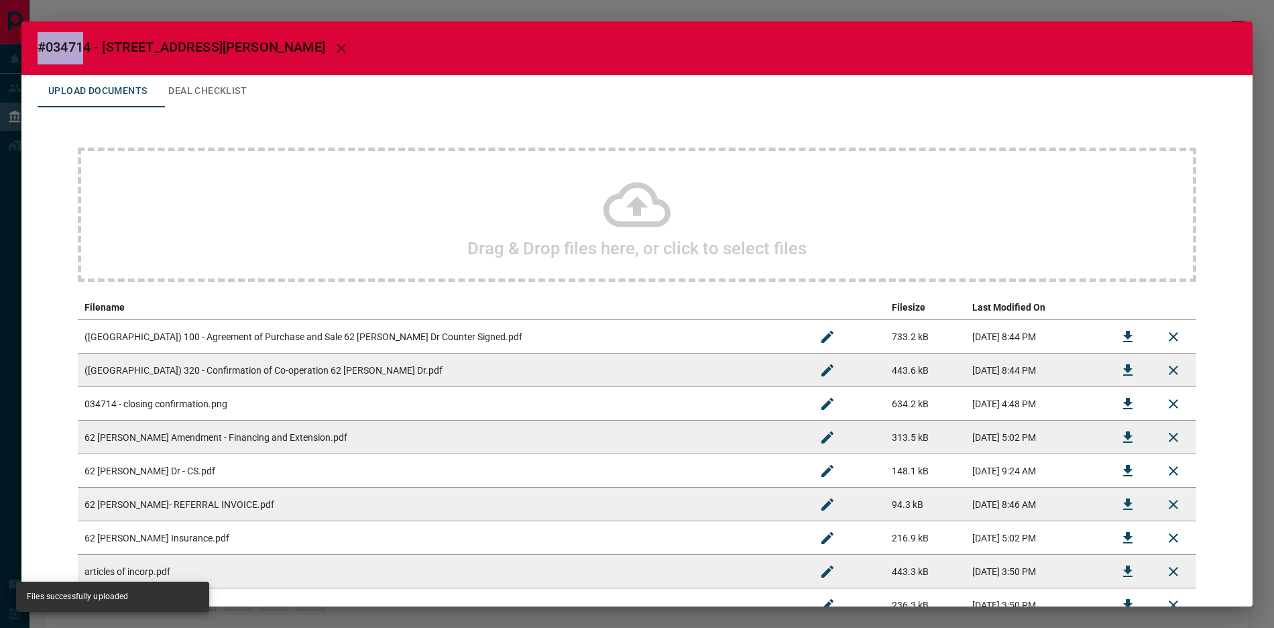
drag, startPoint x: 39, startPoint y: 43, endPoint x: 84, endPoint y: 48, distance: 45.8
click at [86, 48] on span "#034714 - [STREET_ADDRESS][PERSON_NAME]" at bounding box center [182, 47] width 288 height 16
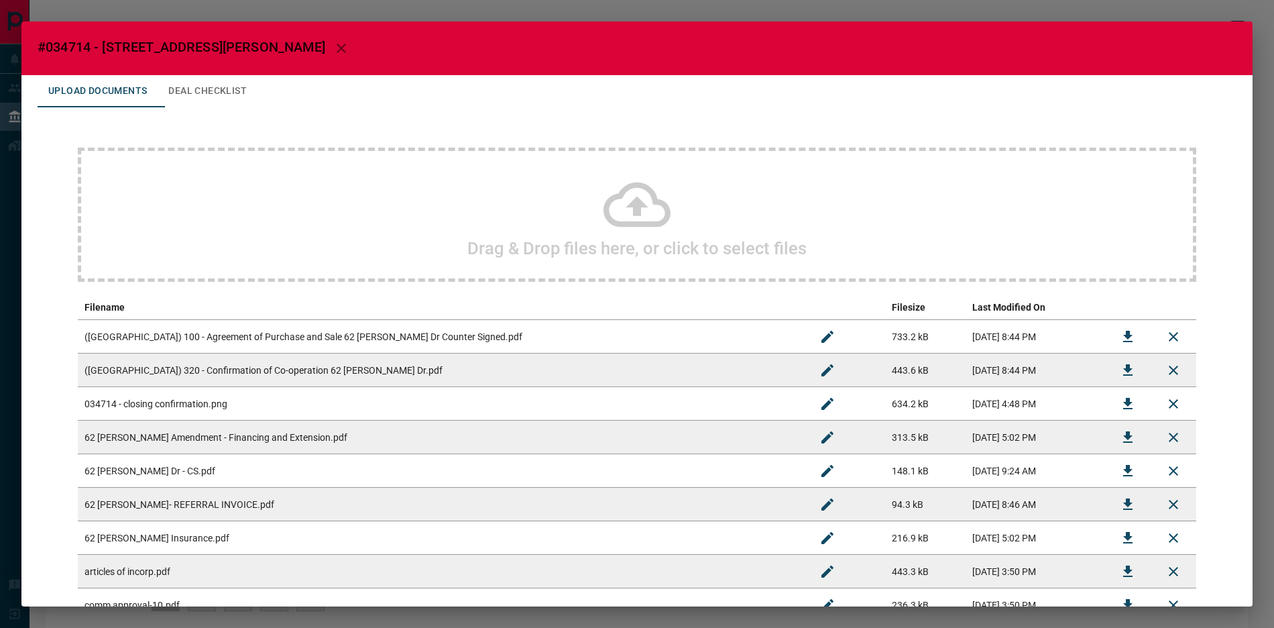
click at [84, 42] on span "#034714 - [STREET_ADDRESS][PERSON_NAME]" at bounding box center [182, 47] width 288 height 16
drag, startPoint x: 90, startPoint y: 40, endPoint x: 46, endPoint y: 52, distance: 45.0
click at [46, 52] on h2 "#034714 - [STREET_ADDRESS][PERSON_NAME]" at bounding box center [636, 48] width 1231 height 54
copy span "034714"
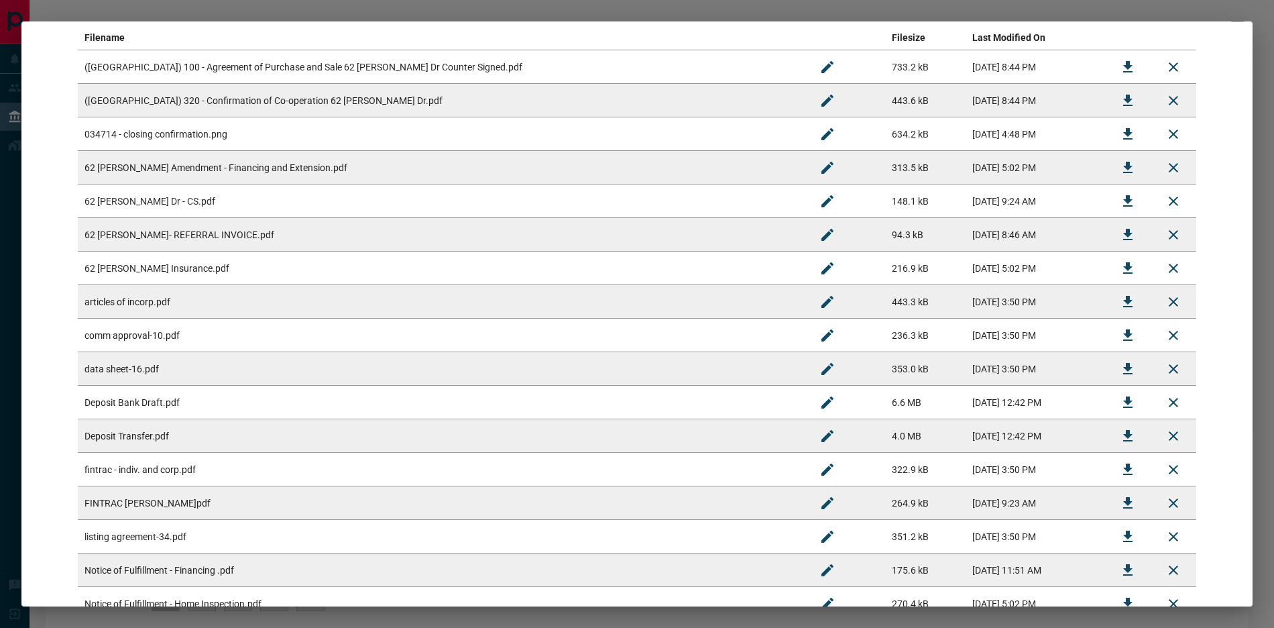
scroll to position [270, 0]
click at [1128, 396] on button "Download" at bounding box center [1128, 402] width 32 height 32
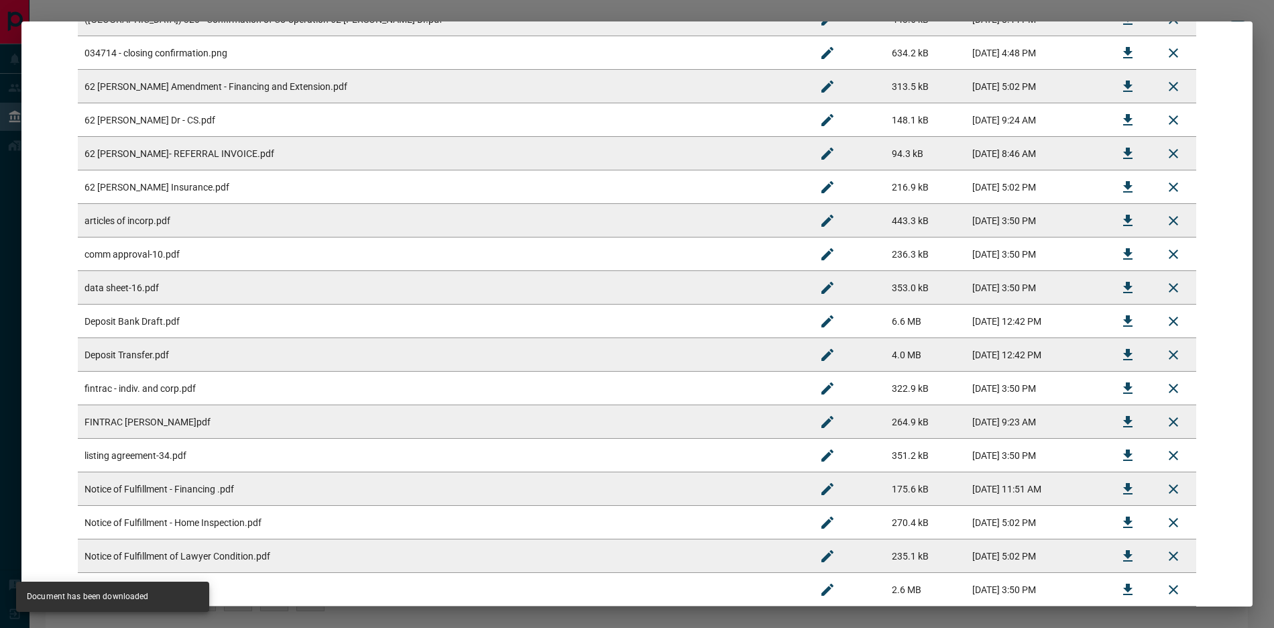
scroll to position [572, 0]
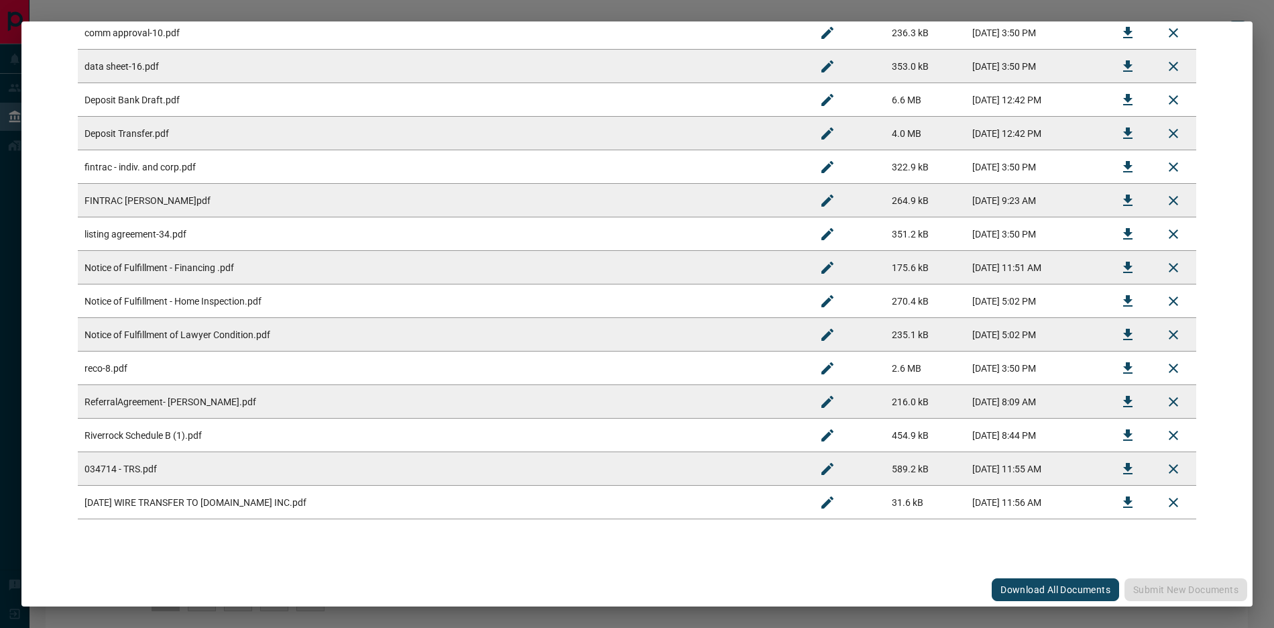
click at [531, 15] on div "#034714 - 62 [PERSON_NAME] Drive Upload Documents Deal Checklist Drag & Drop fi…" at bounding box center [637, 314] width 1274 height 628
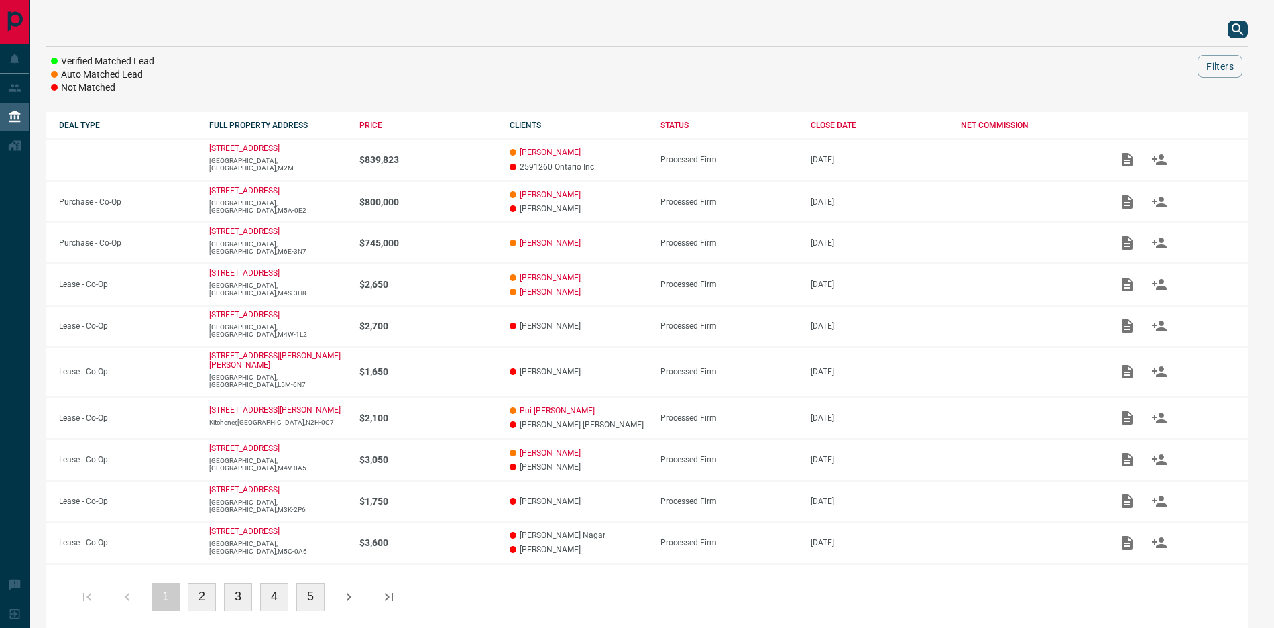
scroll to position [0, 0]
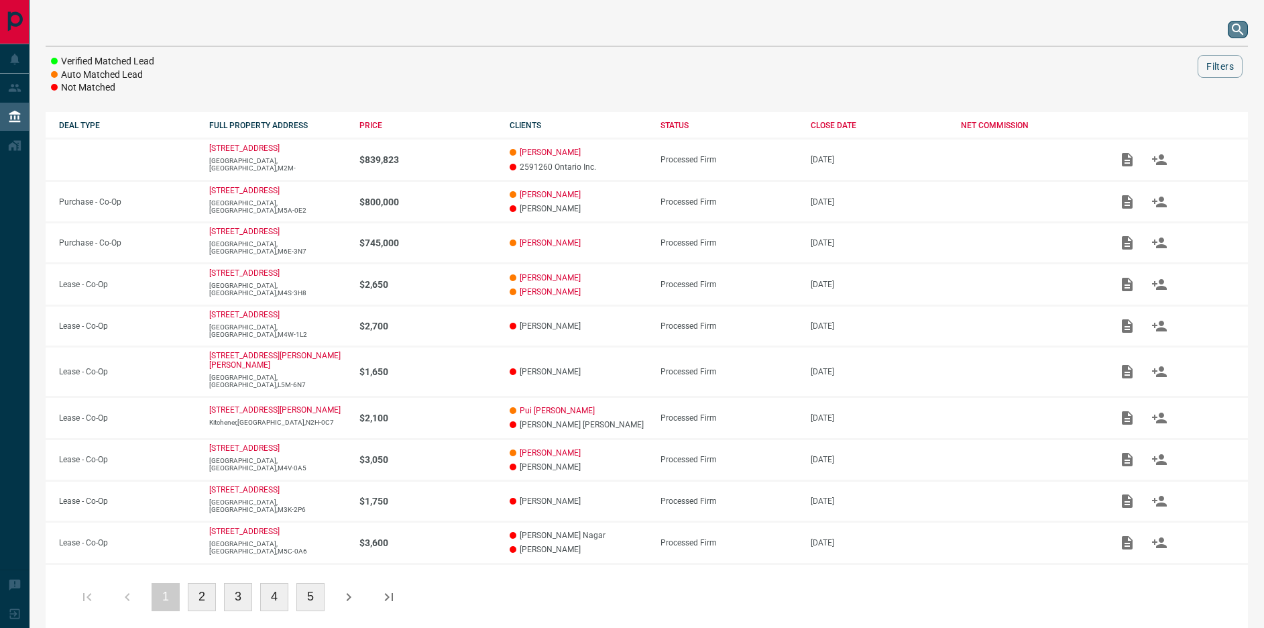
click at [1236, 30] on icon "search button" at bounding box center [1238, 29] width 16 height 16
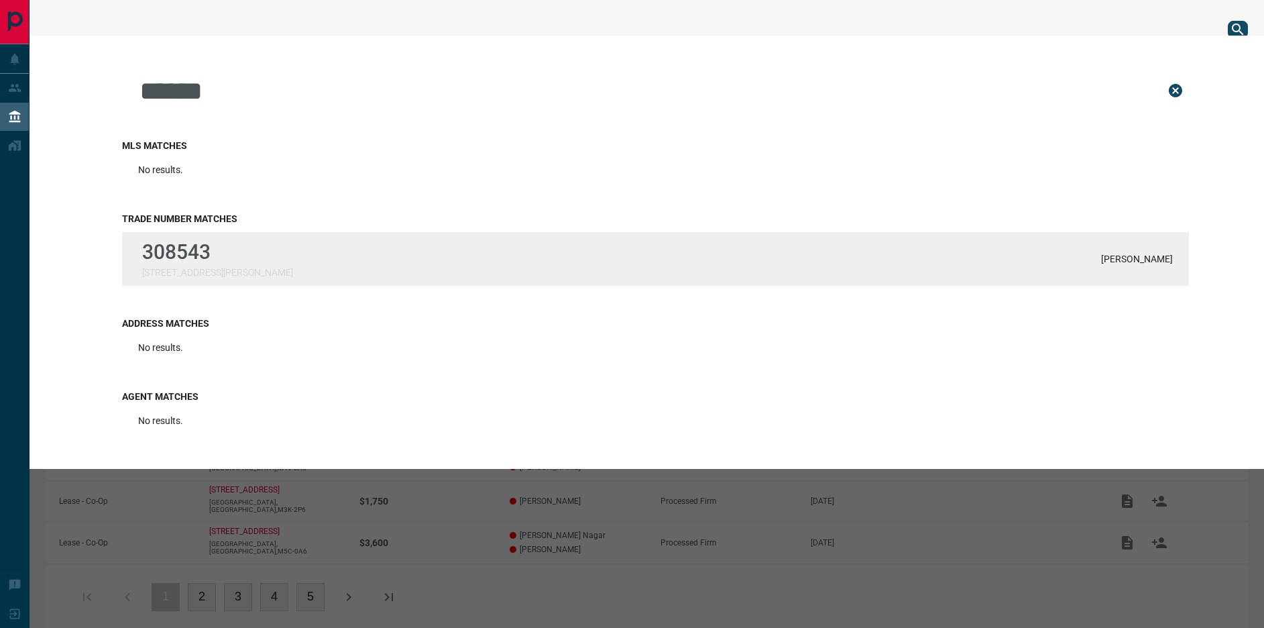
type input "******"
click at [259, 255] on div "308543 [STREET_ADDRESS][PERSON_NAME] [PERSON_NAME]" at bounding box center [655, 259] width 1067 height 54
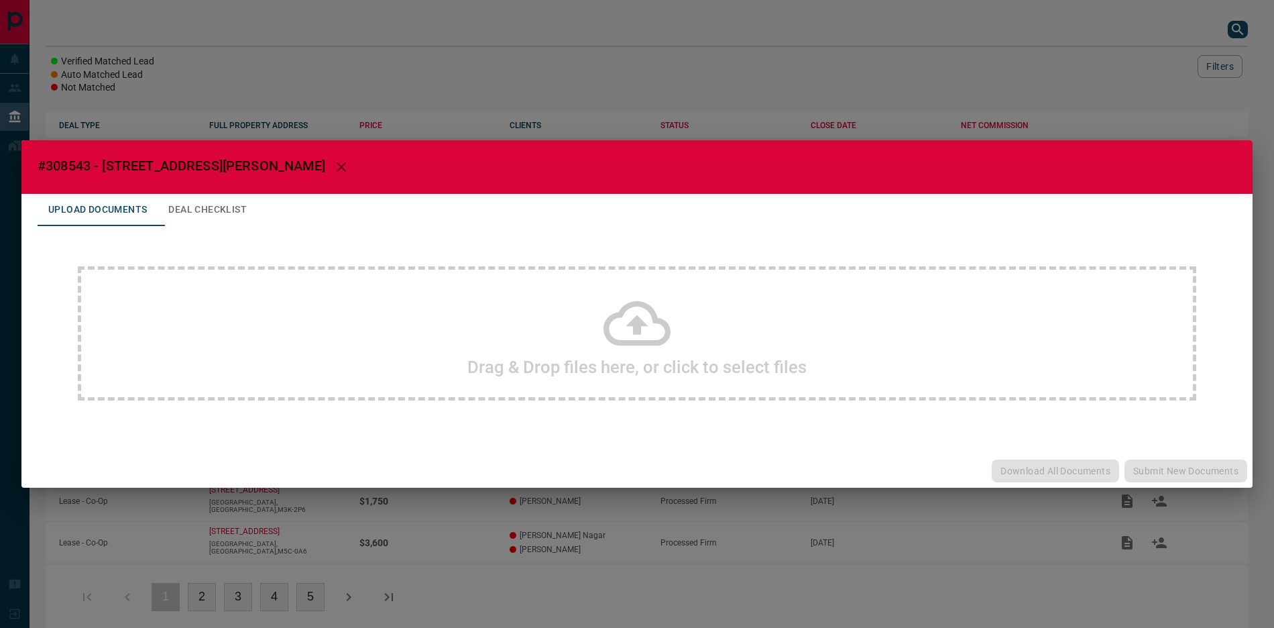
click at [700, 90] on div "#308543 - [STREET_ADDRESS][PERSON_NAME],216 Upload Documents Deal Checklist Dra…" at bounding box center [637, 314] width 1274 height 628
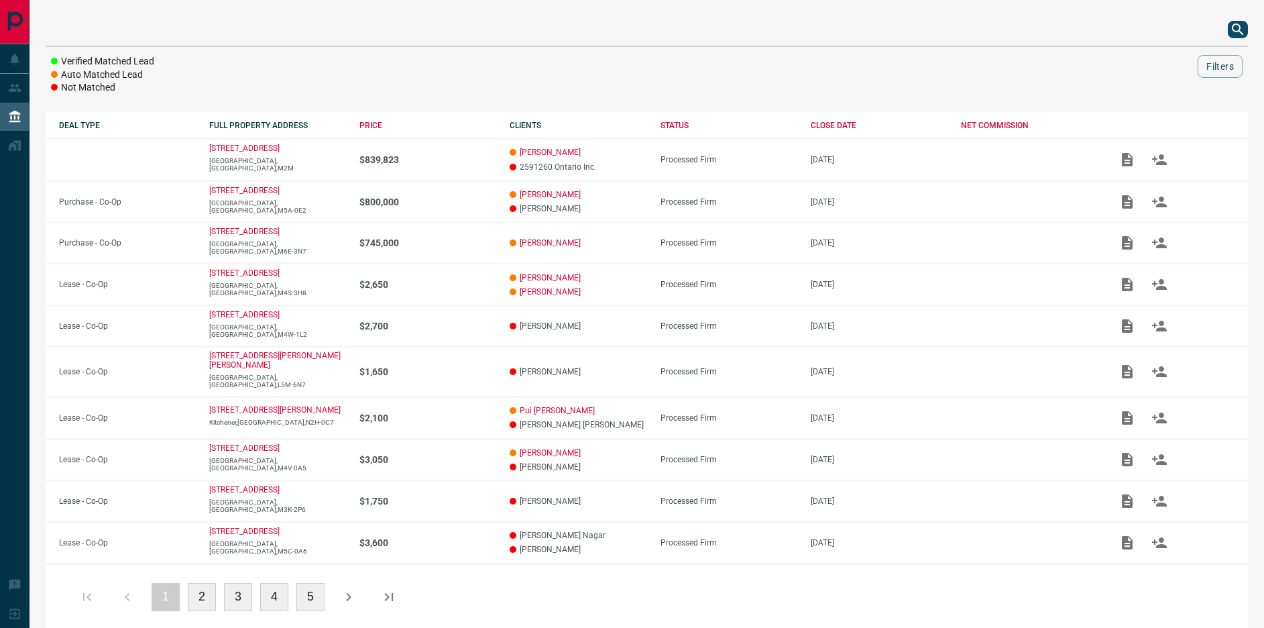
click at [1232, 33] on icon "search button" at bounding box center [1238, 29] width 16 height 16
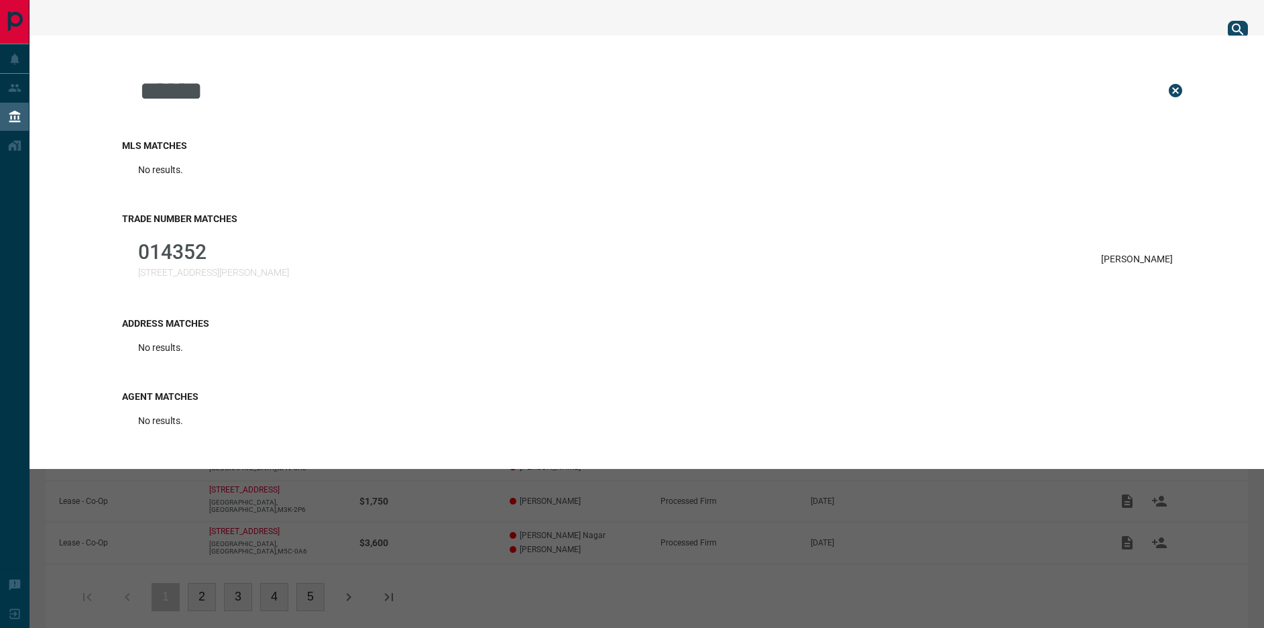
type input "******"
click at [247, 310] on div "Address Matches No results." at bounding box center [655, 338] width 1067 height 73
click at [172, 226] on div "Trade Number Matches 014352 [STREET_ADDRESS][GEOGRAPHIC_DATA][PERSON_NAME][PERS…" at bounding box center [655, 249] width 1067 height 105
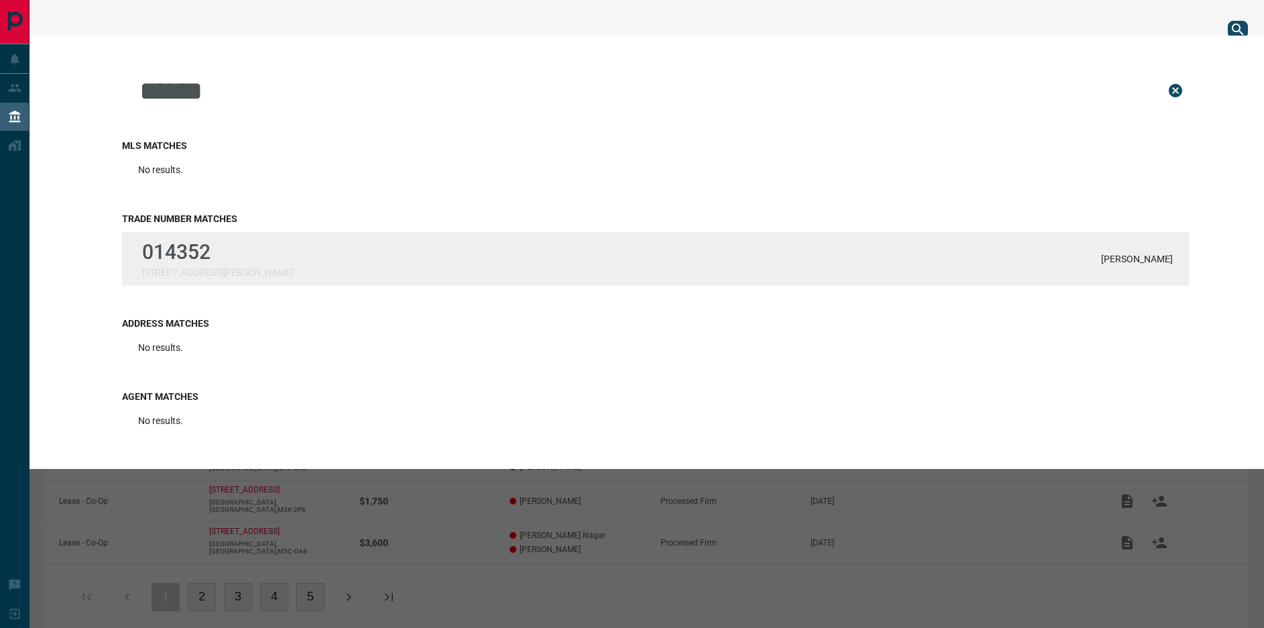
drag, startPoint x: 353, startPoint y: 286, endPoint x: 340, endPoint y: 265, distance: 24.7
click at [353, 286] on div "Trade Number Matches 014352 [STREET_ADDRESS][GEOGRAPHIC_DATA][PERSON_NAME][PERS…" at bounding box center [655, 249] width 1067 height 105
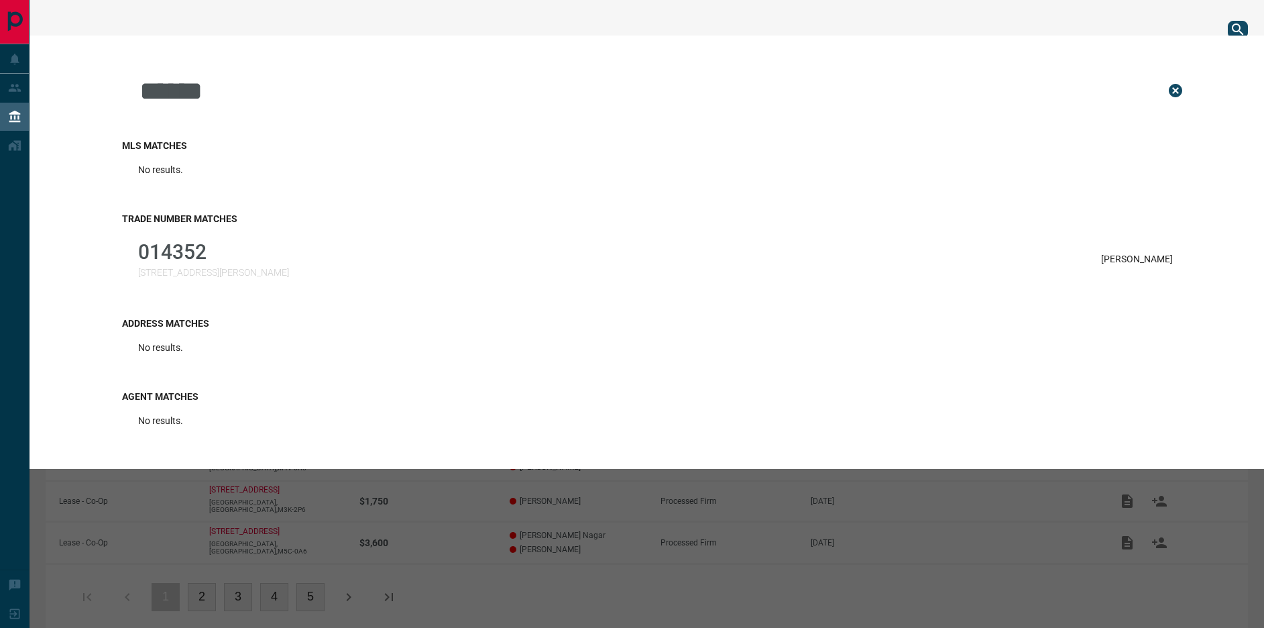
click at [337, 261] on div "014352 [STREET_ADDRESS][PERSON_NAME][PERSON_NAME]" at bounding box center [655, 259] width 1067 height 54
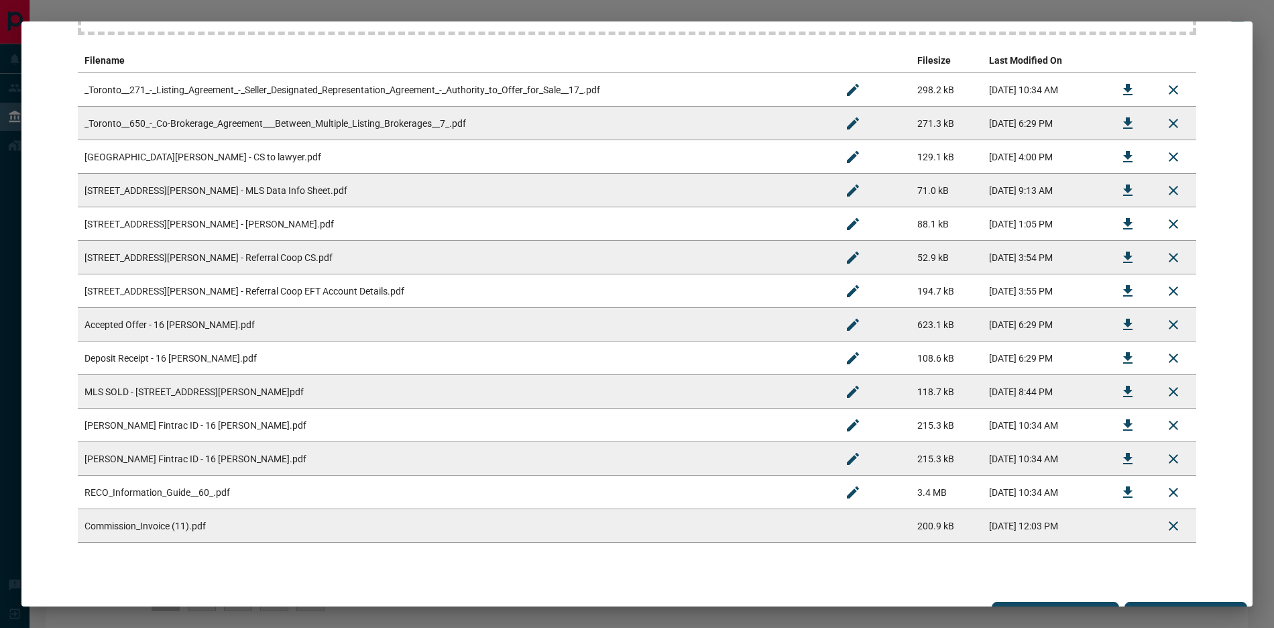
scroll to position [270, 0]
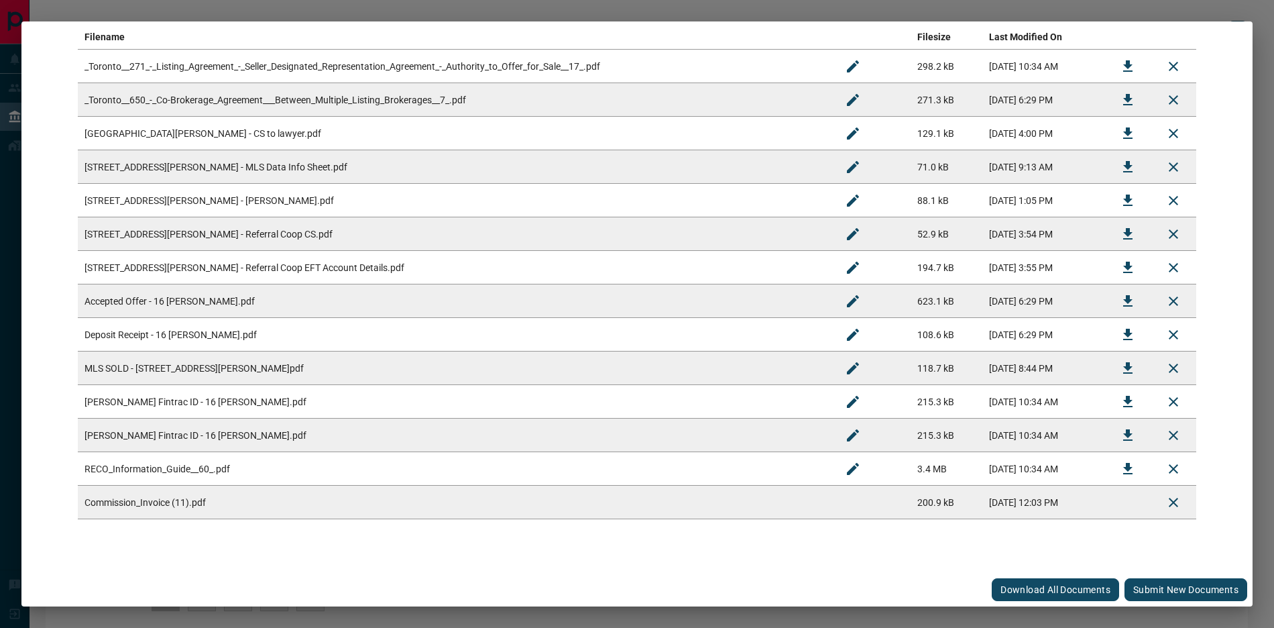
click at [1152, 577] on div "Download All Documents Submit new documents" at bounding box center [636, 590] width 1231 height 34
click at [1152, 592] on button "Submit new documents" at bounding box center [1185, 589] width 123 height 23
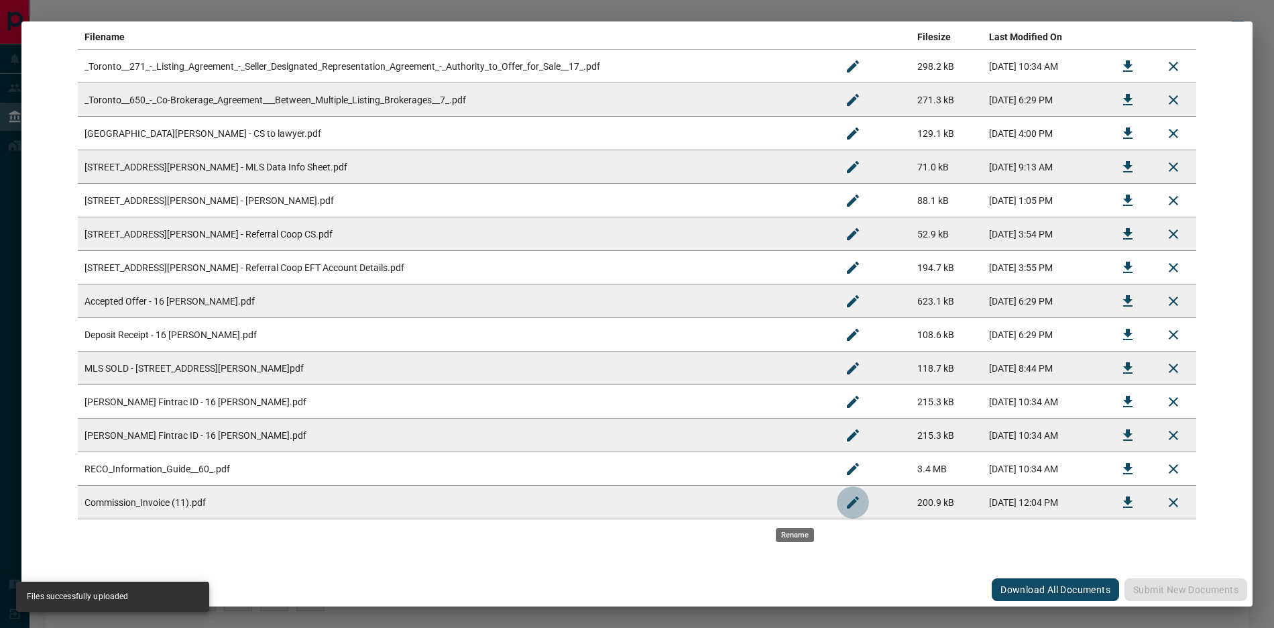
click at [845, 501] on icon "Rename" at bounding box center [853, 502] width 16 height 16
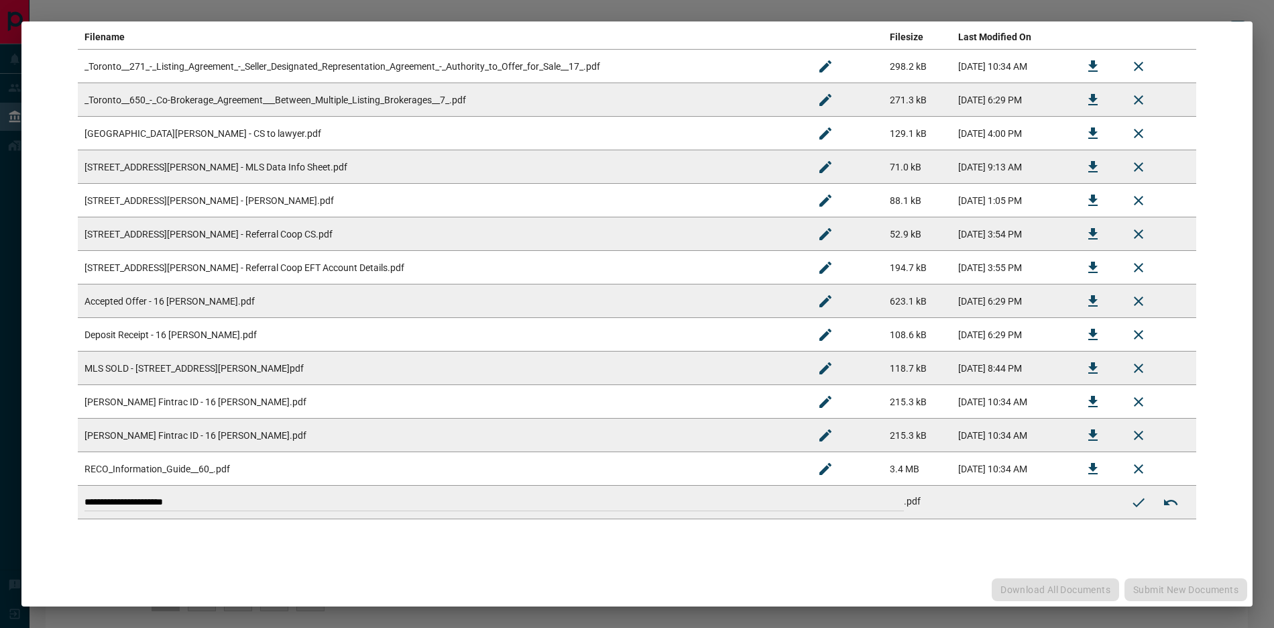
click at [496, 454] on tbody "_Toronto__271_-_Listing_Agreement_-_Seller_Designated_Representation_Agreement_…" at bounding box center [637, 284] width 1118 height 469
type input "**********"
click at [1130, 502] on icon "Submit new name" at bounding box center [1138, 502] width 16 height 16
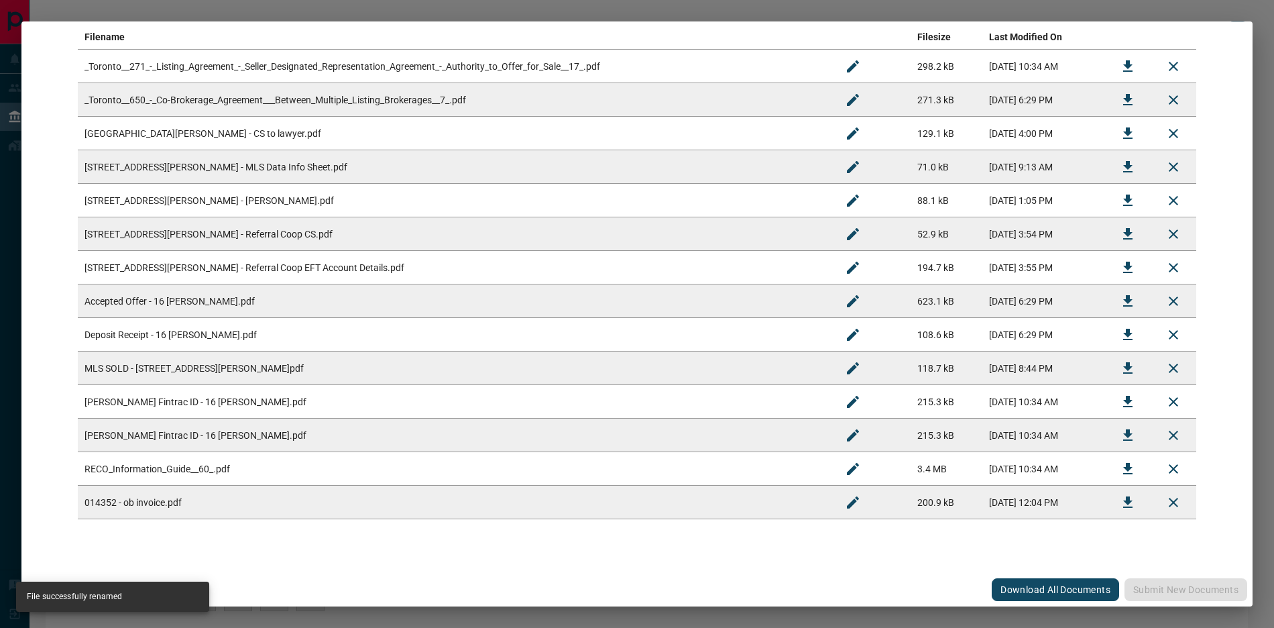
click at [1102, 16] on div "#014352 - 16 [PERSON_NAME] Road Upload Documents Deal Checklist Drag & Drop fil…" at bounding box center [637, 314] width 1274 height 628
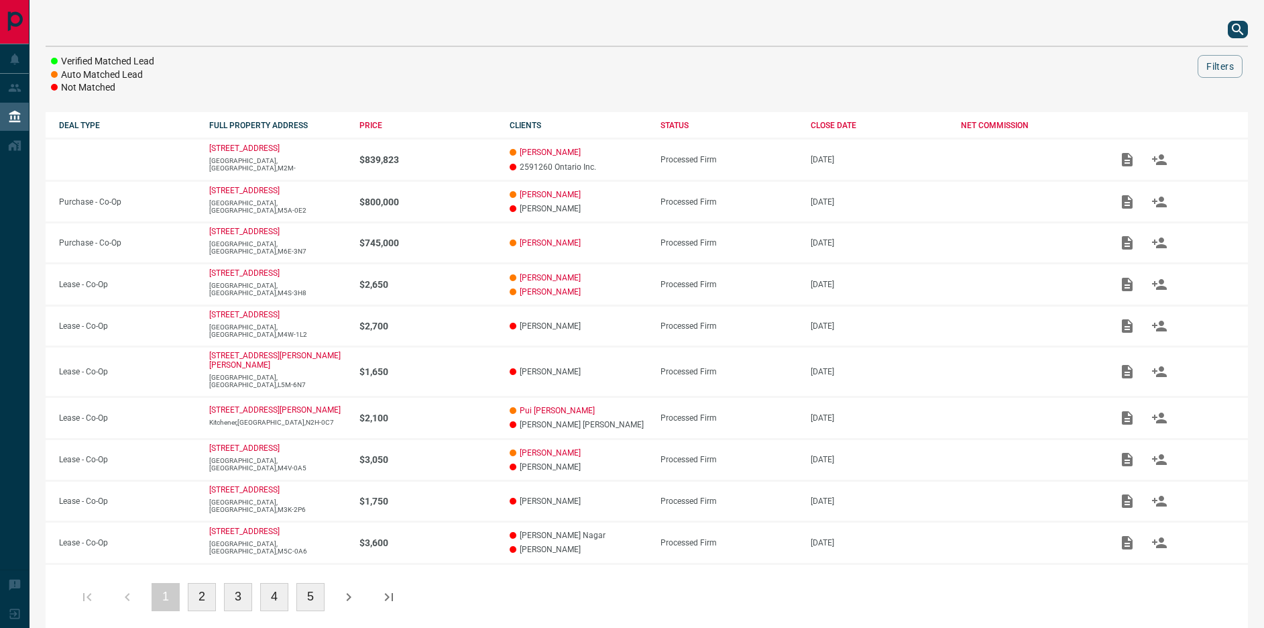
click at [1248, 29] on div "Verified Matched Lead Auto Matched Lead Not Matched Filters DEAL TYPE FULL PROP…" at bounding box center [646, 321] width 1234 height 642
click at [1241, 29] on icon "search button" at bounding box center [1238, 29] width 16 height 16
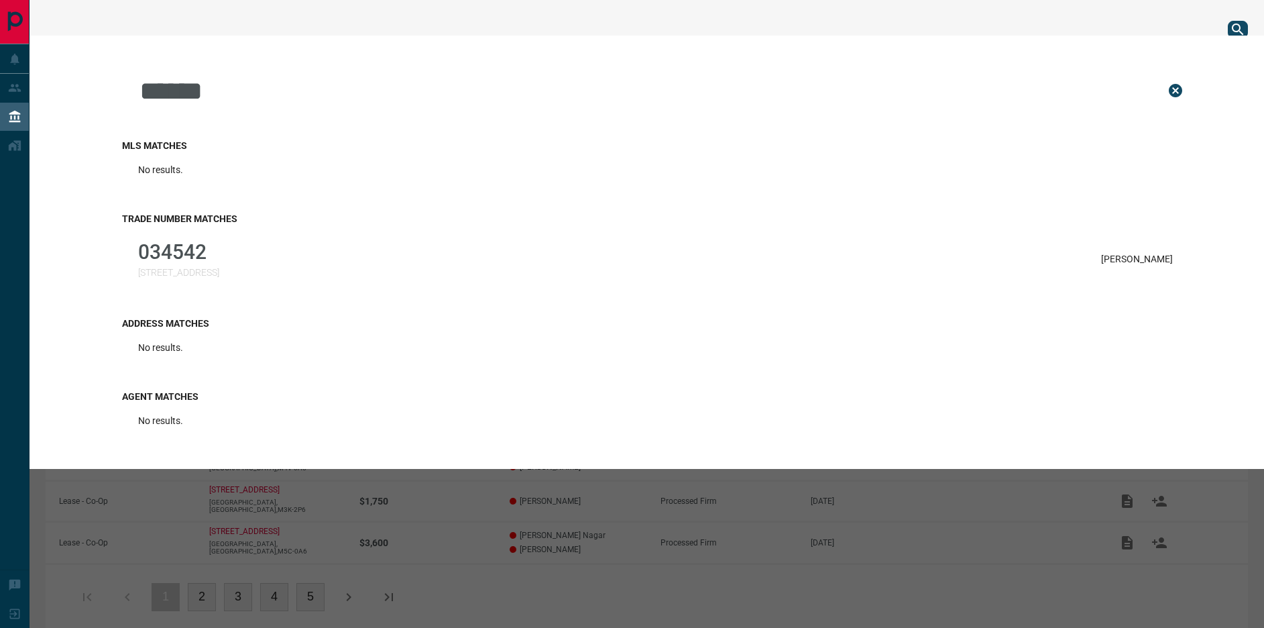
type input "******"
click at [221, 239] on div "034542 [STREET_ADDRESS][PERSON_NAME]" at bounding box center [655, 259] width 1067 height 54
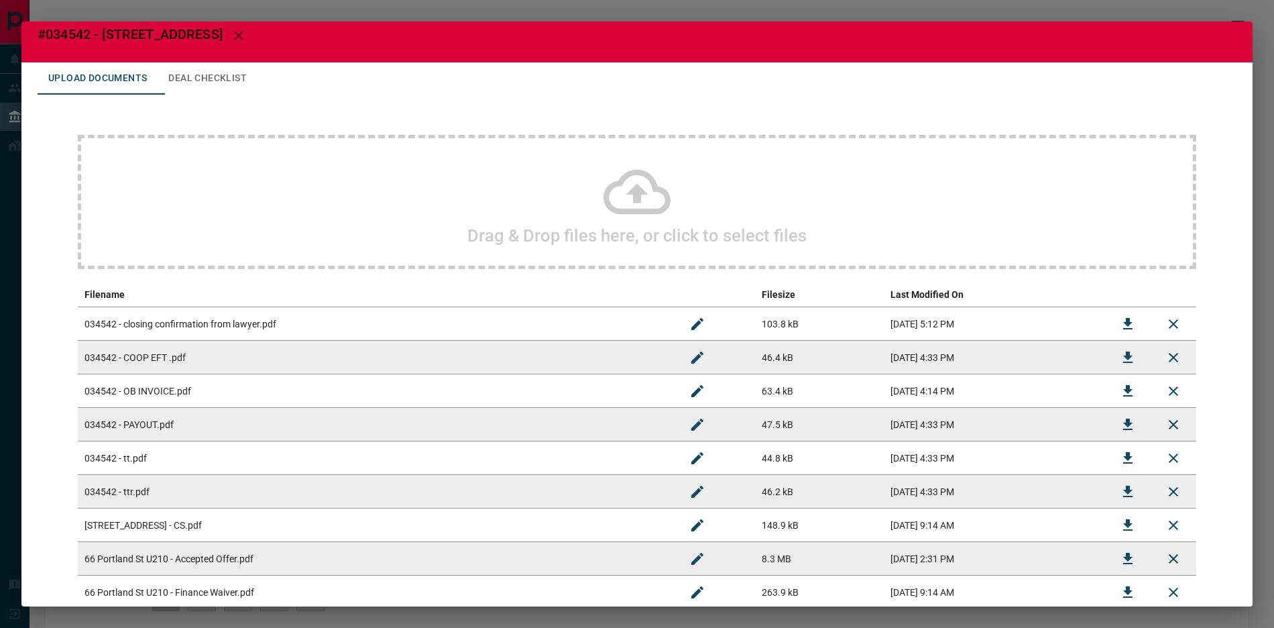
scroll to position [22, 0]
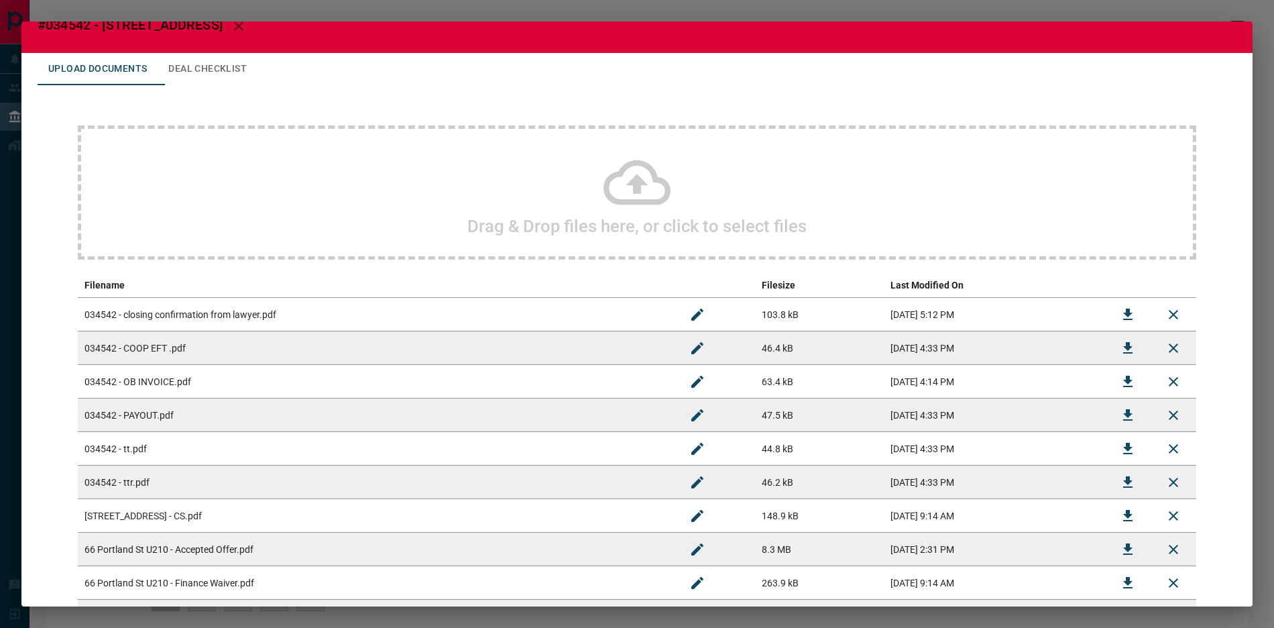
drag, startPoint x: 218, startPoint y: 442, endPoint x: 294, endPoint y: 447, distance: 76.5
click at [219, 443] on td "034542 - tt.pdf" at bounding box center [376, 449] width 597 height 34
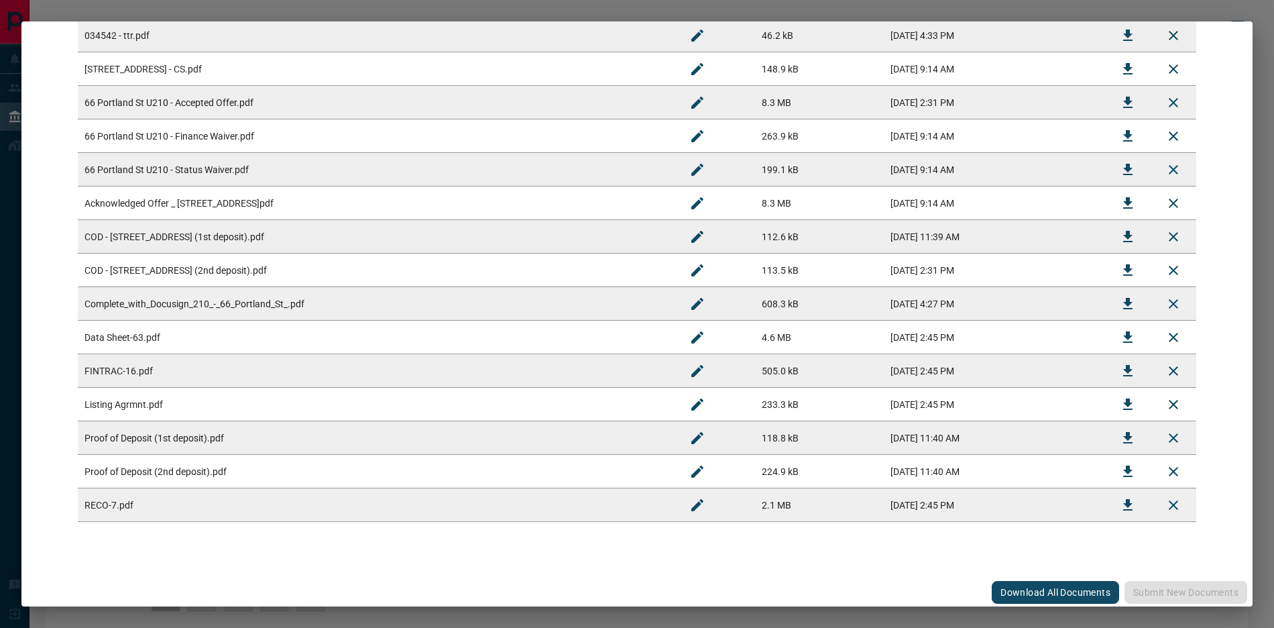
scroll to position [466, 0]
click at [179, 315] on td "Complete_with_Docusign_210_-_66_Portland_St_.pdf" at bounding box center [376, 307] width 597 height 34
click at [1112, 308] on button "Download" at bounding box center [1128, 306] width 32 height 32
click at [1112, 204] on button "Download" at bounding box center [1128, 206] width 32 height 32
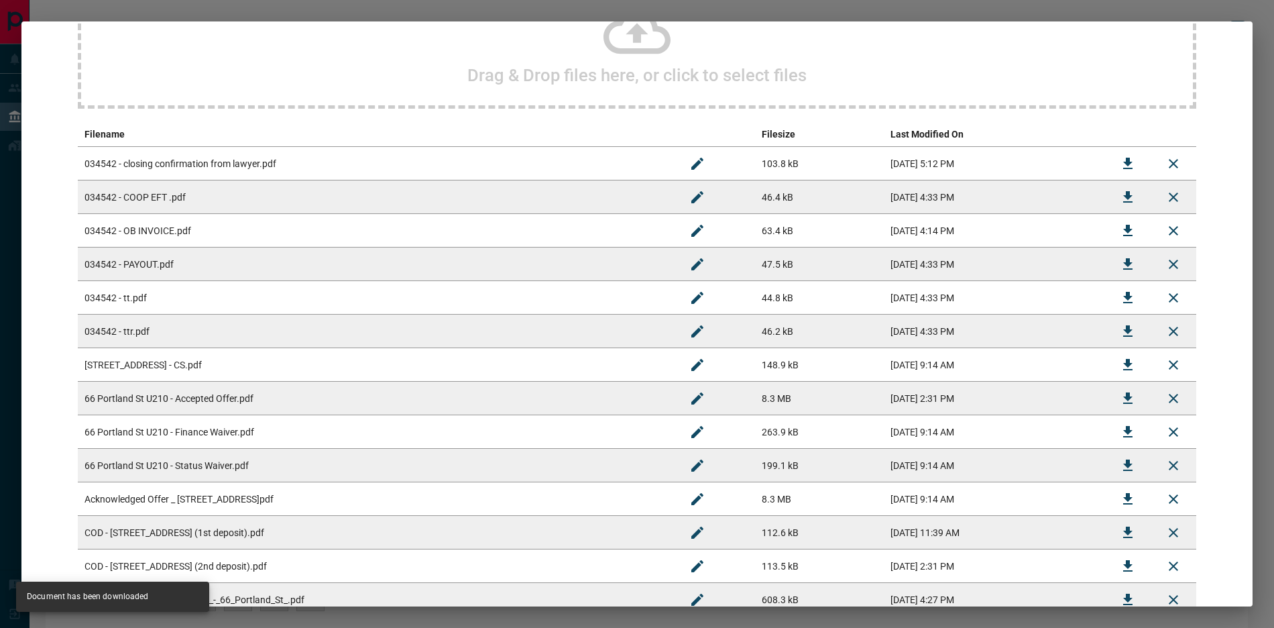
scroll to position [0, 0]
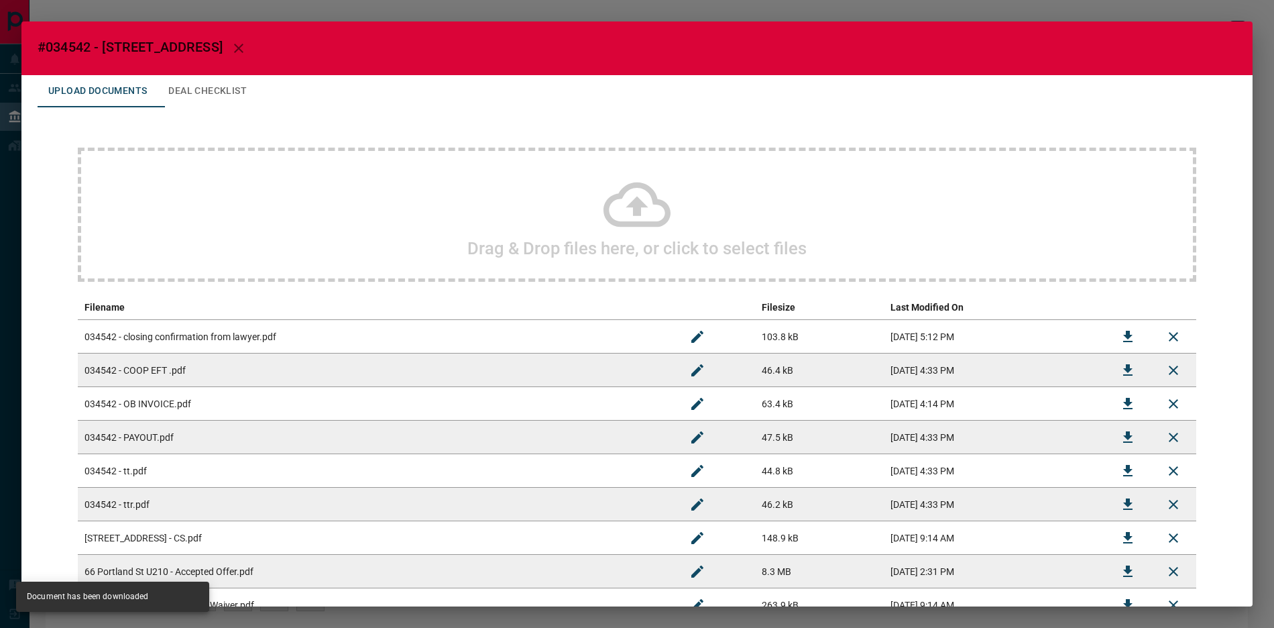
click at [257, 99] on button "Deal Checklist" at bounding box center [208, 91] width 100 height 32
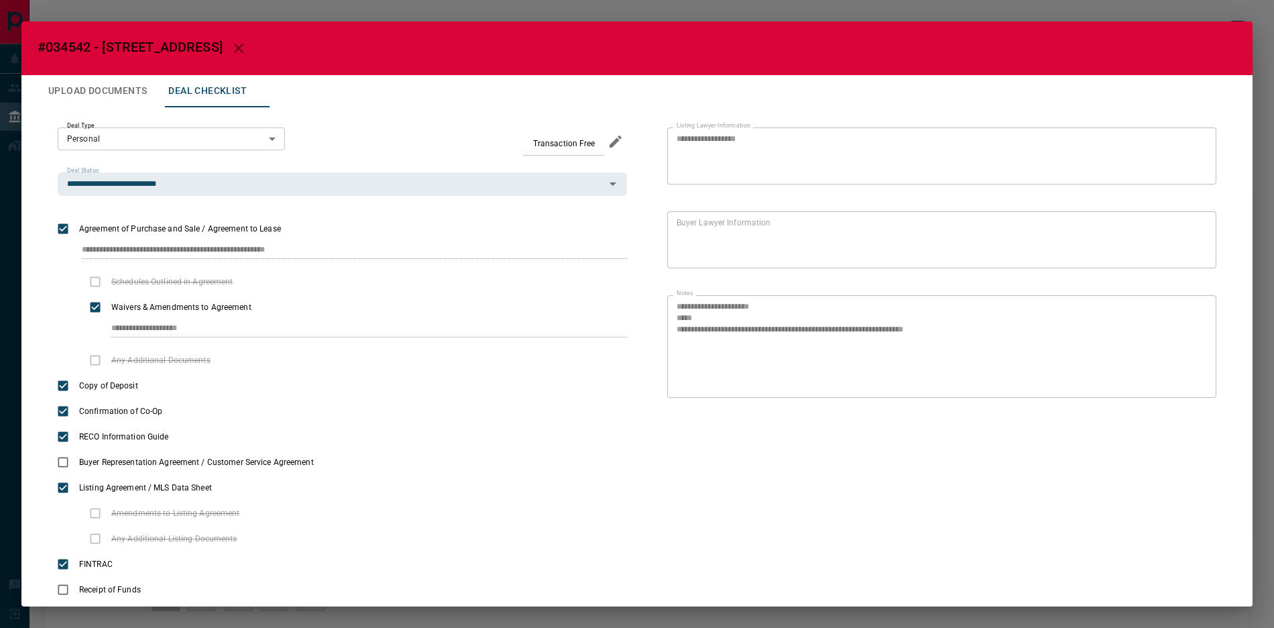
click at [113, 97] on button "Upload Documents" at bounding box center [98, 91] width 120 height 32
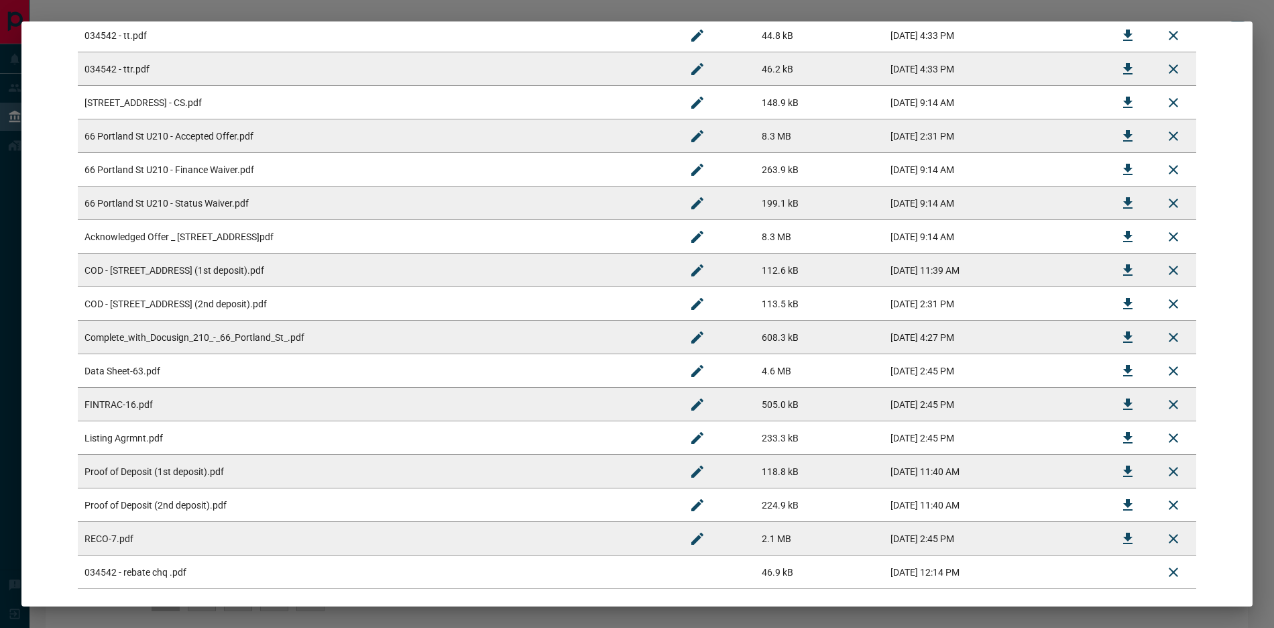
scroll to position [505, 0]
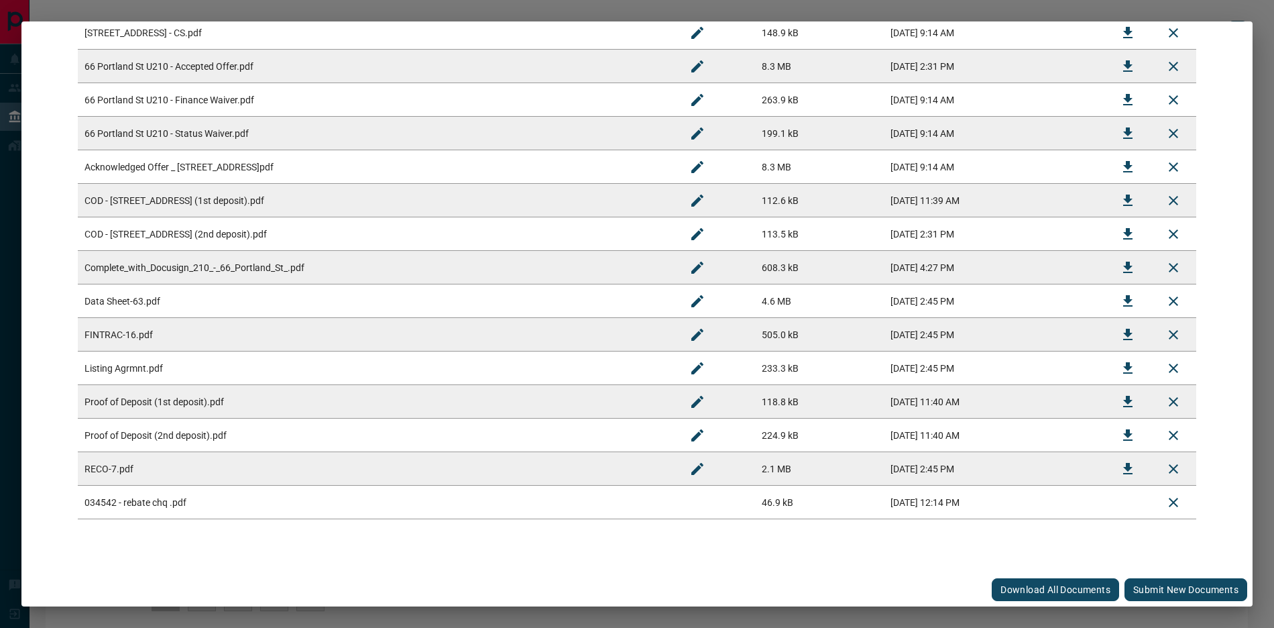
click at [1146, 579] on button "Submit new documents" at bounding box center [1185, 589] width 123 height 23
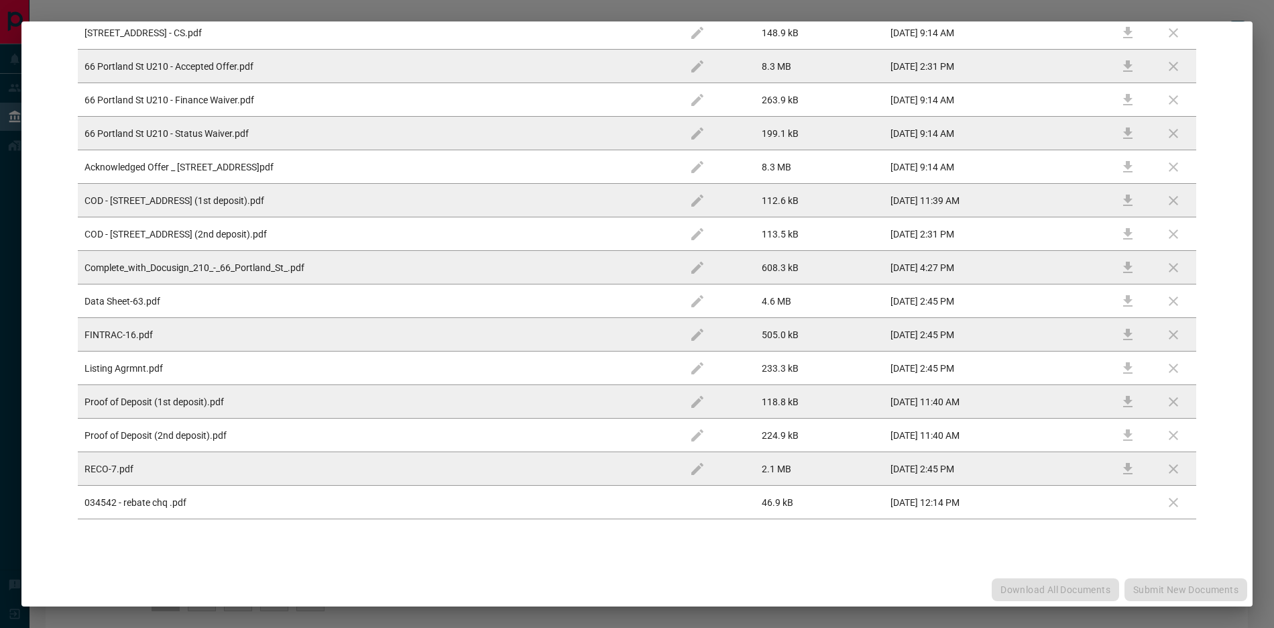
click at [1150, 587] on div "Download All Documents Submit new documents" at bounding box center [636, 590] width 1231 height 34
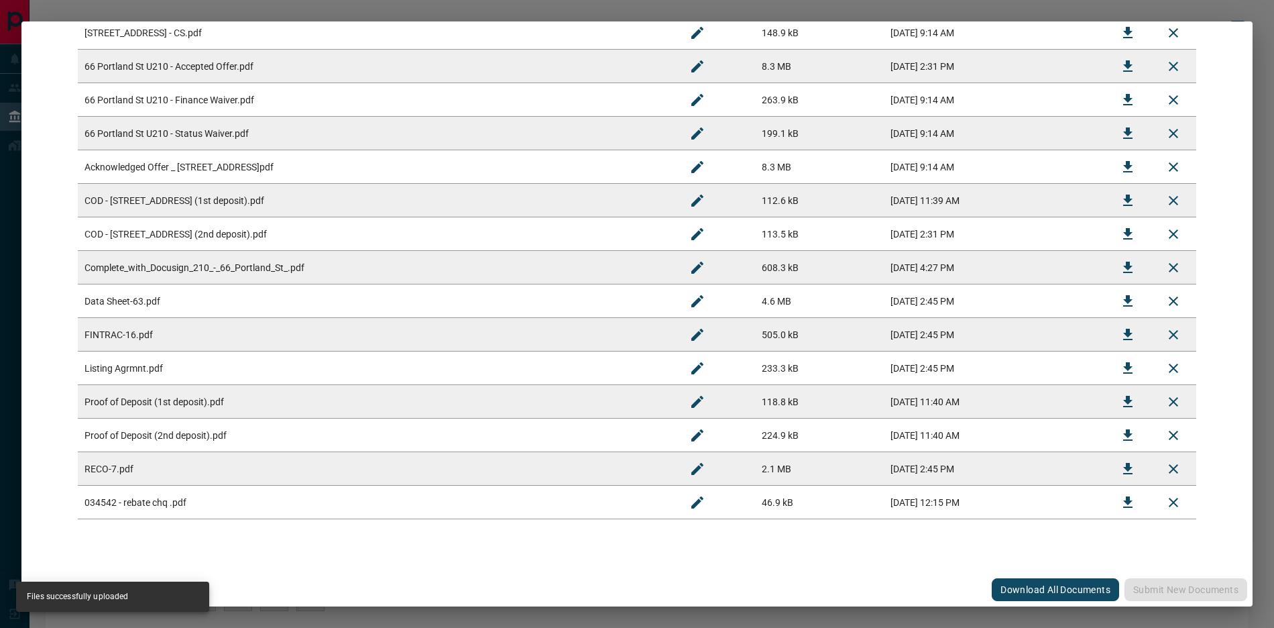
click at [230, 23] on td "[STREET_ADDRESS] - CS.pdf" at bounding box center [376, 33] width 597 height 34
click at [230, 15] on div "#034542 - [STREET_ADDRESS],210 Upload Documents Deal Checklist Drag & Drop file…" at bounding box center [637, 314] width 1274 height 628
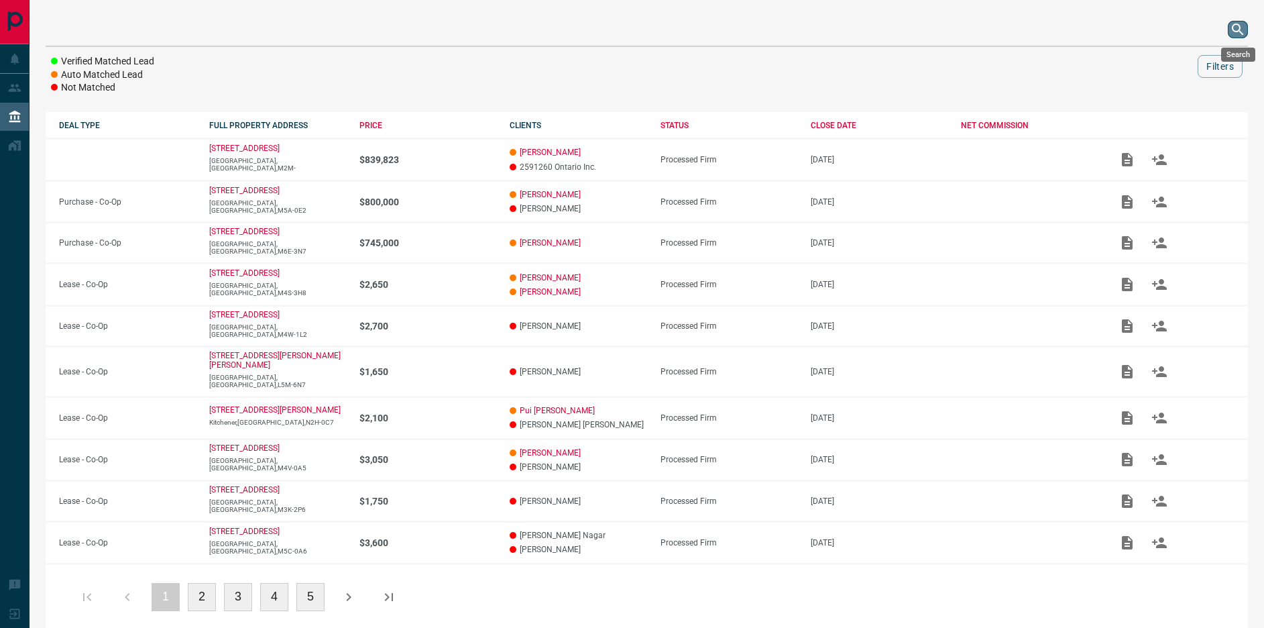
click at [1239, 34] on icon "search button" at bounding box center [1238, 29] width 16 height 16
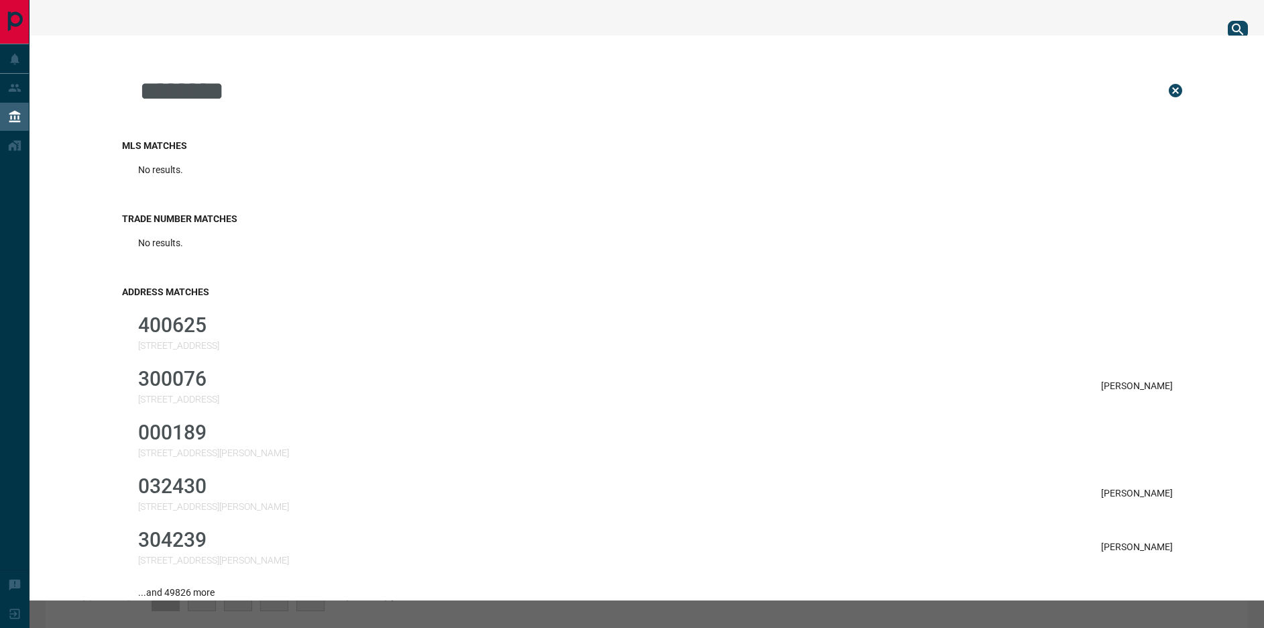
type input "********"
click at [179, 316] on p "400625" at bounding box center [178, 324] width 81 height 23
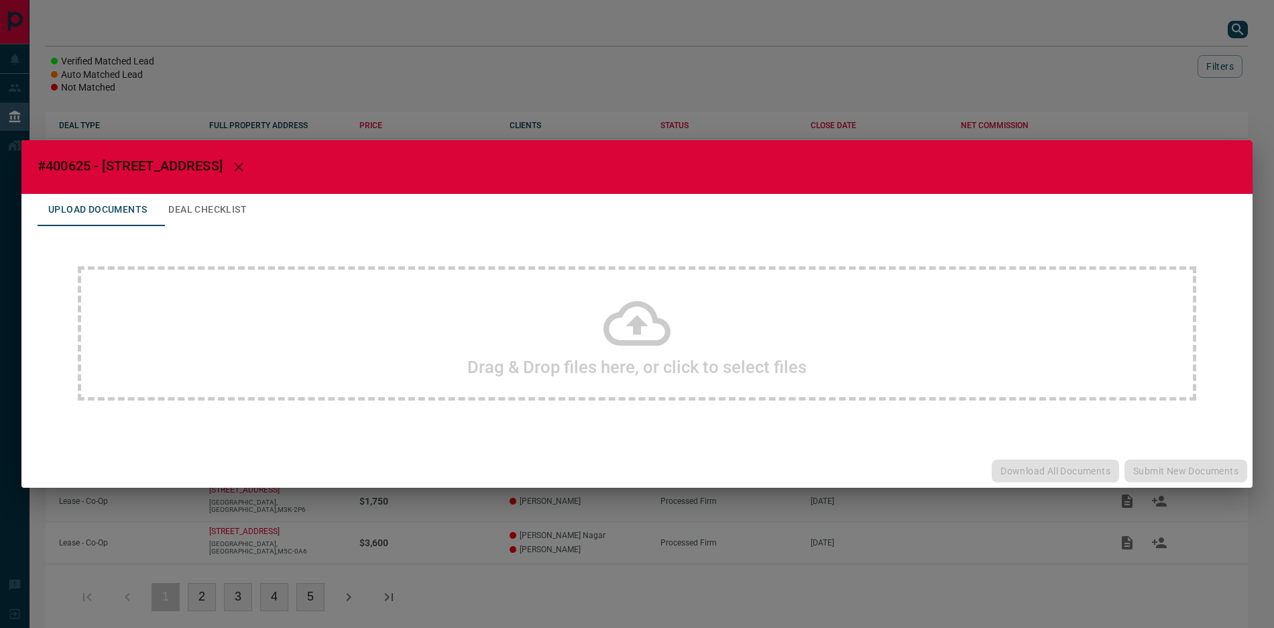
drag, startPoint x: 1128, startPoint y: 29, endPoint x: 1213, endPoint y: 19, distance: 85.7
click at [1130, 27] on div "#400625 - 20 Minowan Miikan Lane,816 Upload Documents Deal Checklist Drag & Dro…" at bounding box center [637, 314] width 1274 height 628
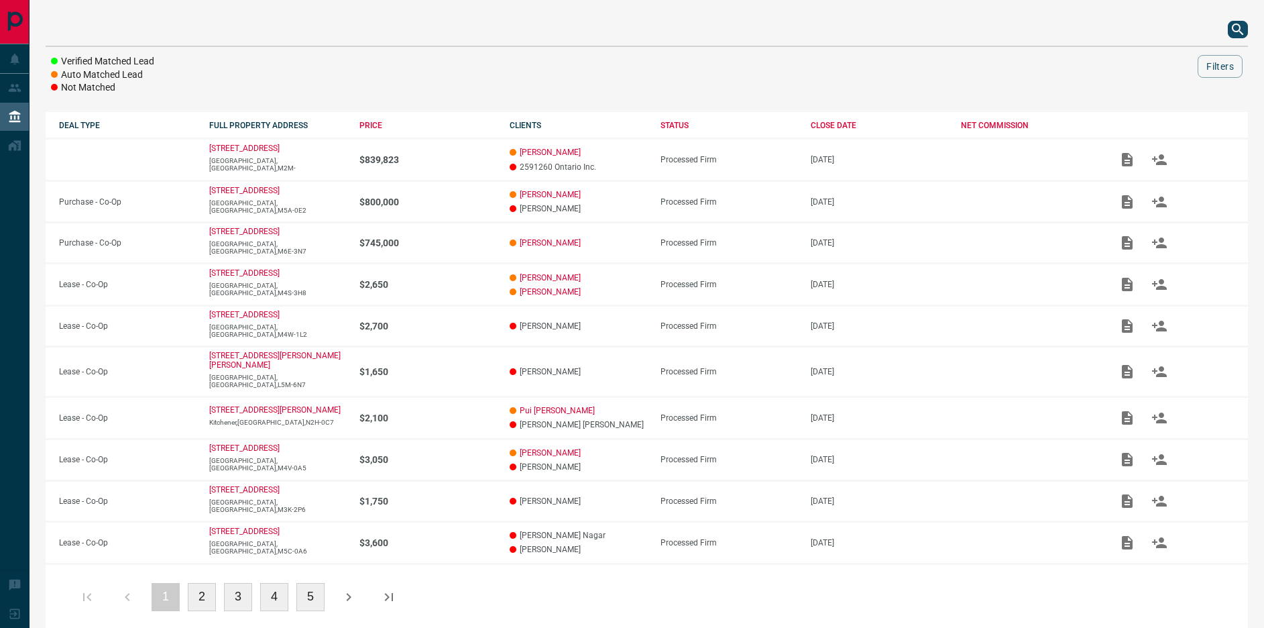
click at [1236, 25] on icon "search button" at bounding box center [1238, 29] width 16 height 16
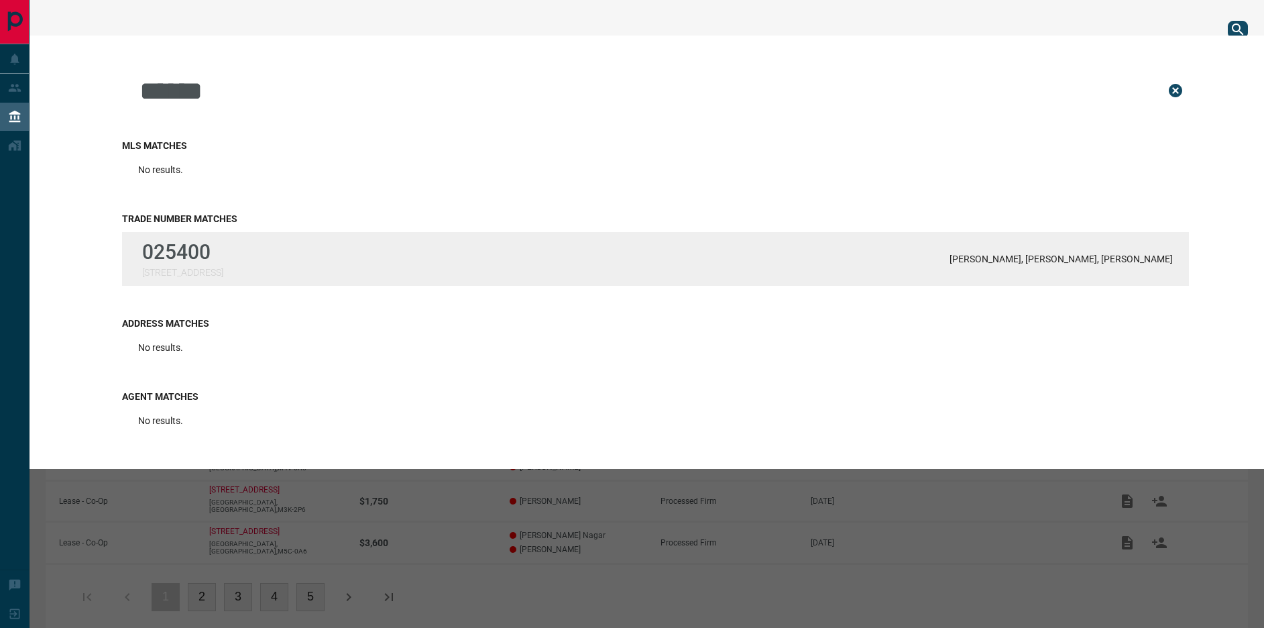
type input "******"
click at [223, 250] on p "025400" at bounding box center [182, 251] width 81 height 23
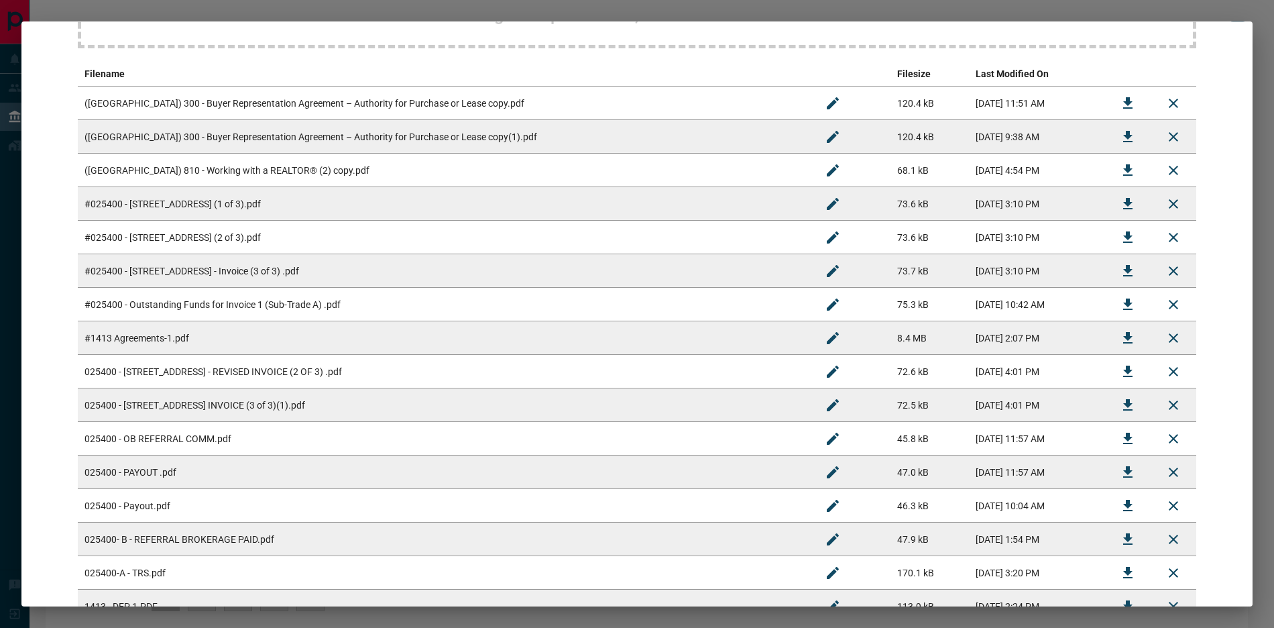
scroll to position [223, 0]
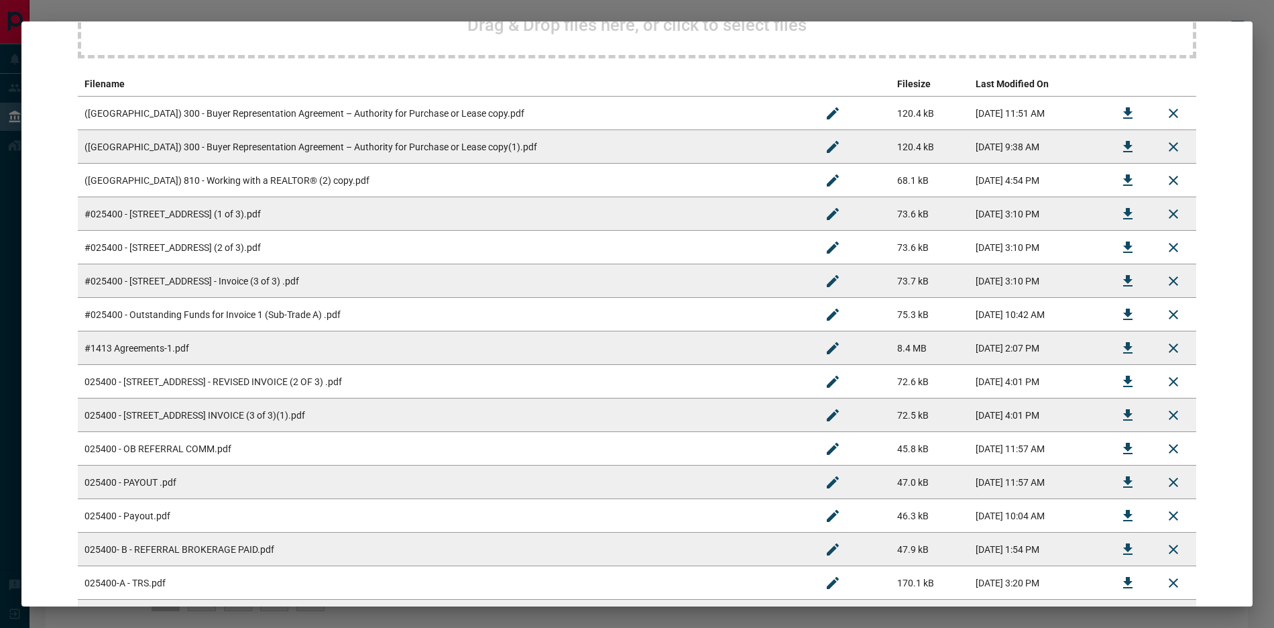
click at [300, 447] on td "025400 - OB REFERRAL COMM.pdf" at bounding box center [444, 449] width 732 height 34
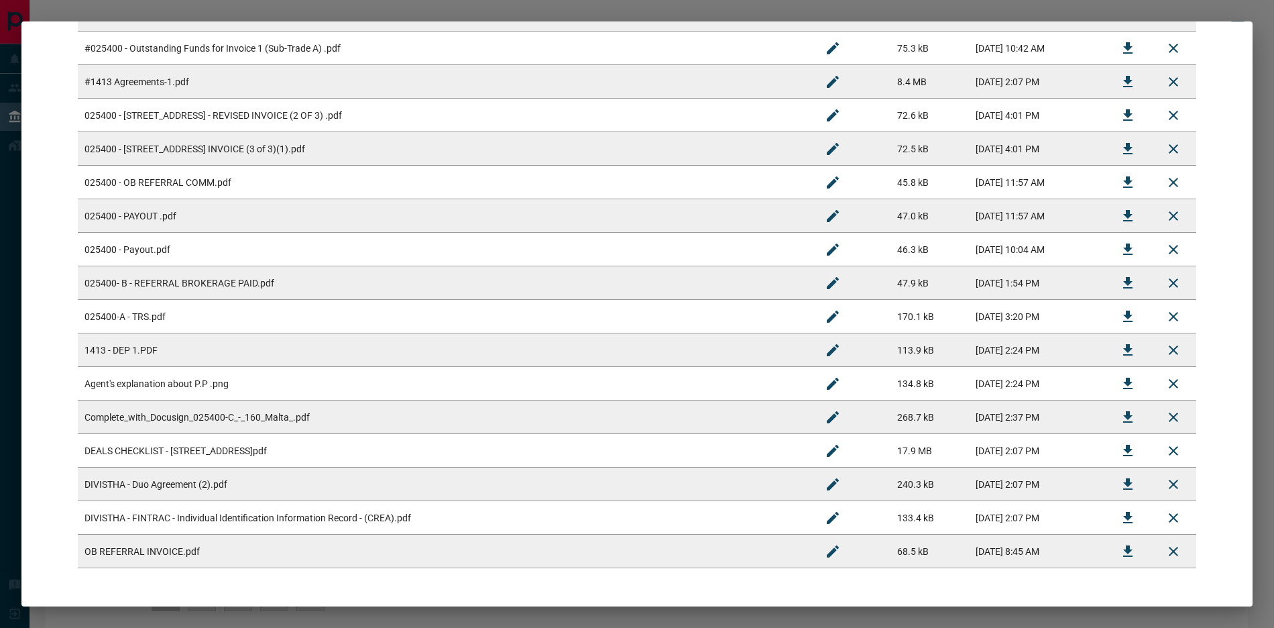
scroll to position [491, 0]
click at [322, 550] on td "OB REFERRAL INVOICE.pdf" at bounding box center [444, 549] width 732 height 34
click at [1120, 550] on icon "Download" at bounding box center [1128, 549] width 16 height 16
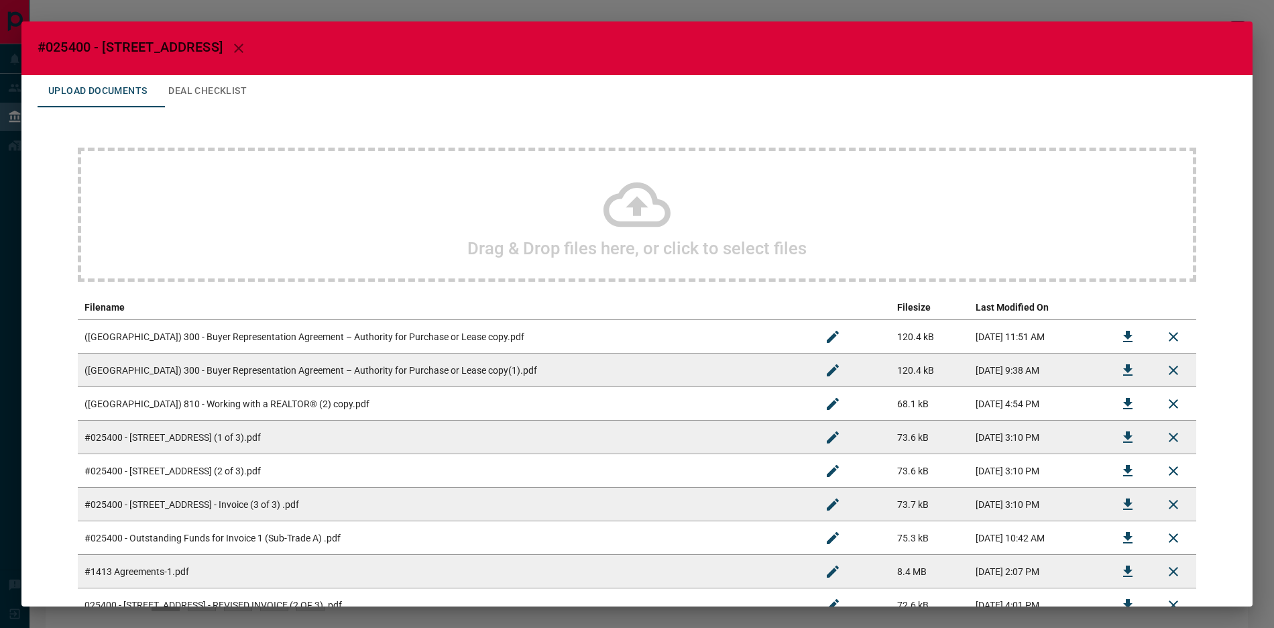
click at [216, 100] on button "Deal Checklist" at bounding box center [208, 91] width 100 height 32
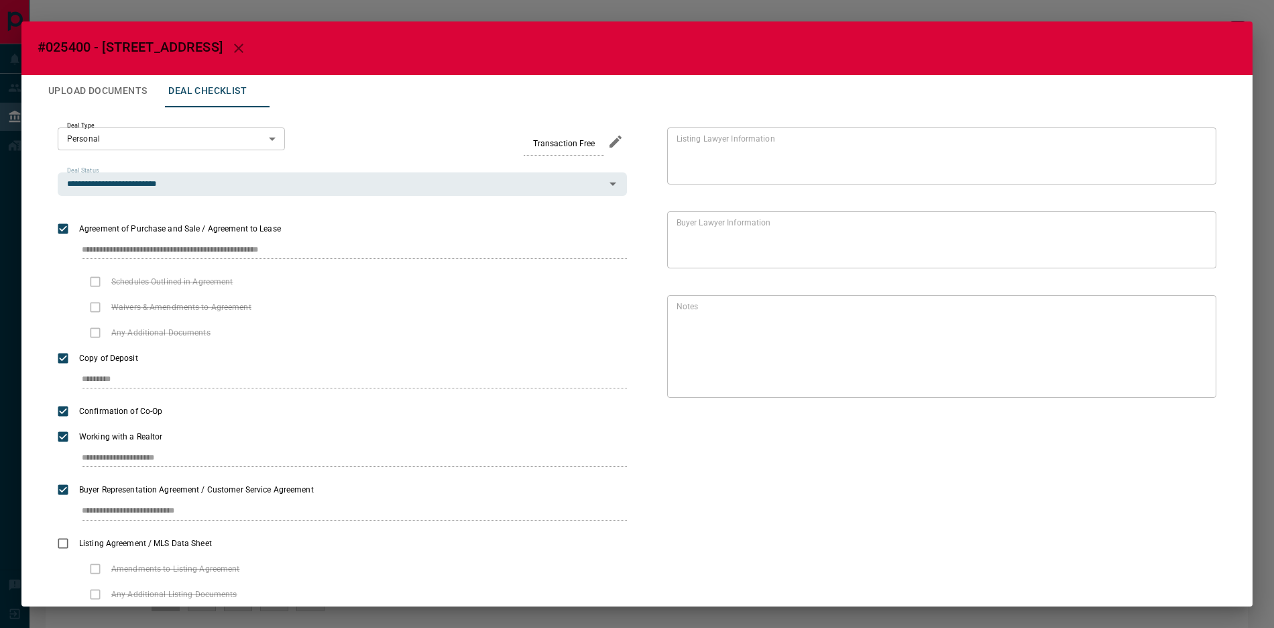
click at [142, 86] on button "Upload Documents" at bounding box center [98, 91] width 120 height 32
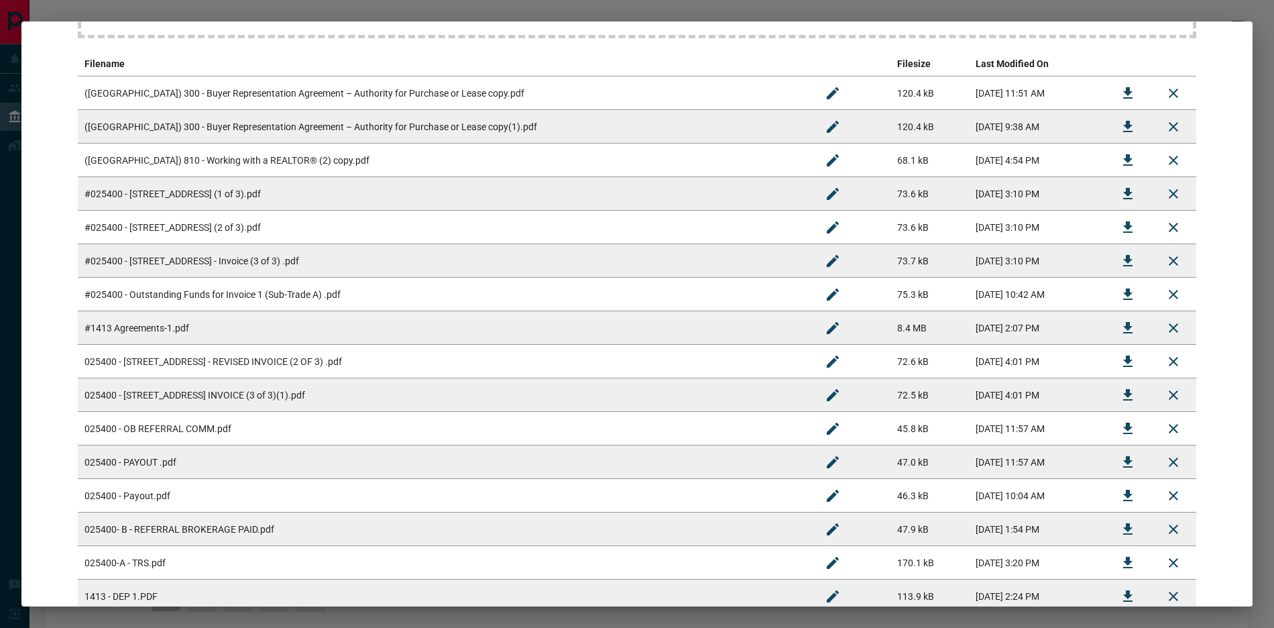
scroll to position [605, 0]
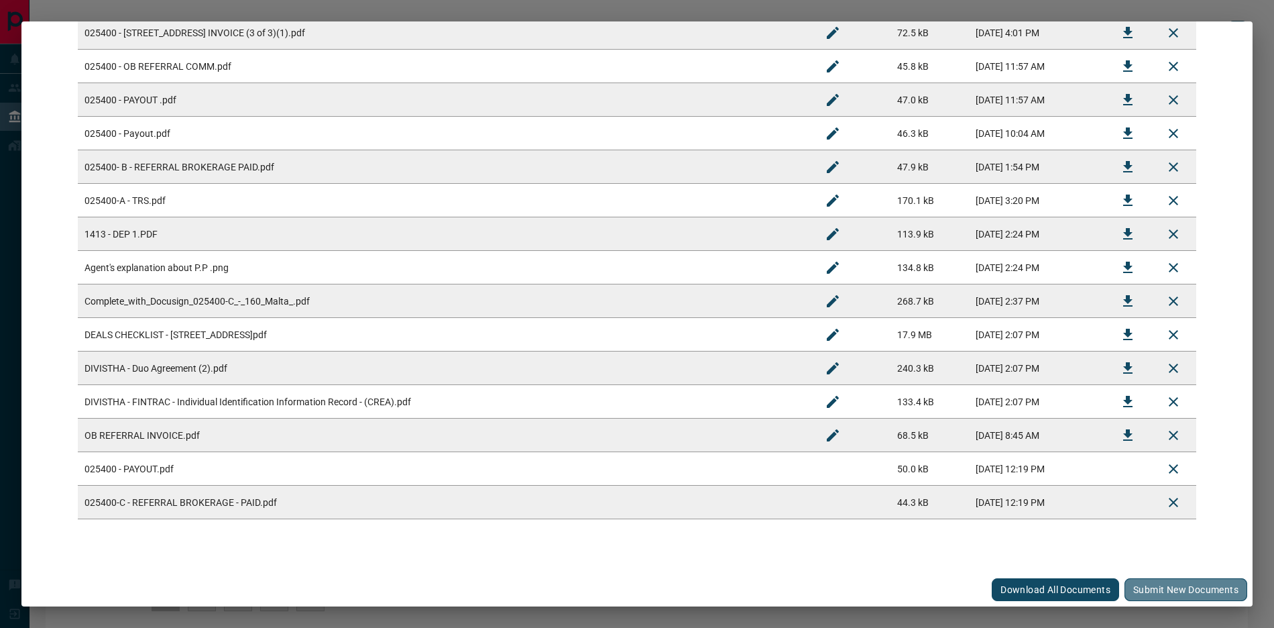
click at [1170, 581] on button "Submit new documents" at bounding box center [1185, 589] width 123 height 23
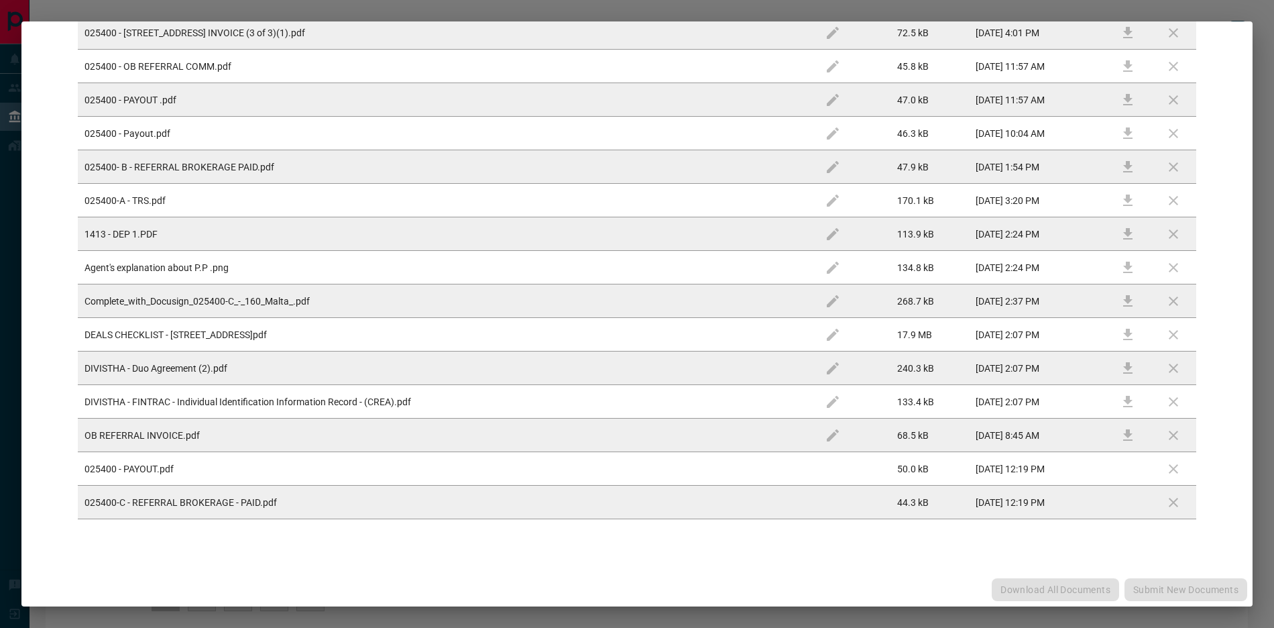
click at [1167, 587] on div "Download All Documents Submit new documents" at bounding box center [636, 590] width 1231 height 34
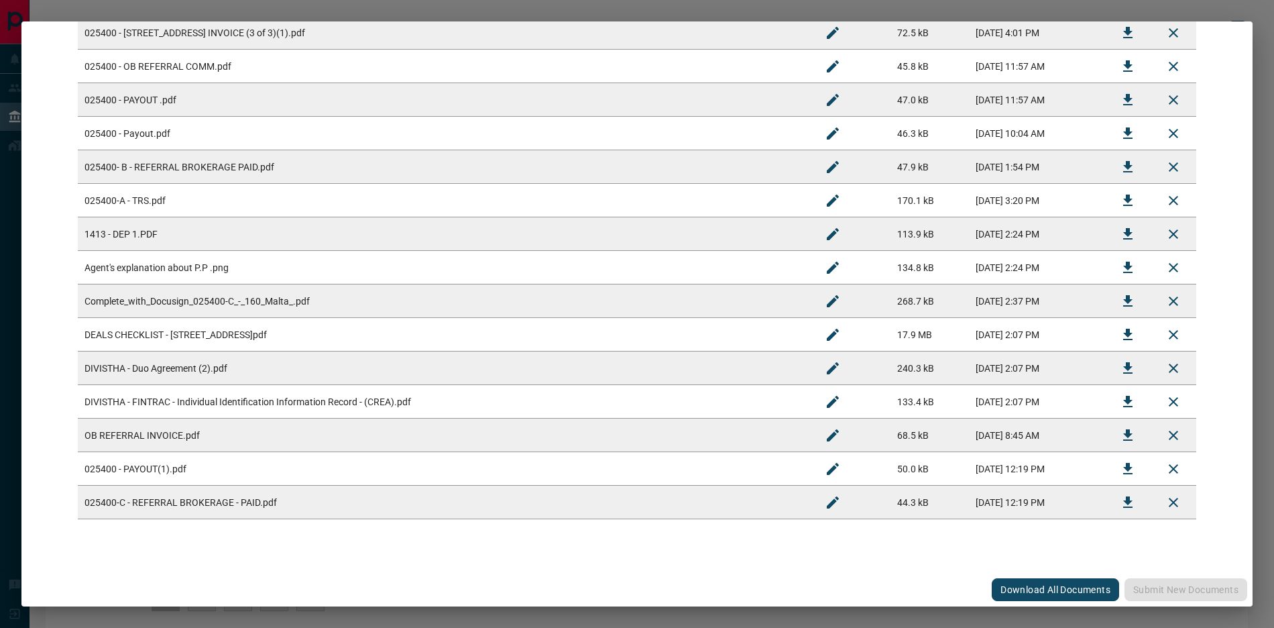
scroll to position [0, 0]
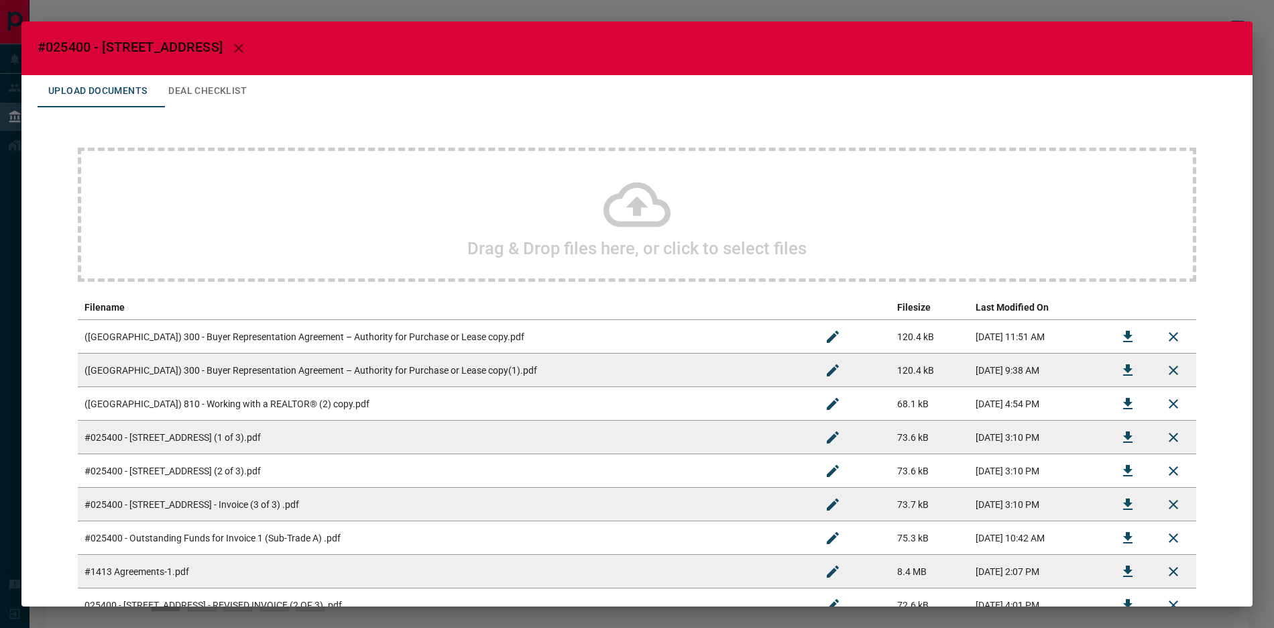
click at [241, 84] on button "Deal Checklist" at bounding box center [208, 91] width 100 height 32
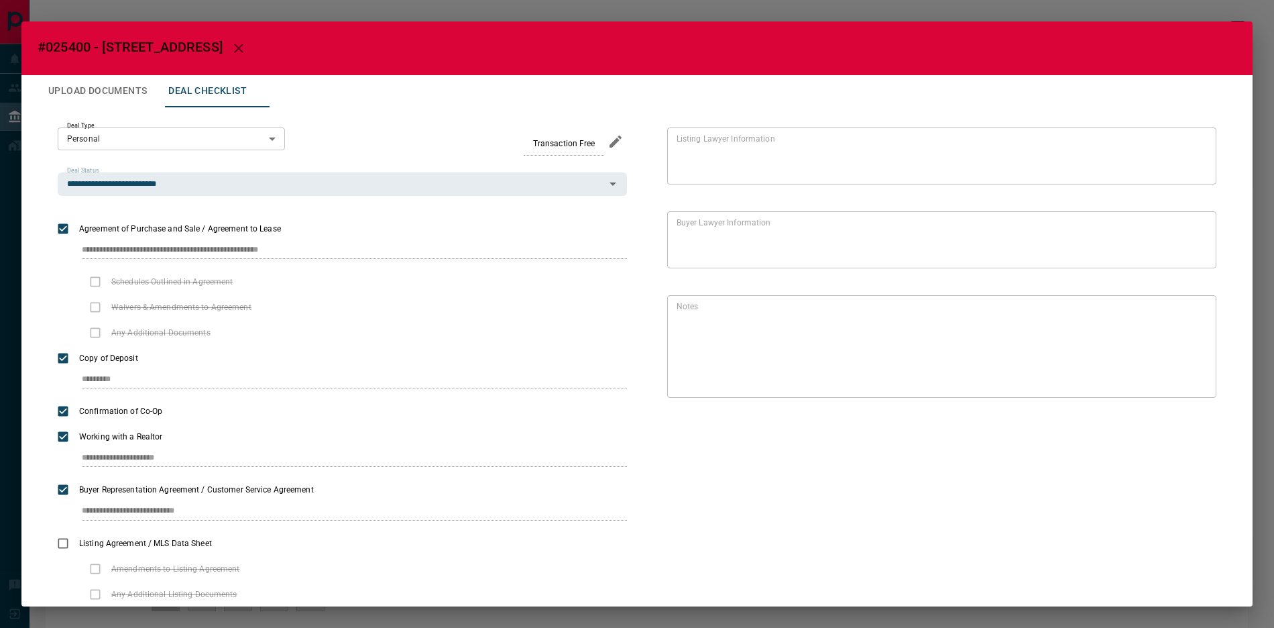
drag, startPoint x: 217, startPoint y: 19, endPoint x: 210, endPoint y: 9, distance: 12.5
click at [217, 18] on div "**********" at bounding box center [637, 314] width 1274 height 628
